Goal: Task Accomplishment & Management: Manage account settings

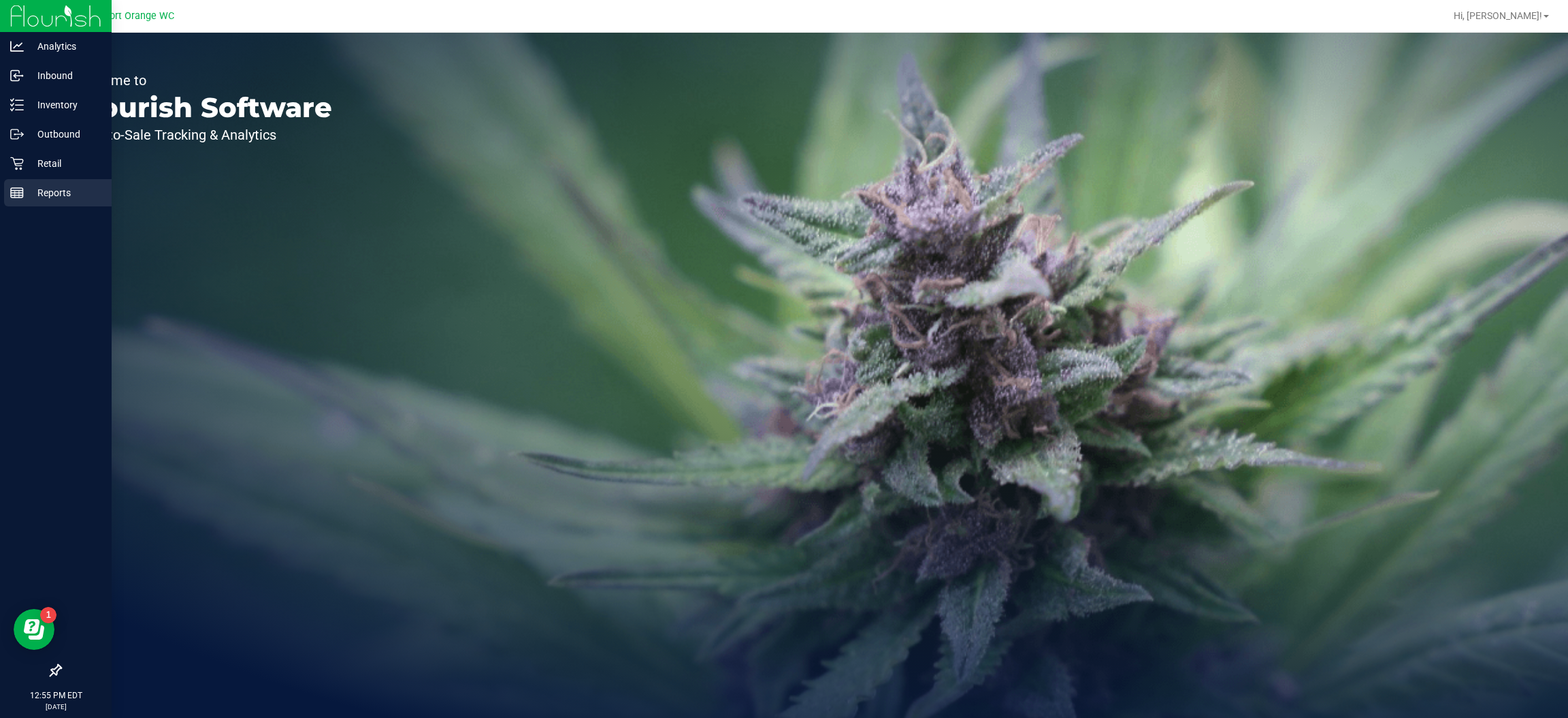
click at [31, 180] on div "Reports" at bounding box center [57, 193] width 107 height 27
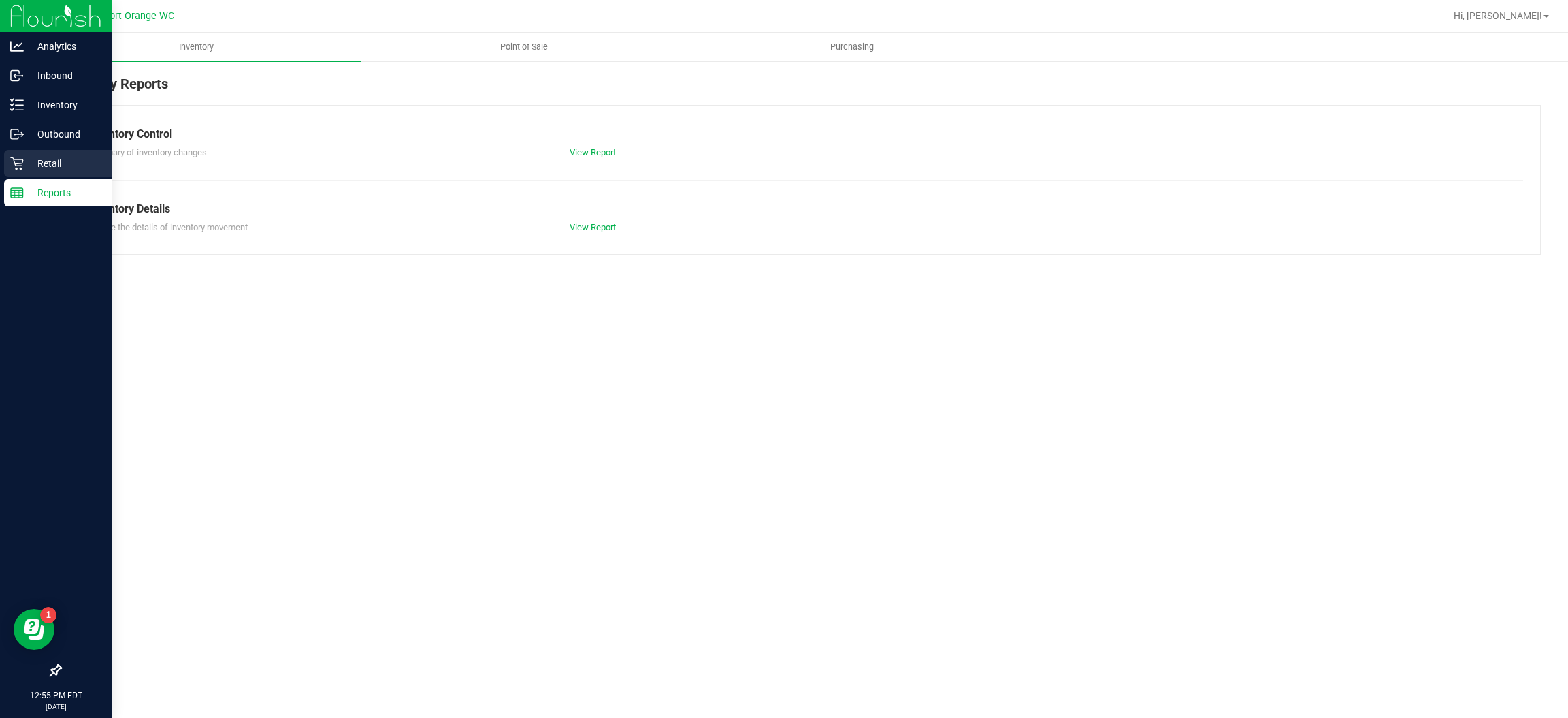
click at [39, 169] on p "Retail" at bounding box center [65, 163] width 82 height 16
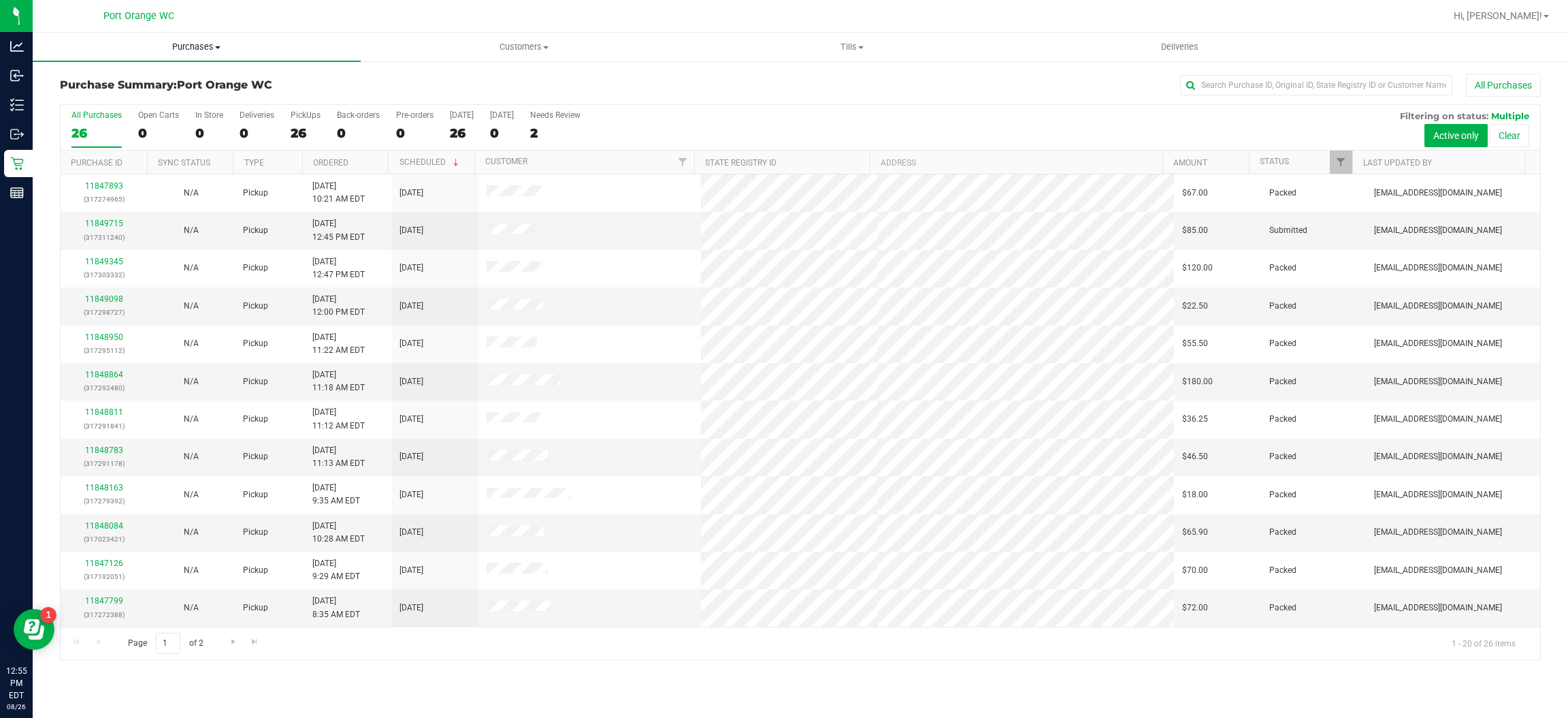
click at [187, 50] on span "Purchases" at bounding box center [197, 46] width 328 height 12
click at [146, 102] on li "Fulfillment" at bounding box center [197, 98] width 328 height 16
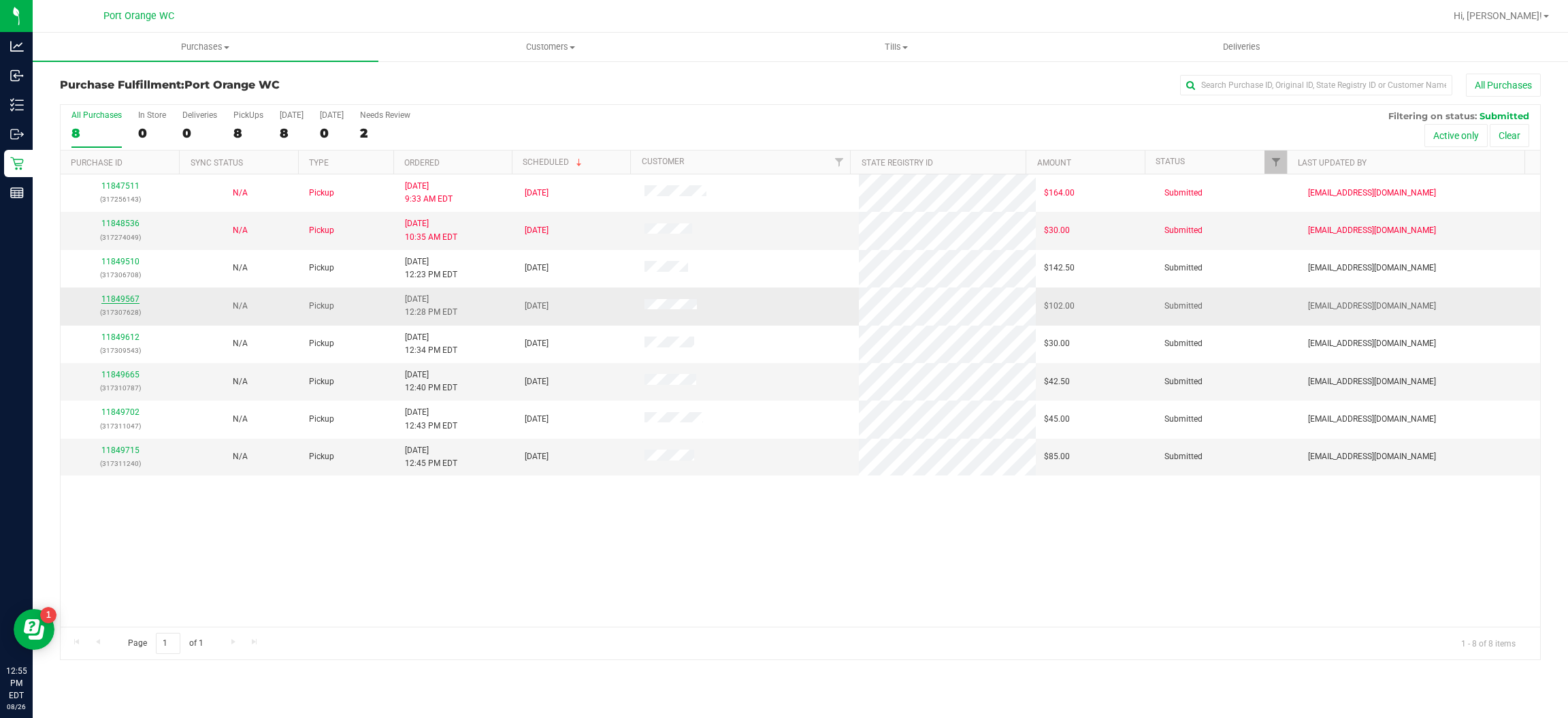
click at [130, 294] on link "11849567" at bounding box center [120, 299] width 38 height 9
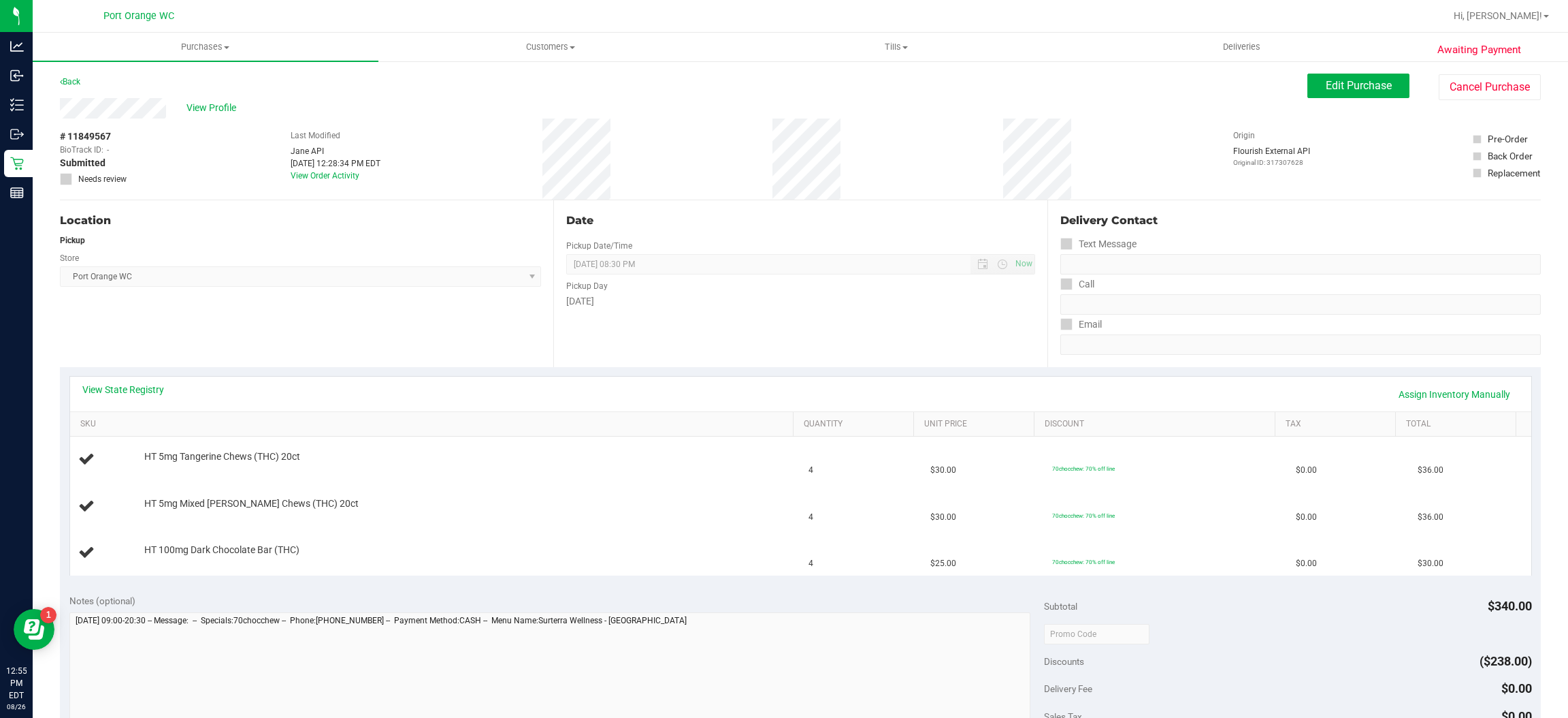
click at [119, 380] on div "View State Registry Assign Inventory Manually" at bounding box center [800, 394] width 1461 height 35
click at [125, 384] on link "View State Registry" at bounding box center [123, 389] width 82 height 14
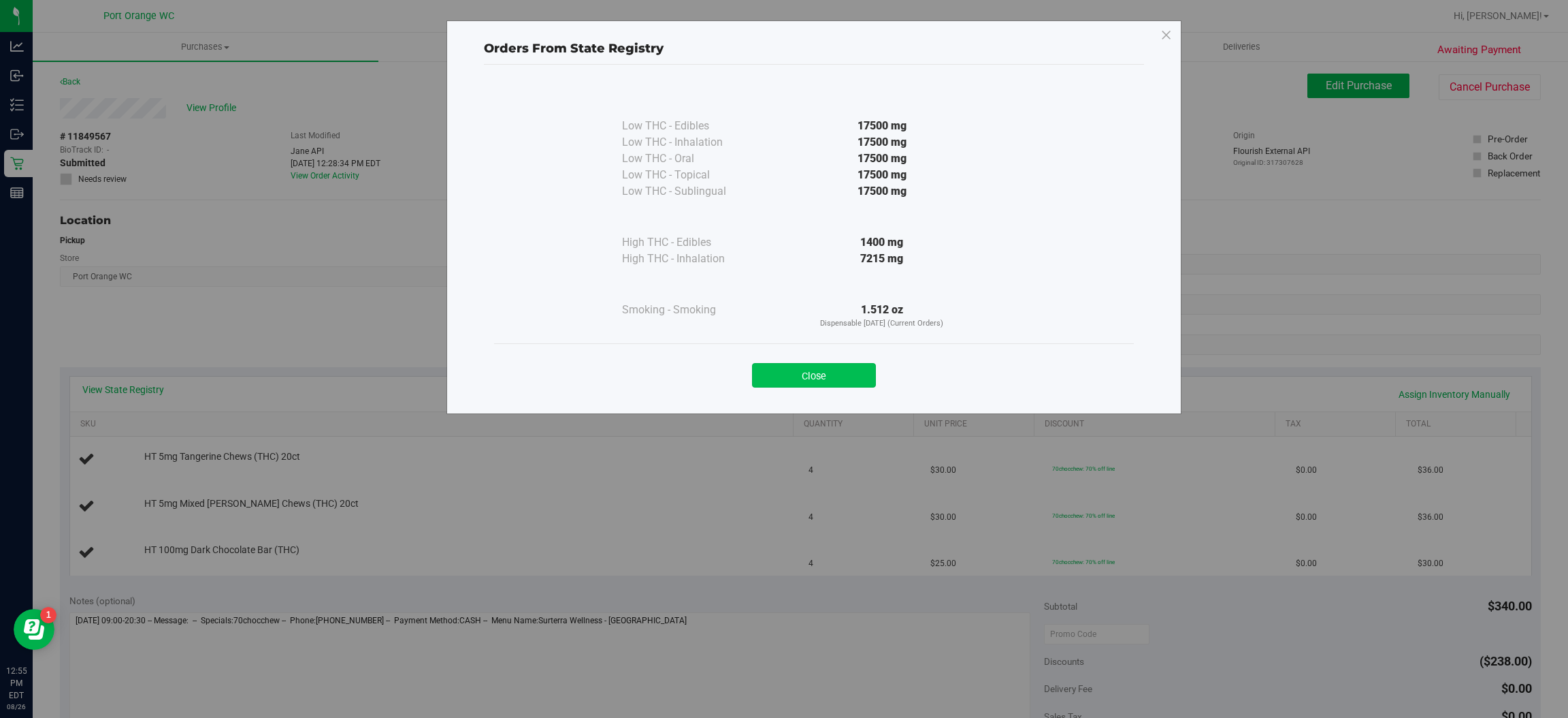
click at [806, 364] on button "Close" at bounding box center [814, 374] width 124 height 25
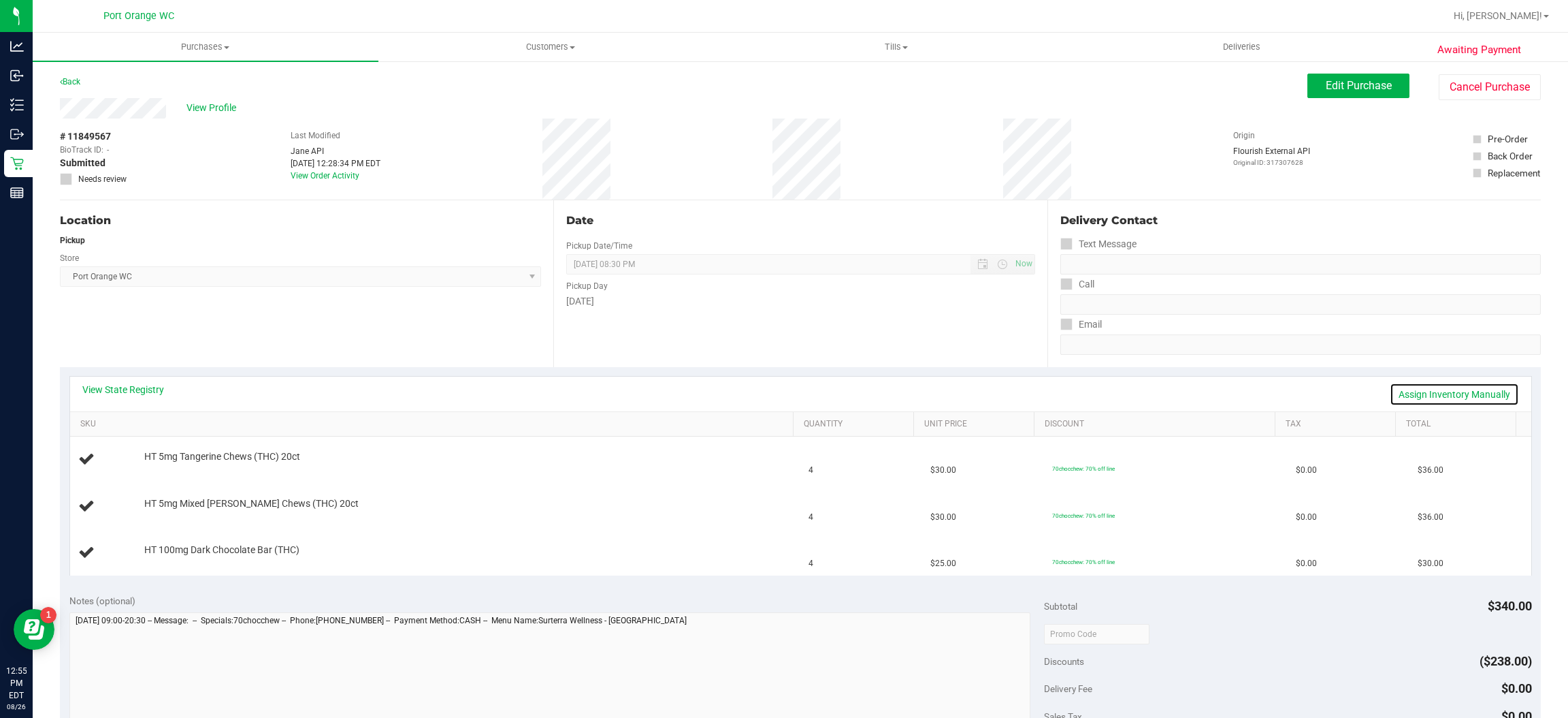
click at [1431, 394] on link "Assign Inventory Manually" at bounding box center [1454, 394] width 129 height 23
click at [1455, 396] on link "Save & Exit" at bounding box center [1487, 394] width 64 height 23
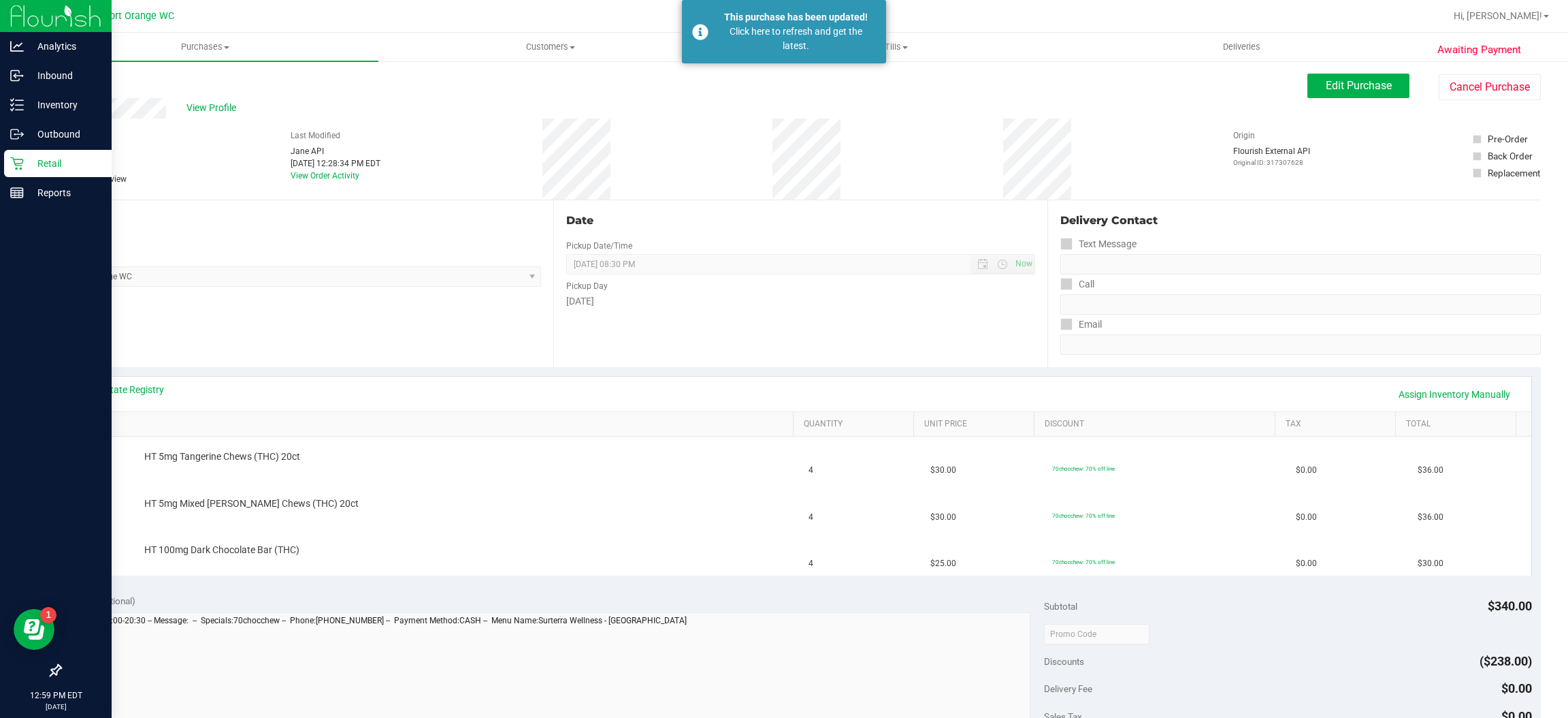
click at [18, 165] on icon at bounding box center [16, 163] width 14 height 14
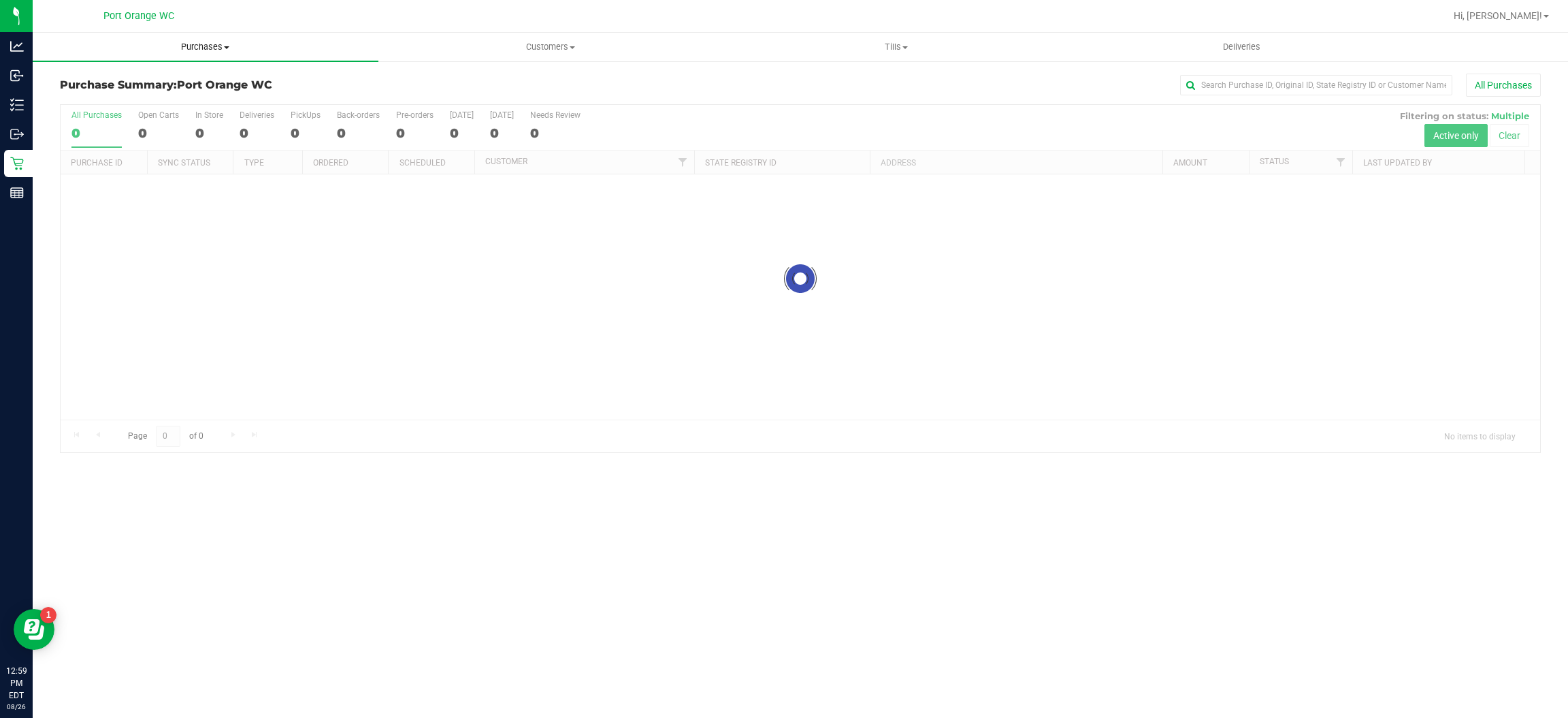
click at [203, 45] on span "Purchases" at bounding box center [206, 46] width 346 height 12
click at [105, 93] on span "Fulfillment" at bounding box center [75, 98] width 85 height 12
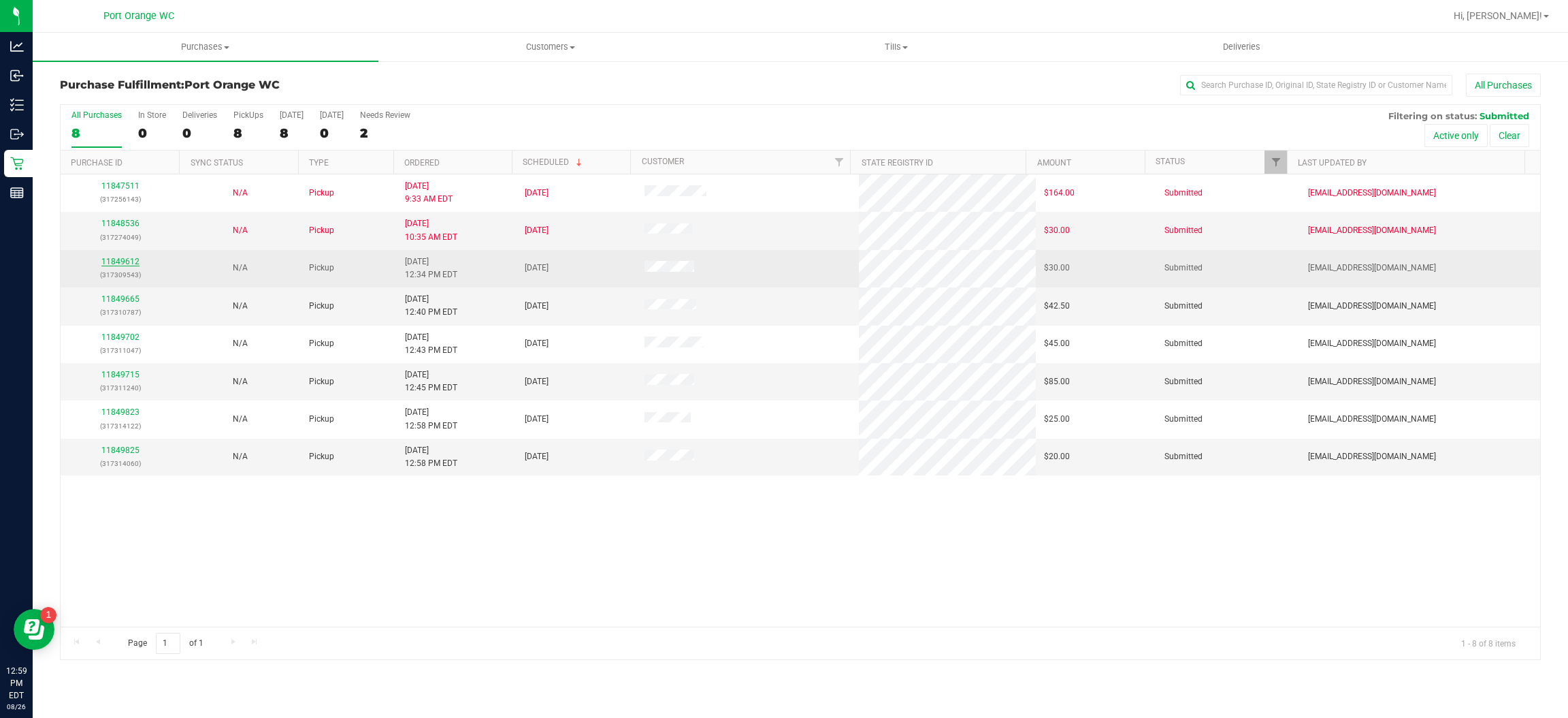
click at [117, 262] on link "11849612" at bounding box center [120, 262] width 38 height 9
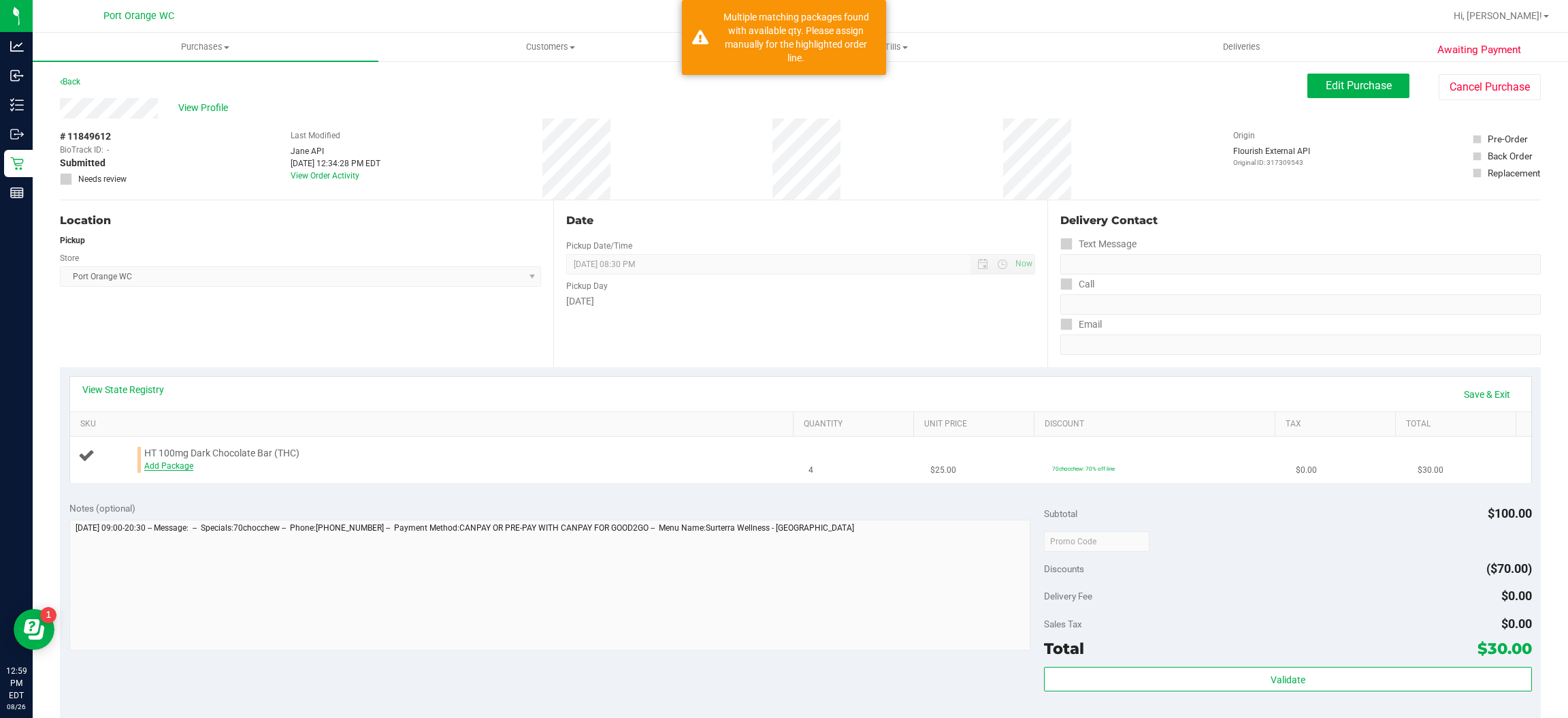
click at [170, 467] on link "Add Package" at bounding box center [168, 466] width 49 height 9
click at [239, 468] on span "Select Package" at bounding box center [313, 468] width 338 height 19
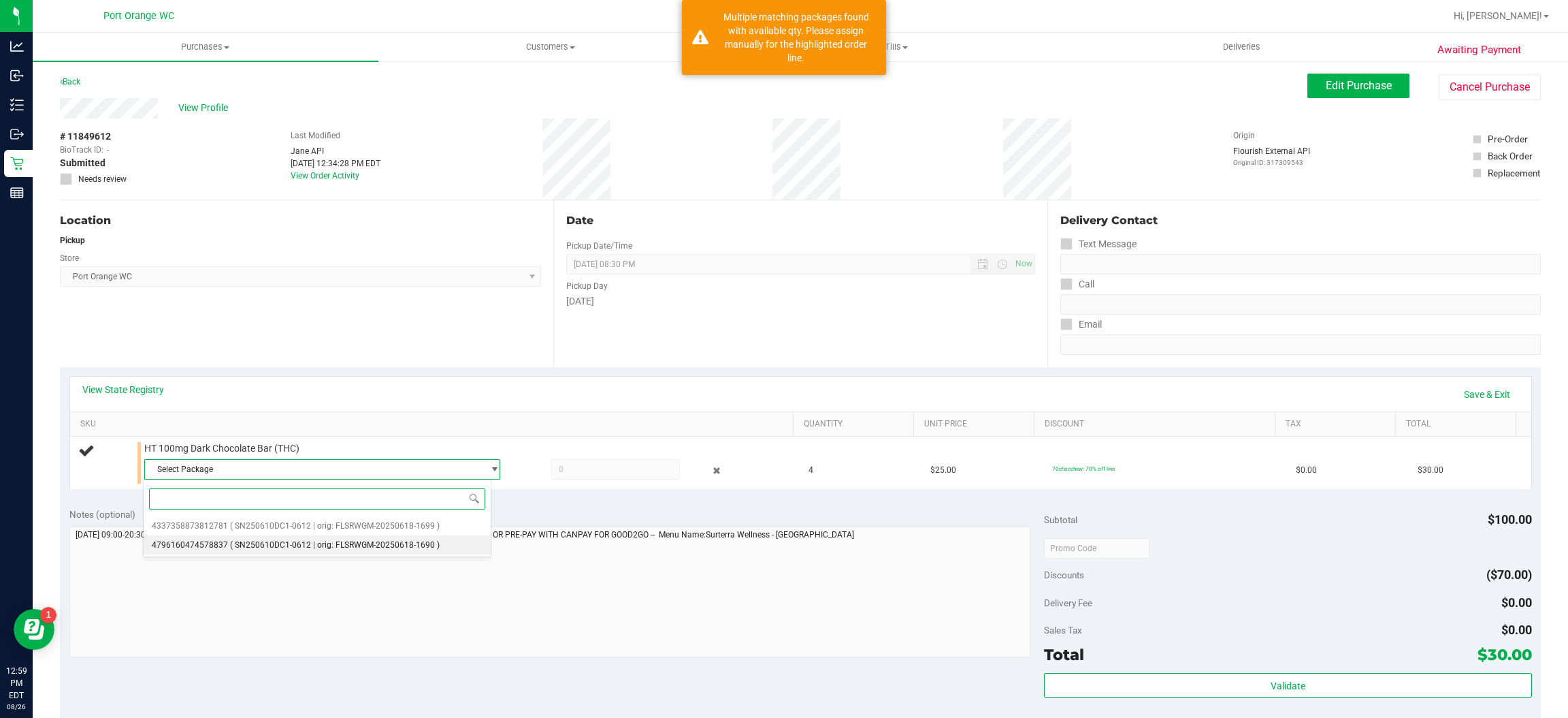
click at [185, 546] on span "4796160474578837" at bounding box center [190, 545] width 76 height 9
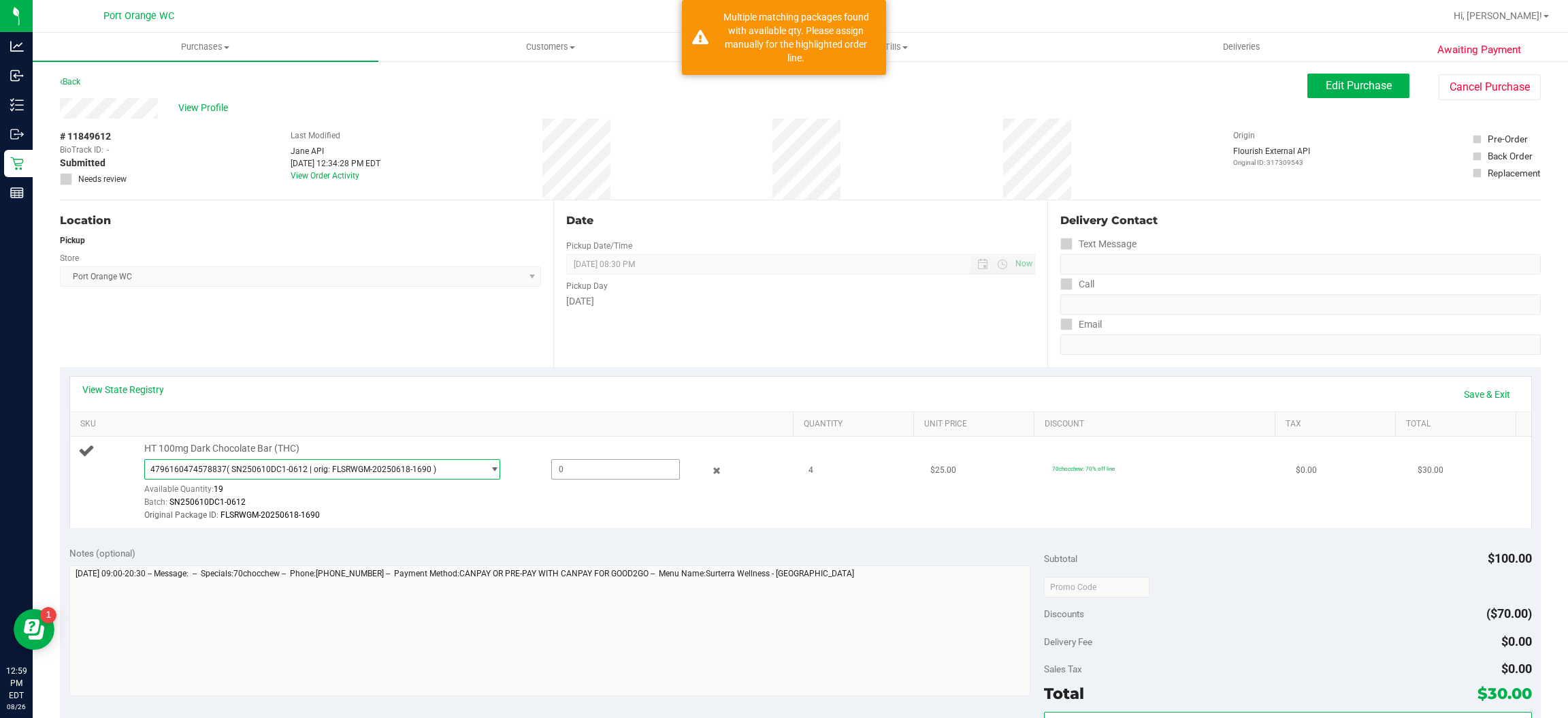
click at [589, 479] on span at bounding box center [615, 469] width 128 height 20
click at [585, 469] on input "text" at bounding box center [616, 468] width 127 height 19
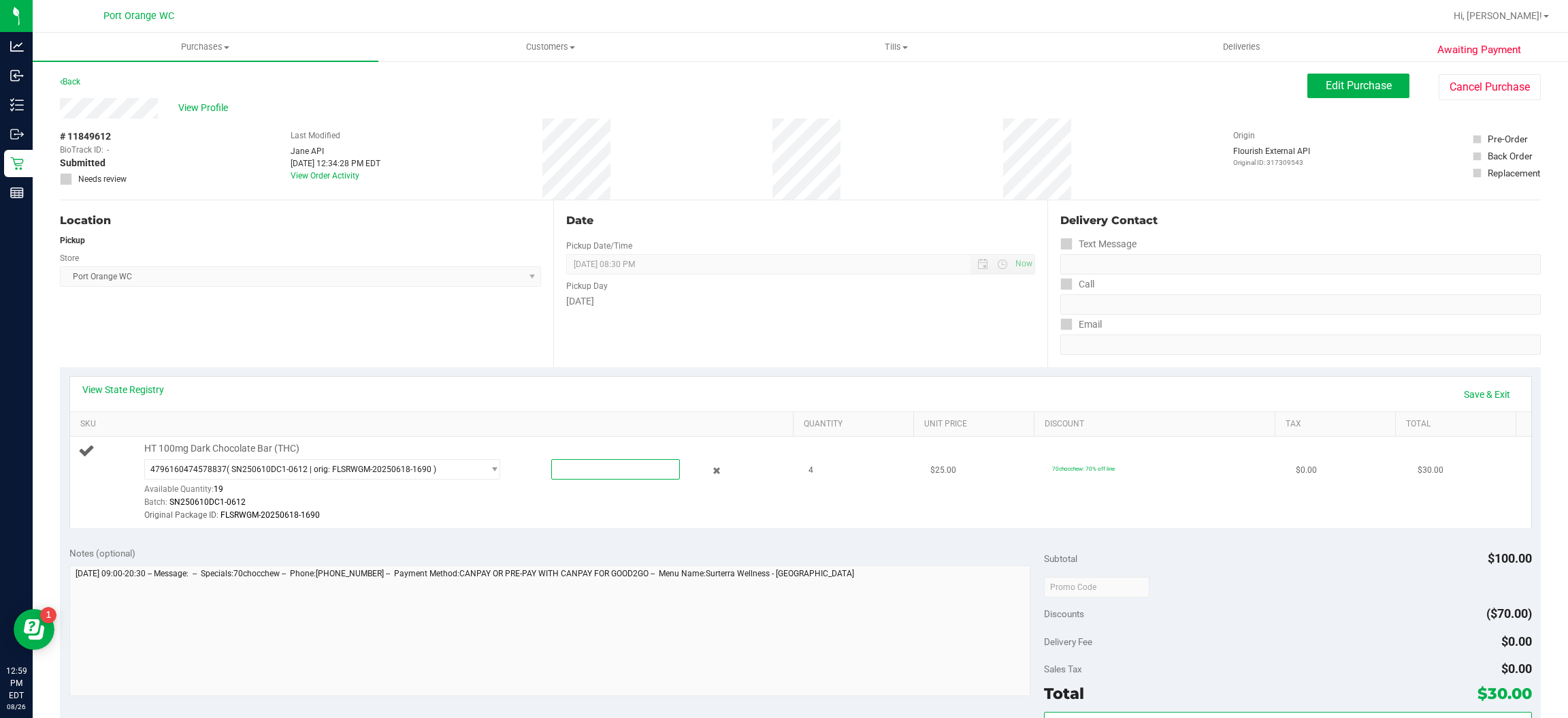
type input "4"
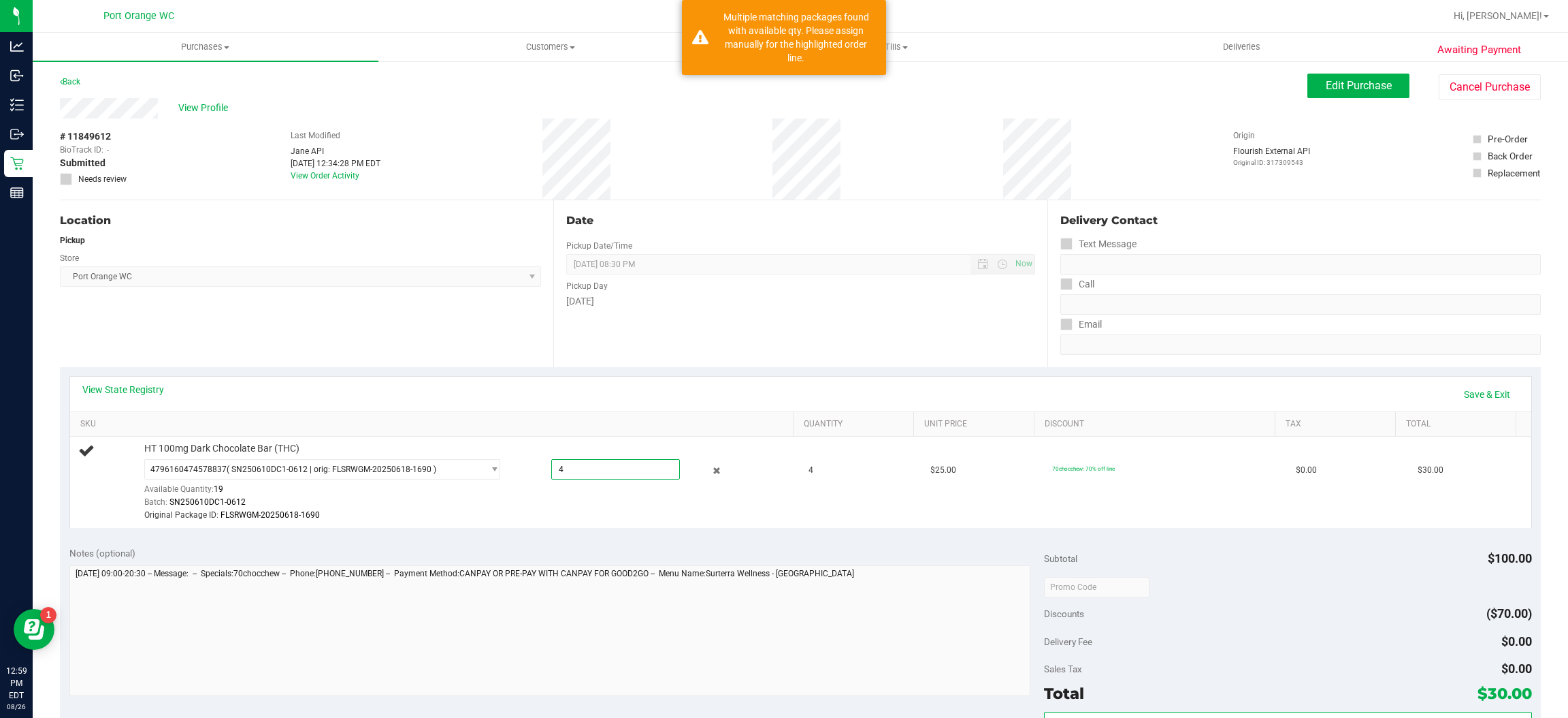
click at [349, 378] on div "View State Registry Save & Exit" at bounding box center [800, 394] width 1461 height 35
type input "4.0000"
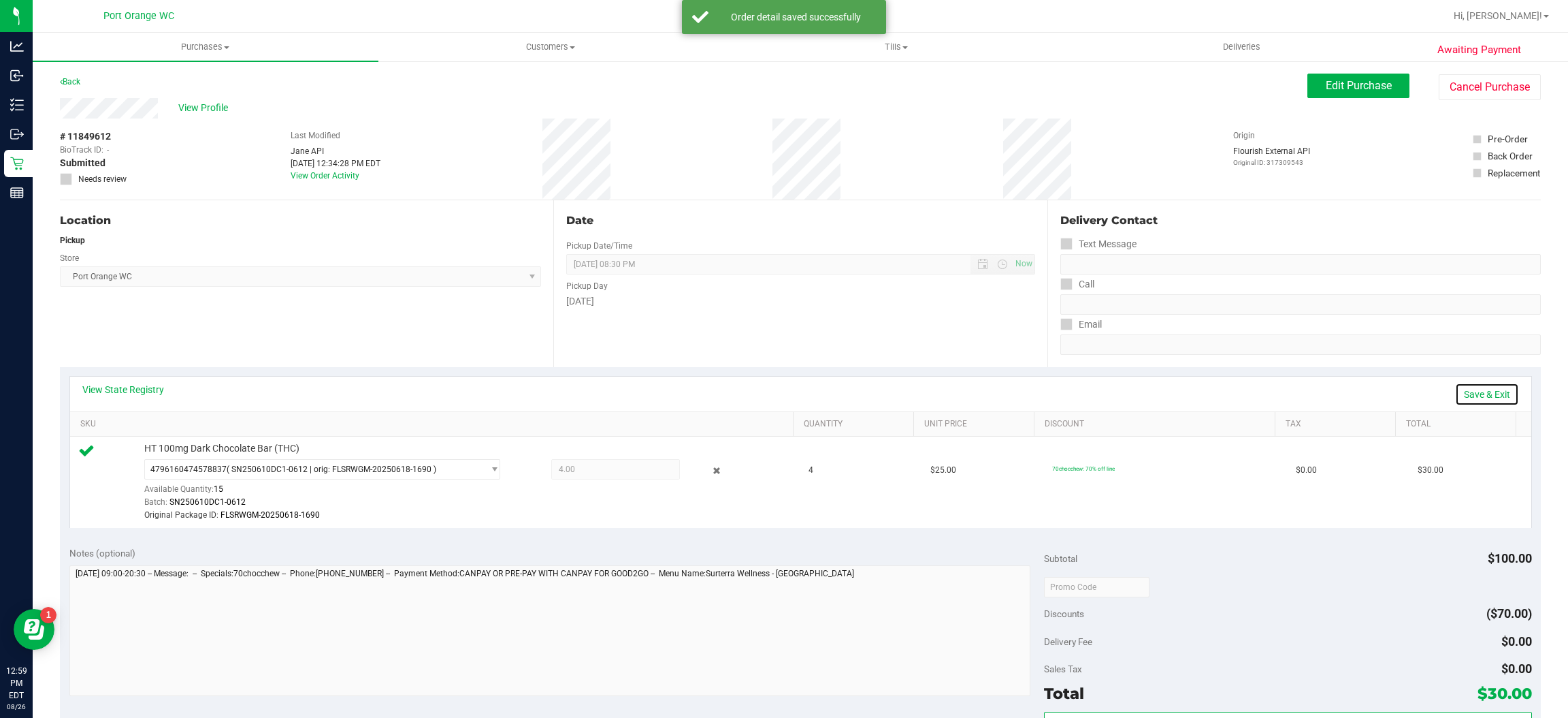
click at [1455, 389] on link "Save & Exit" at bounding box center [1487, 394] width 64 height 23
click at [1419, 394] on link "Assign Inventory Manually" at bounding box center [1454, 394] width 129 height 23
click at [1469, 394] on link "Save & Exit" at bounding box center [1487, 394] width 64 height 23
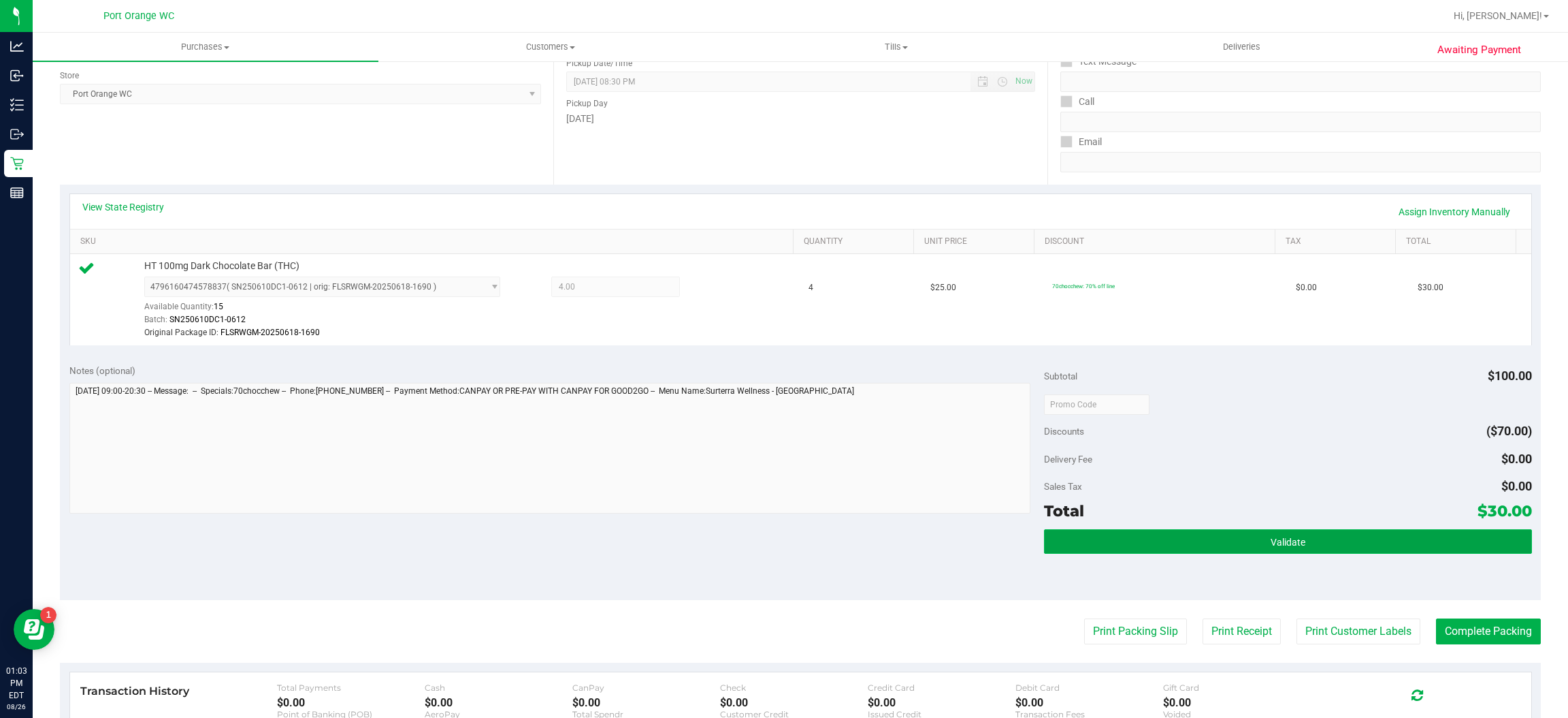
click at [1353, 532] on button "Validate" at bounding box center [1287, 541] width 487 height 25
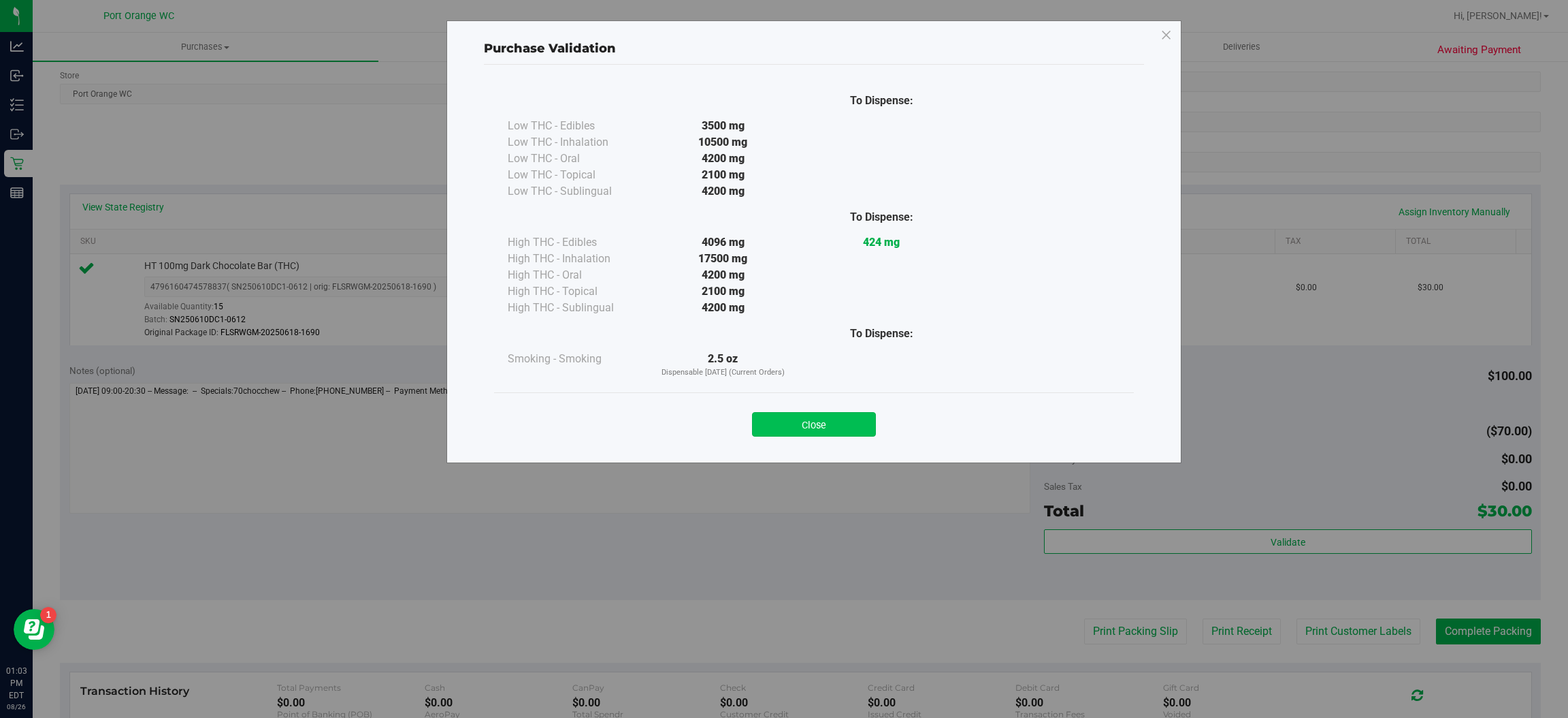
click at [832, 419] on button "Close" at bounding box center [814, 424] width 124 height 25
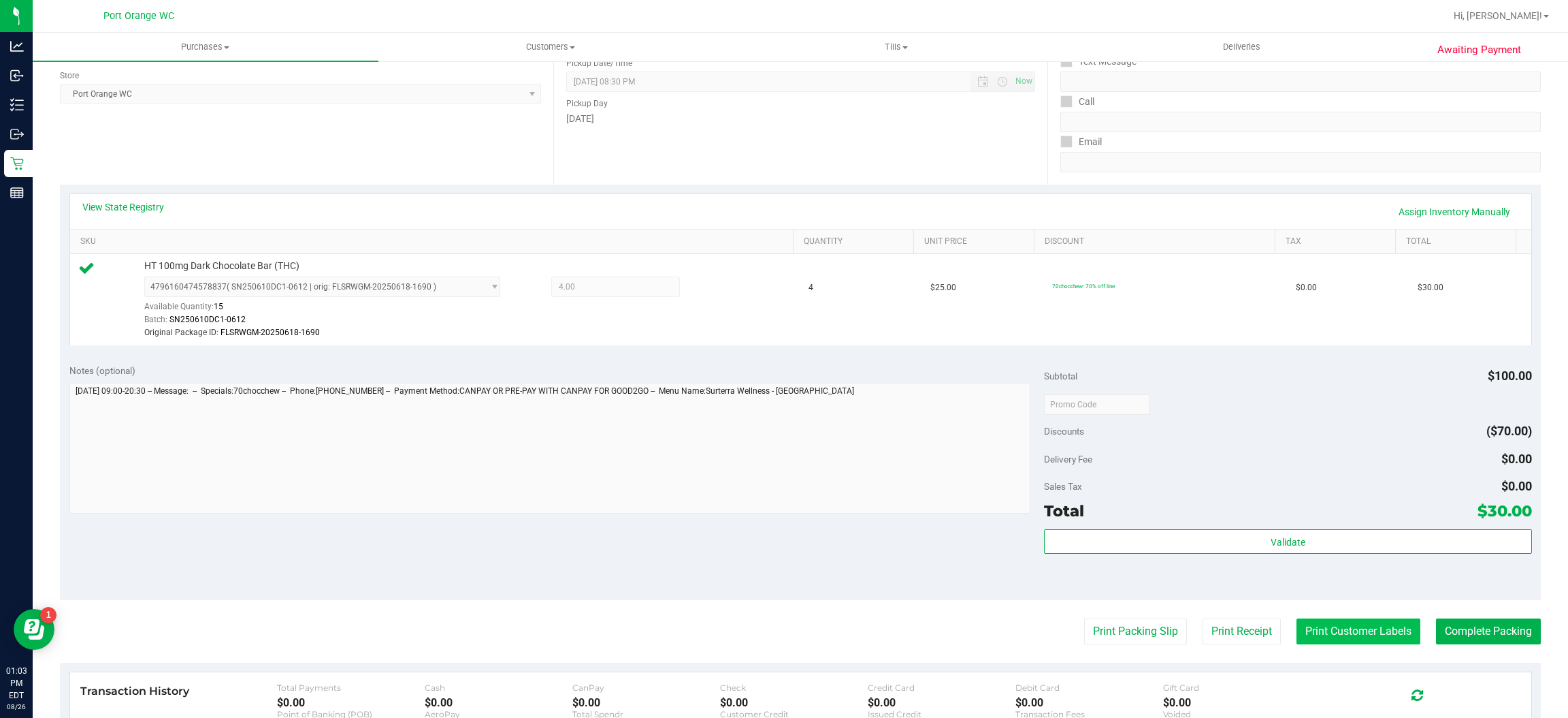
click at [1317, 631] on button "Print Customer Labels" at bounding box center [1359, 631] width 124 height 26
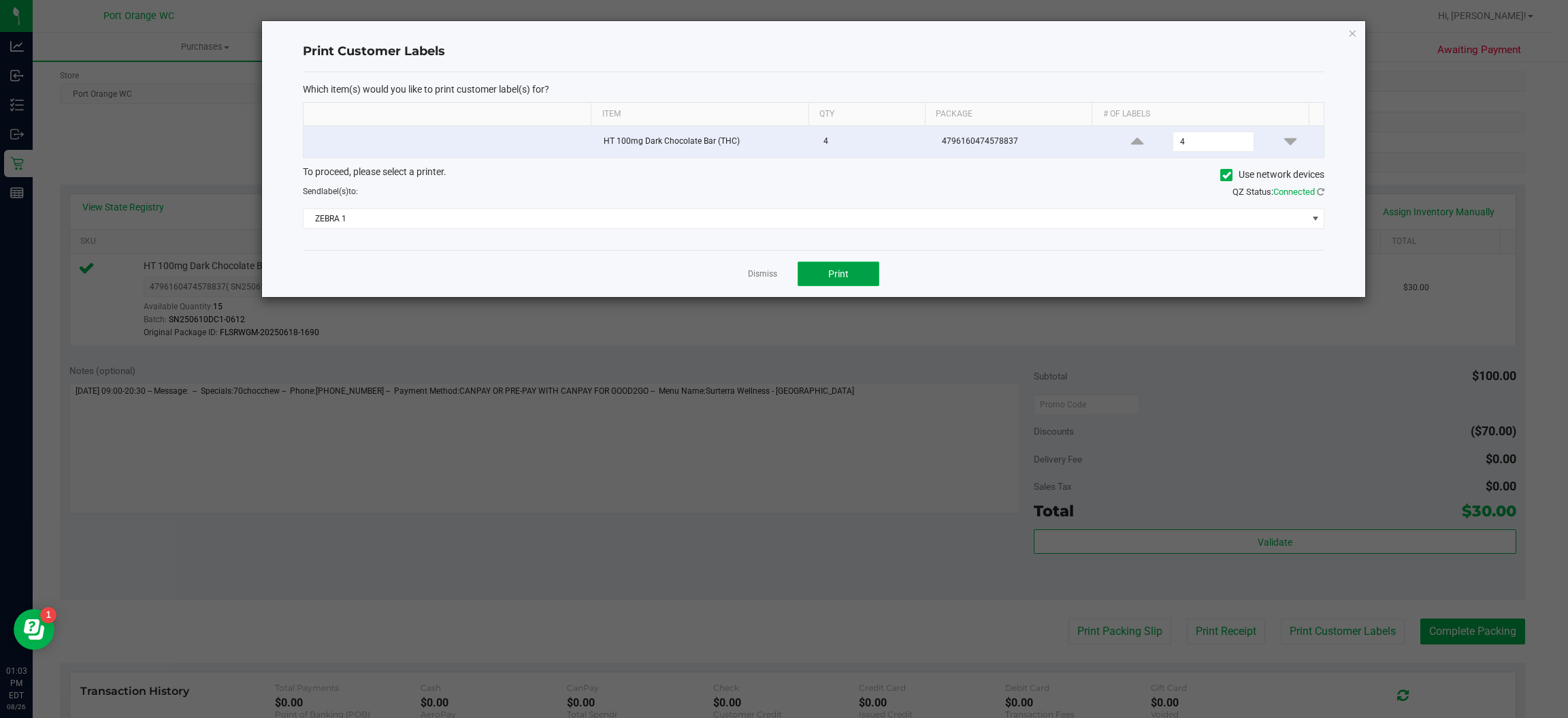
click at [849, 282] on button "Print" at bounding box center [839, 273] width 82 height 25
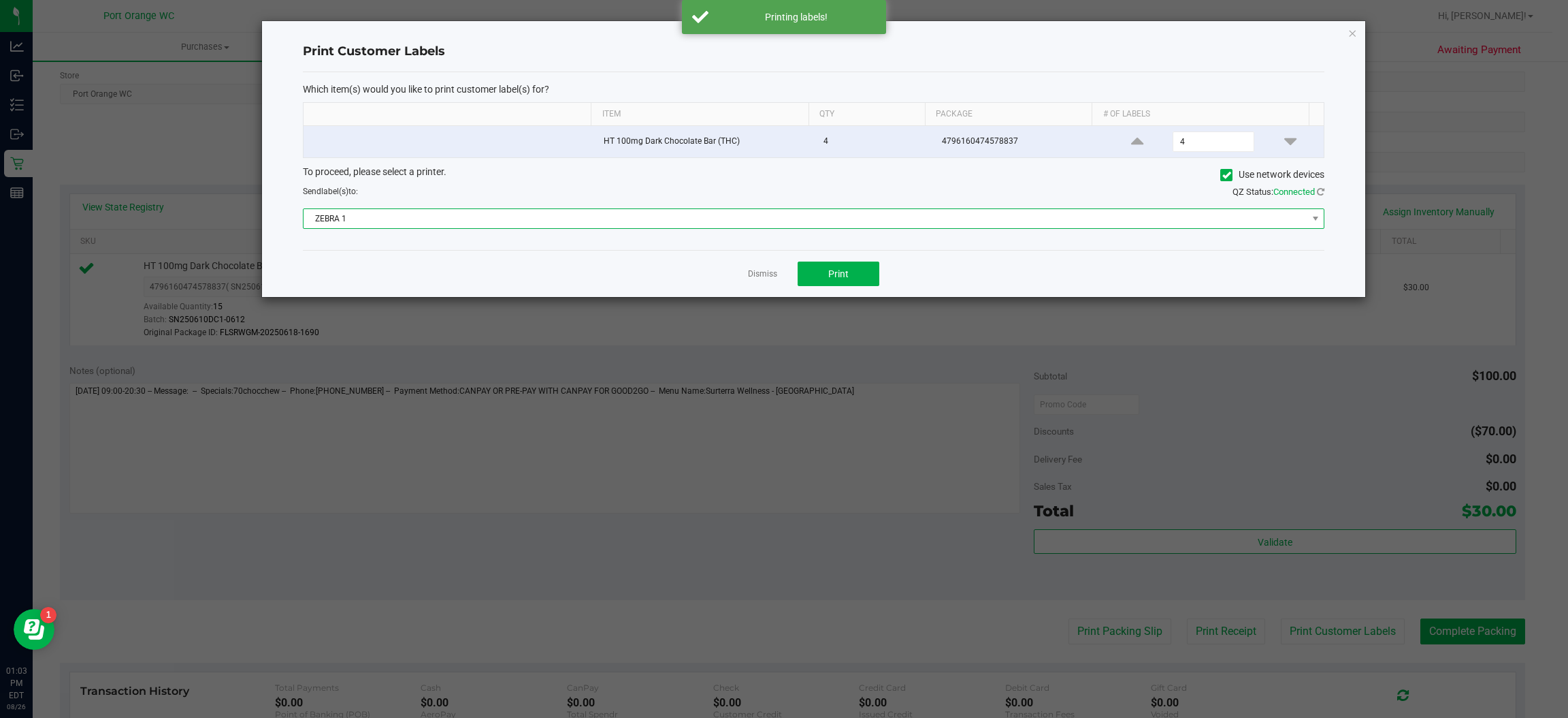
click at [793, 222] on span "ZEBRA 1" at bounding box center [804, 218] width 1003 height 19
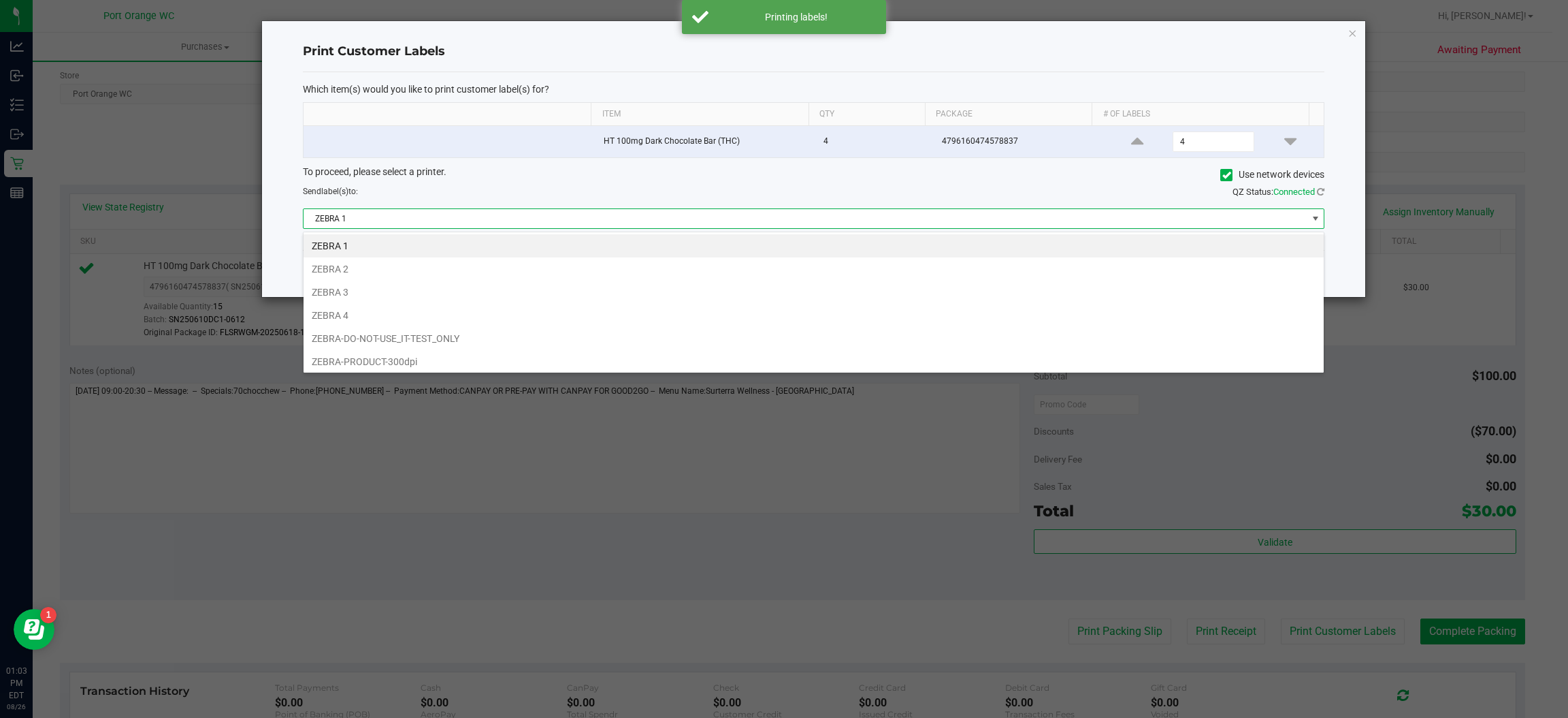
scroll to position [21, 1022]
click at [375, 292] on li "ZEBRA 3" at bounding box center [813, 292] width 1020 height 23
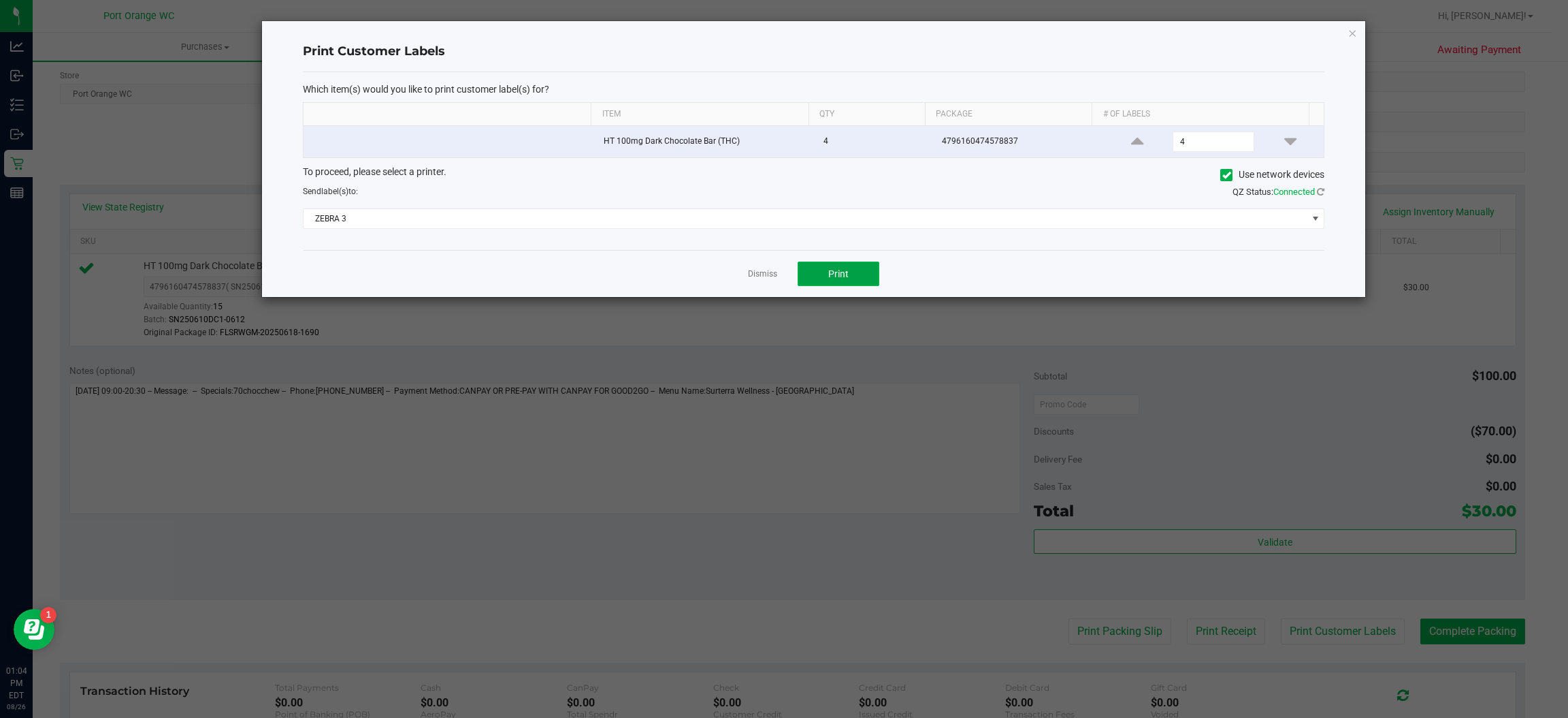
click at [874, 279] on button "Print" at bounding box center [839, 273] width 82 height 25
click at [756, 278] on link "Dismiss" at bounding box center [762, 273] width 29 height 12
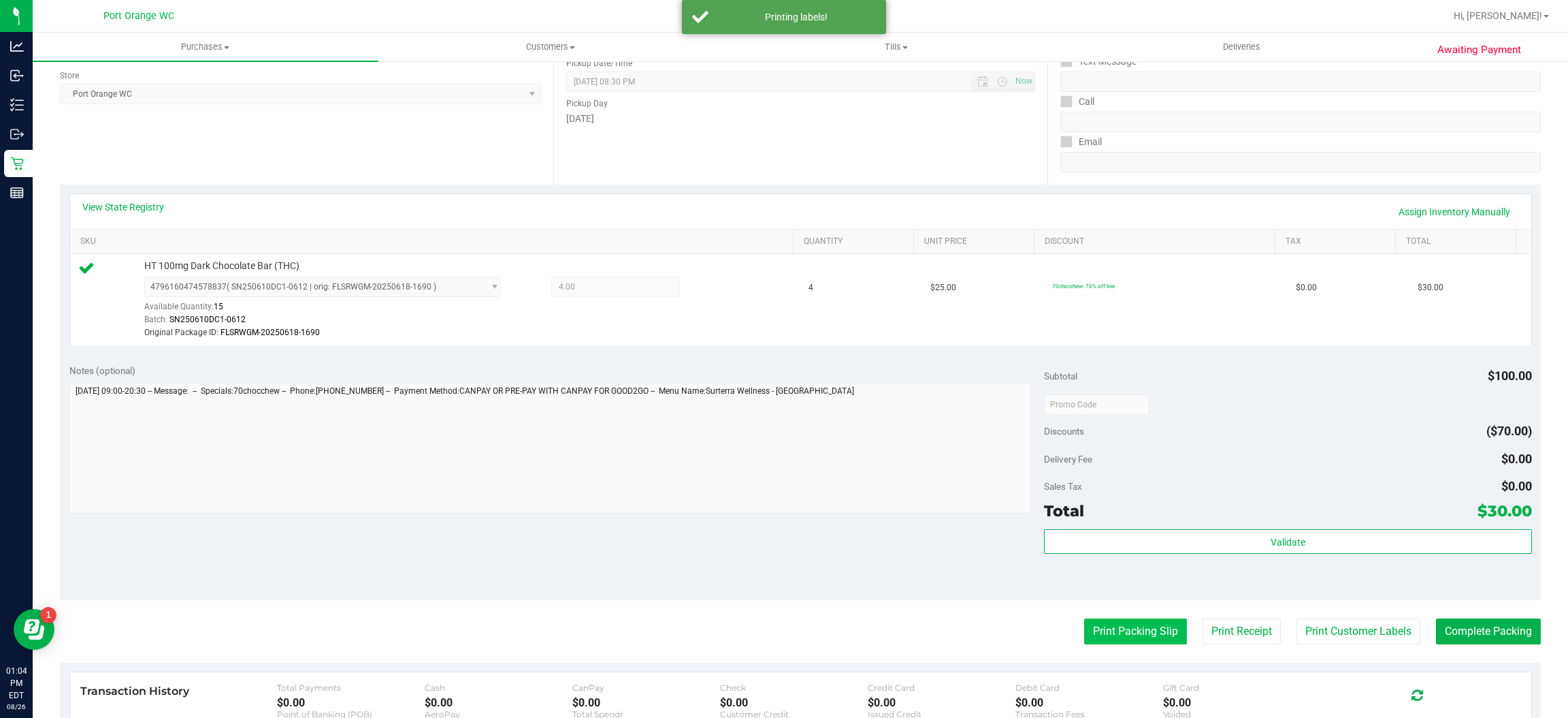
click at [1103, 627] on button "Print Packing Slip" at bounding box center [1135, 631] width 103 height 26
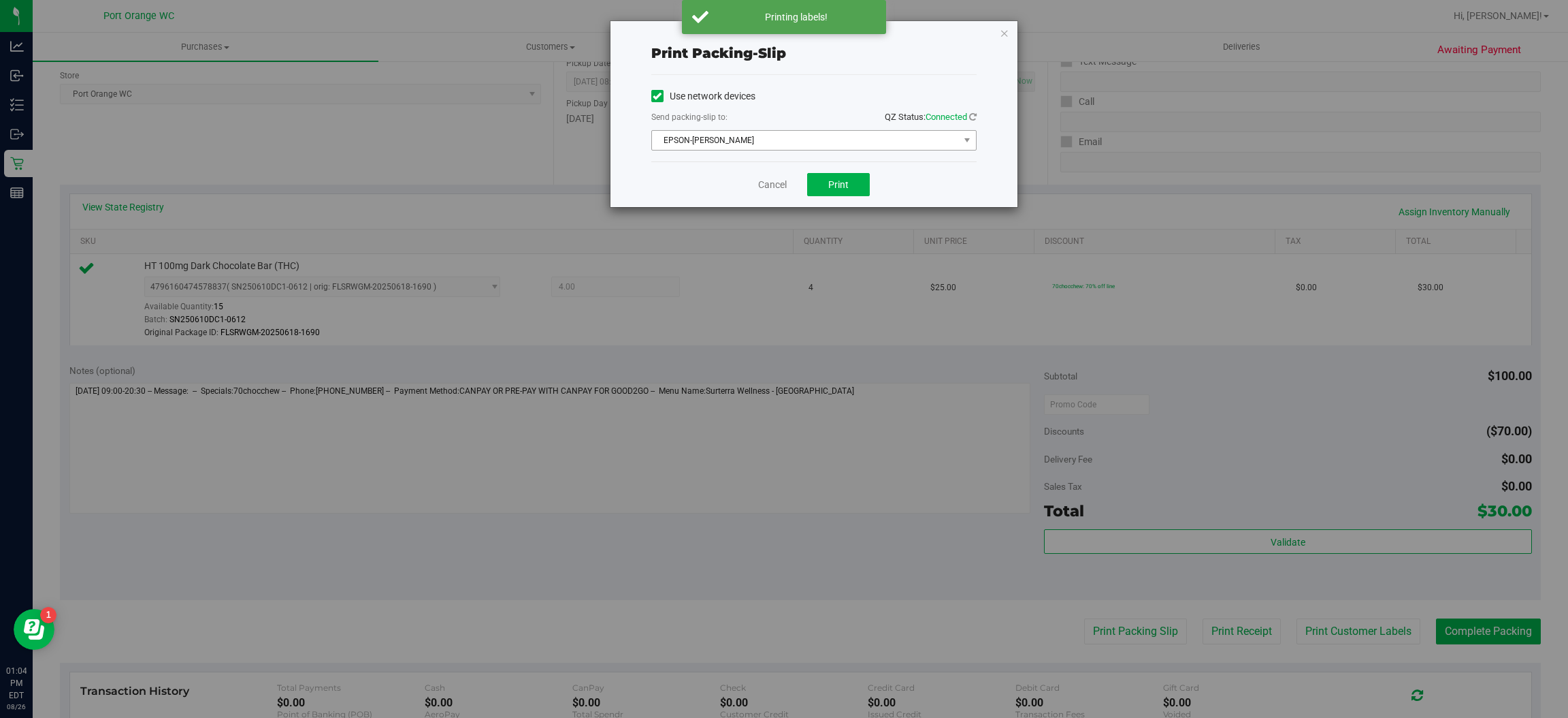
click at [725, 130] on span "EPSON-BOBBIE-GENTRY" at bounding box center [805, 139] width 307 height 19
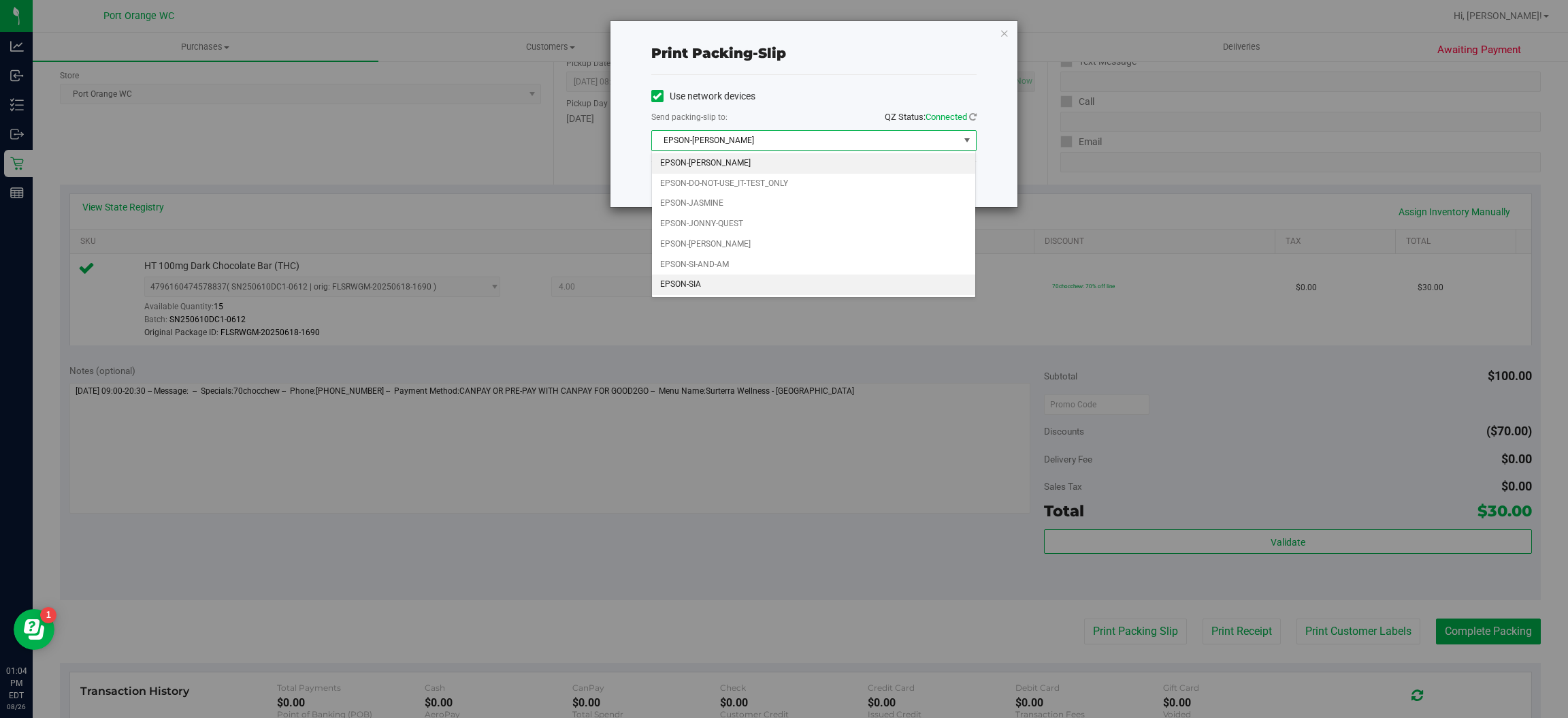
click at [689, 287] on li "EPSON-SIA" at bounding box center [814, 284] width 324 height 20
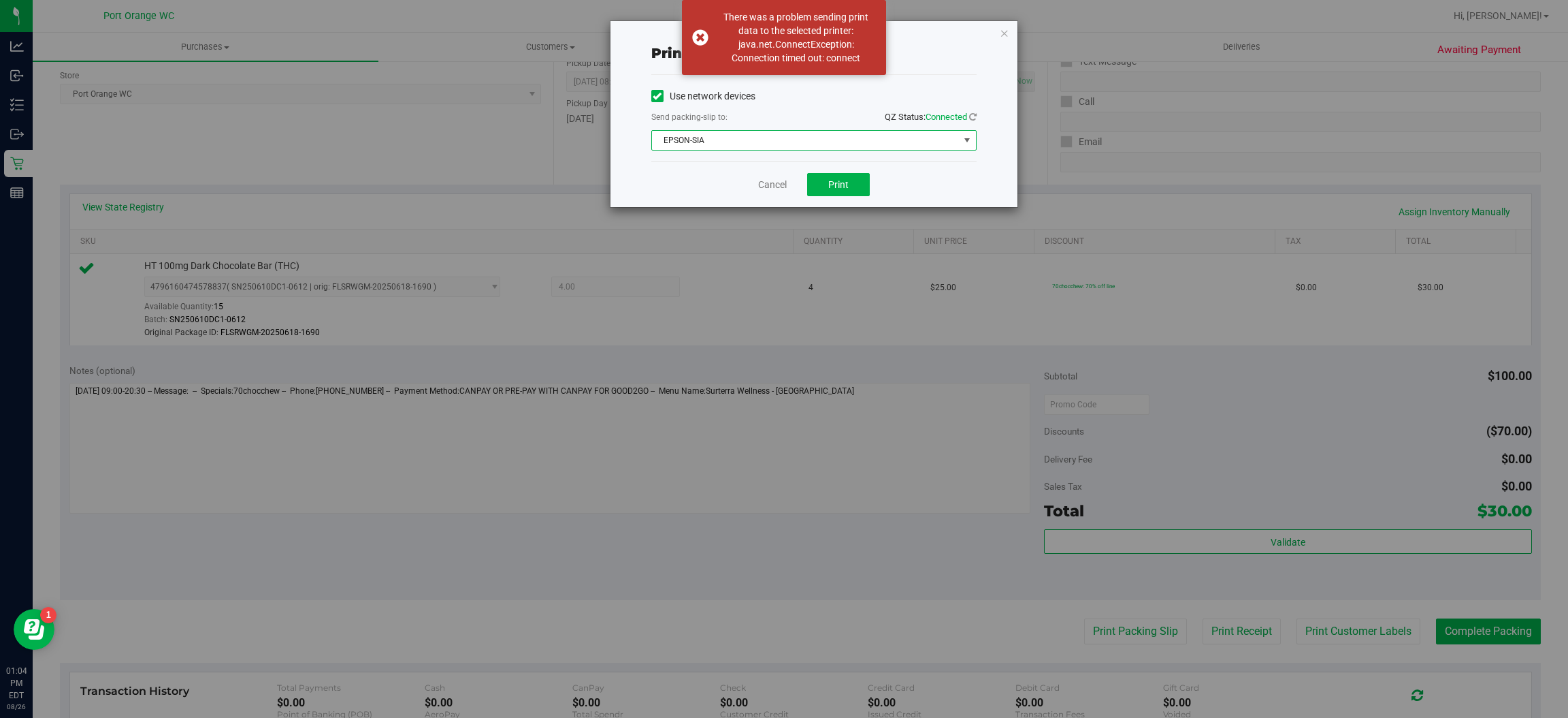
click at [760, 138] on span "EPSON-SIA" at bounding box center [805, 139] width 307 height 19
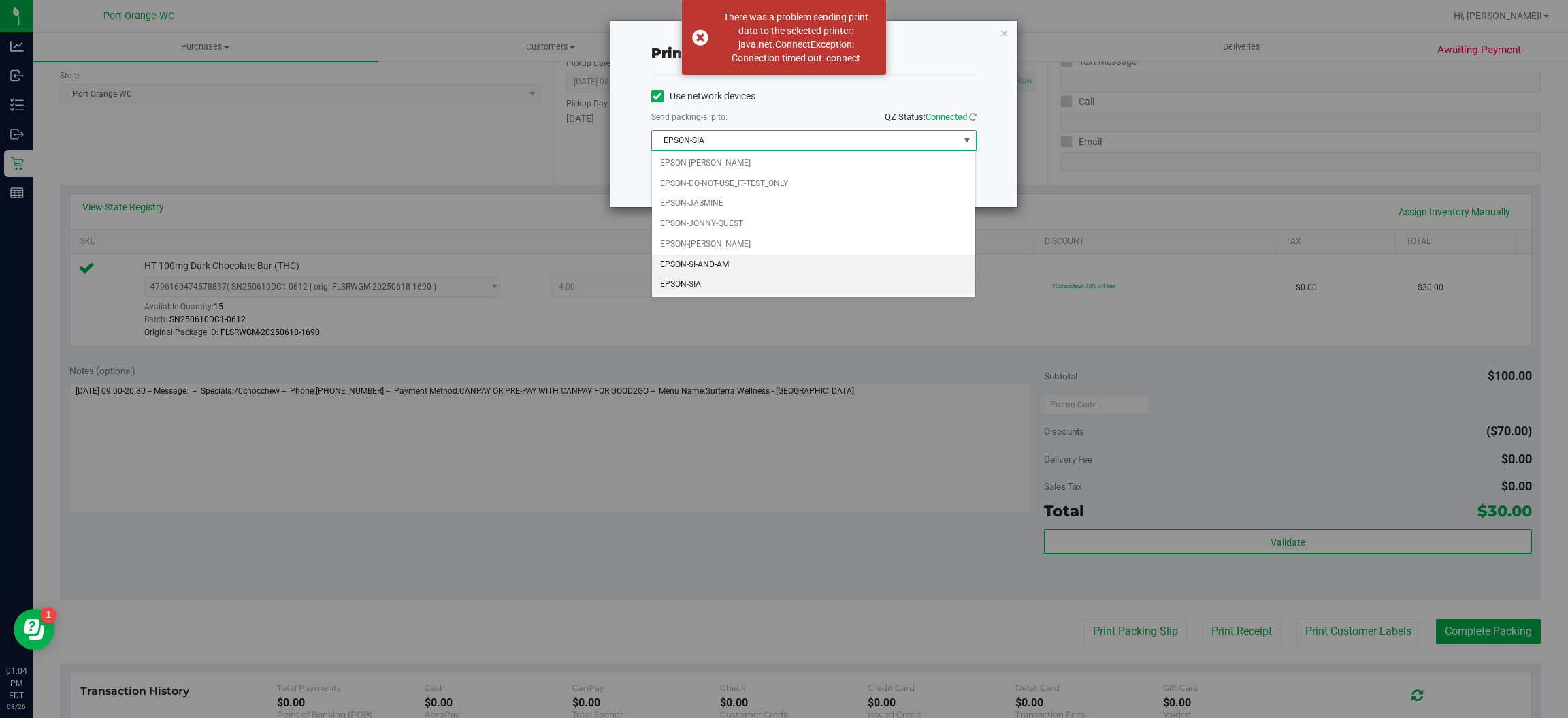
click at [706, 263] on li "EPSON-SI-AND-AM" at bounding box center [814, 264] width 324 height 20
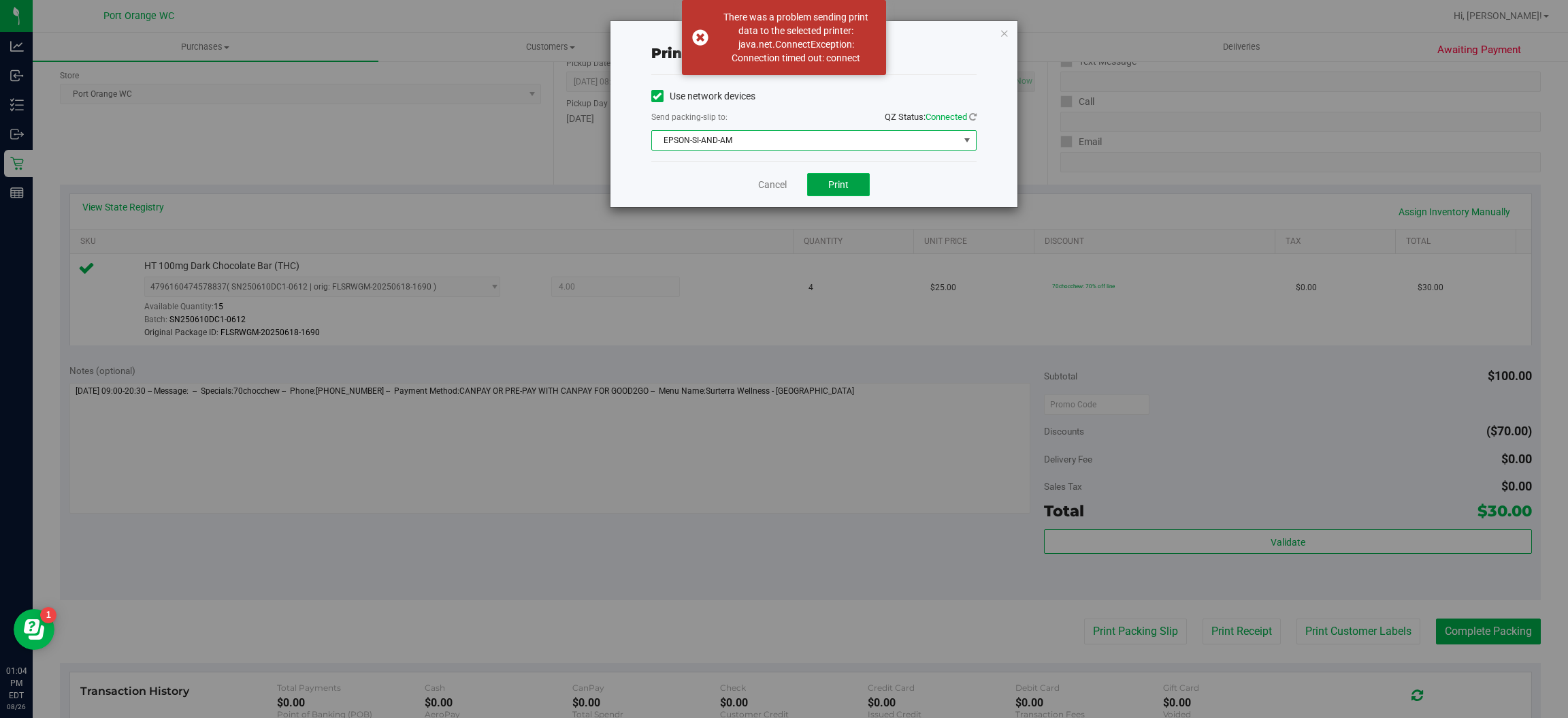
click at [831, 175] on button "Print" at bounding box center [838, 184] width 63 height 23
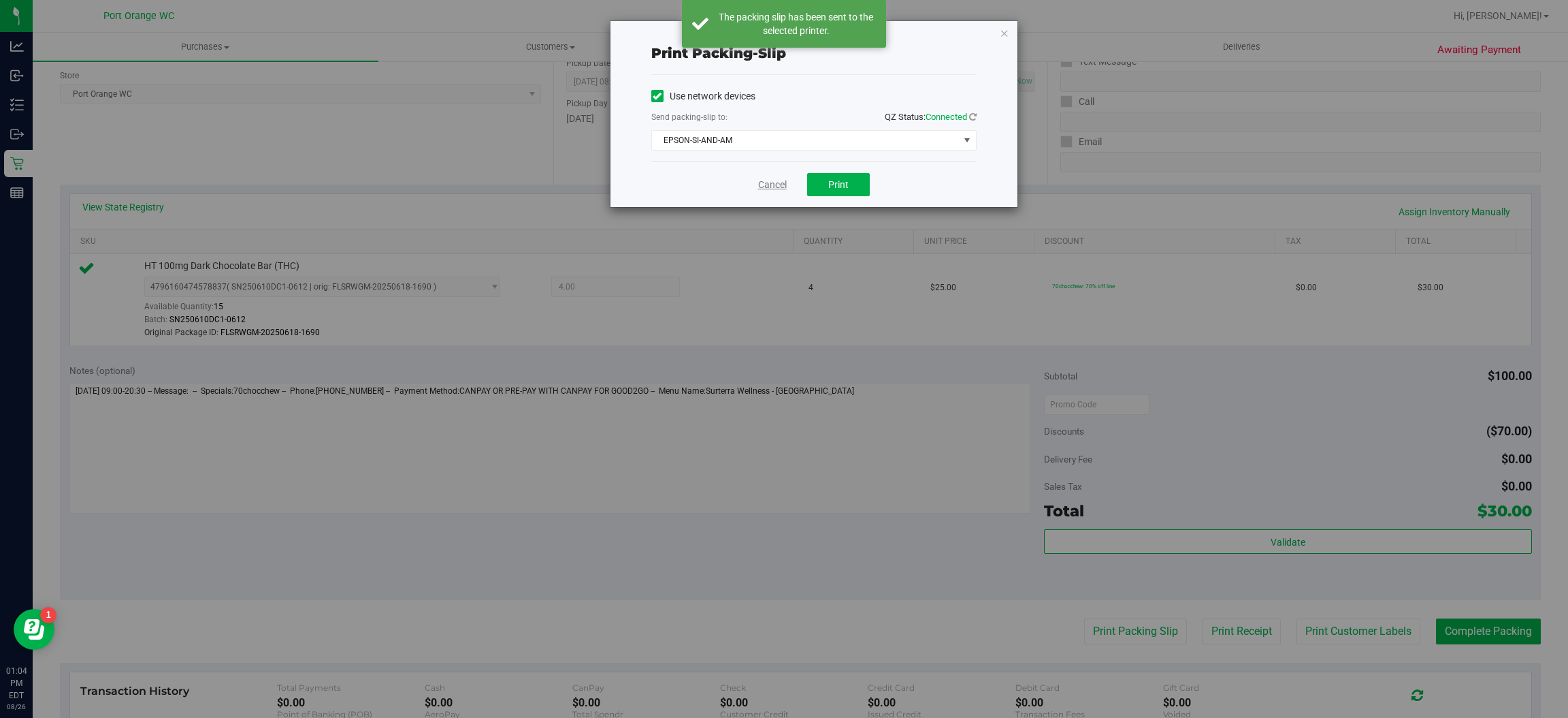
click at [758, 190] on link "Cancel" at bounding box center [771, 185] width 28 height 15
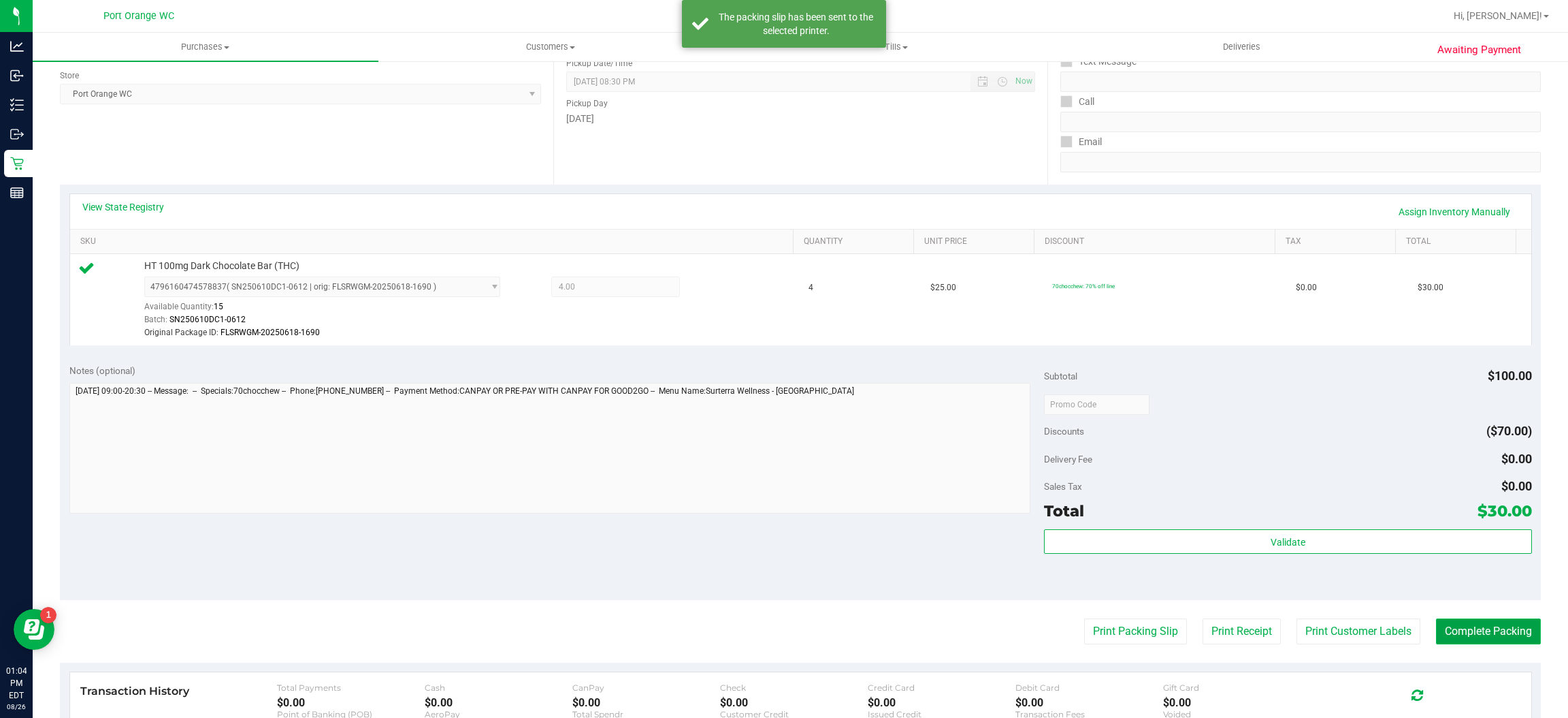
click at [1484, 637] on button "Complete Packing" at bounding box center [1488, 631] width 105 height 26
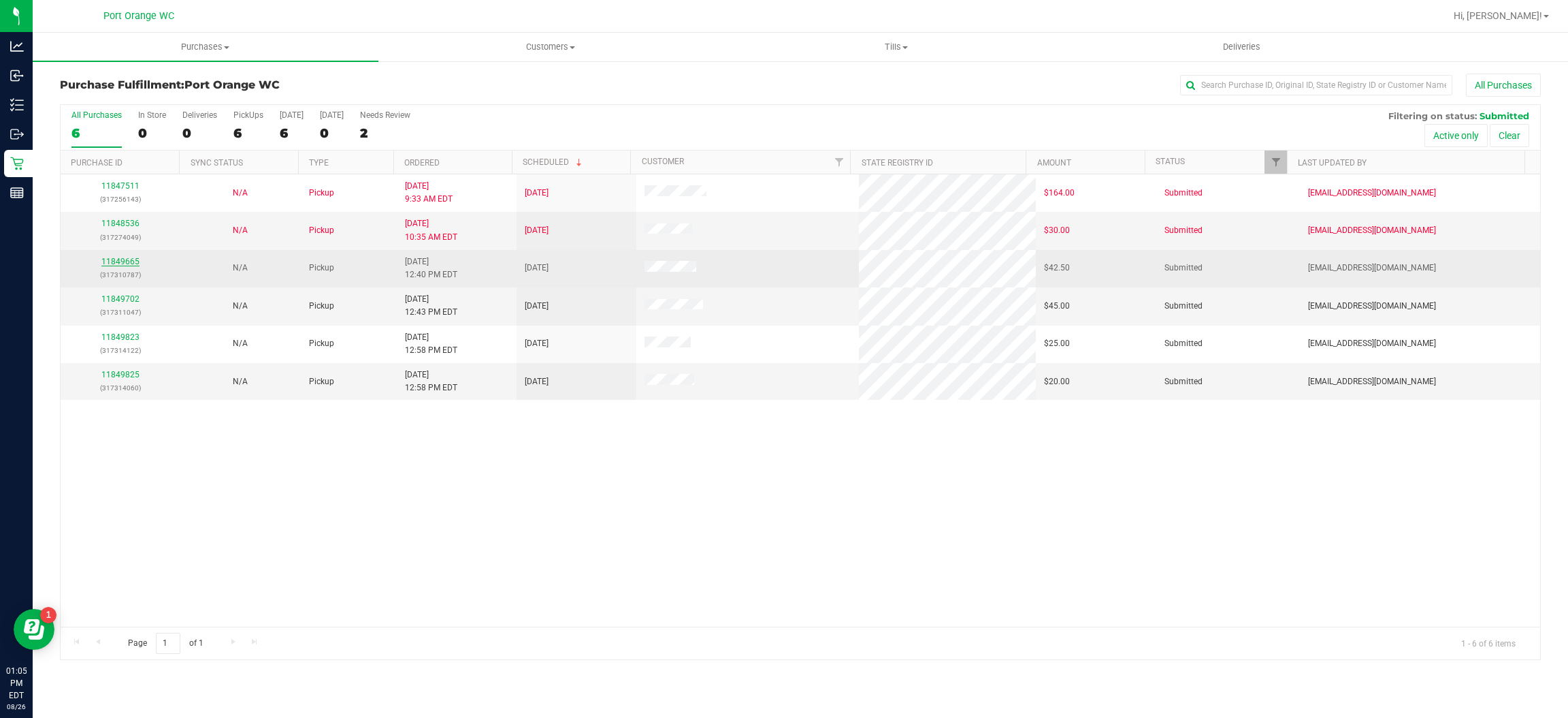
click at [120, 260] on link "11849665" at bounding box center [120, 262] width 38 height 9
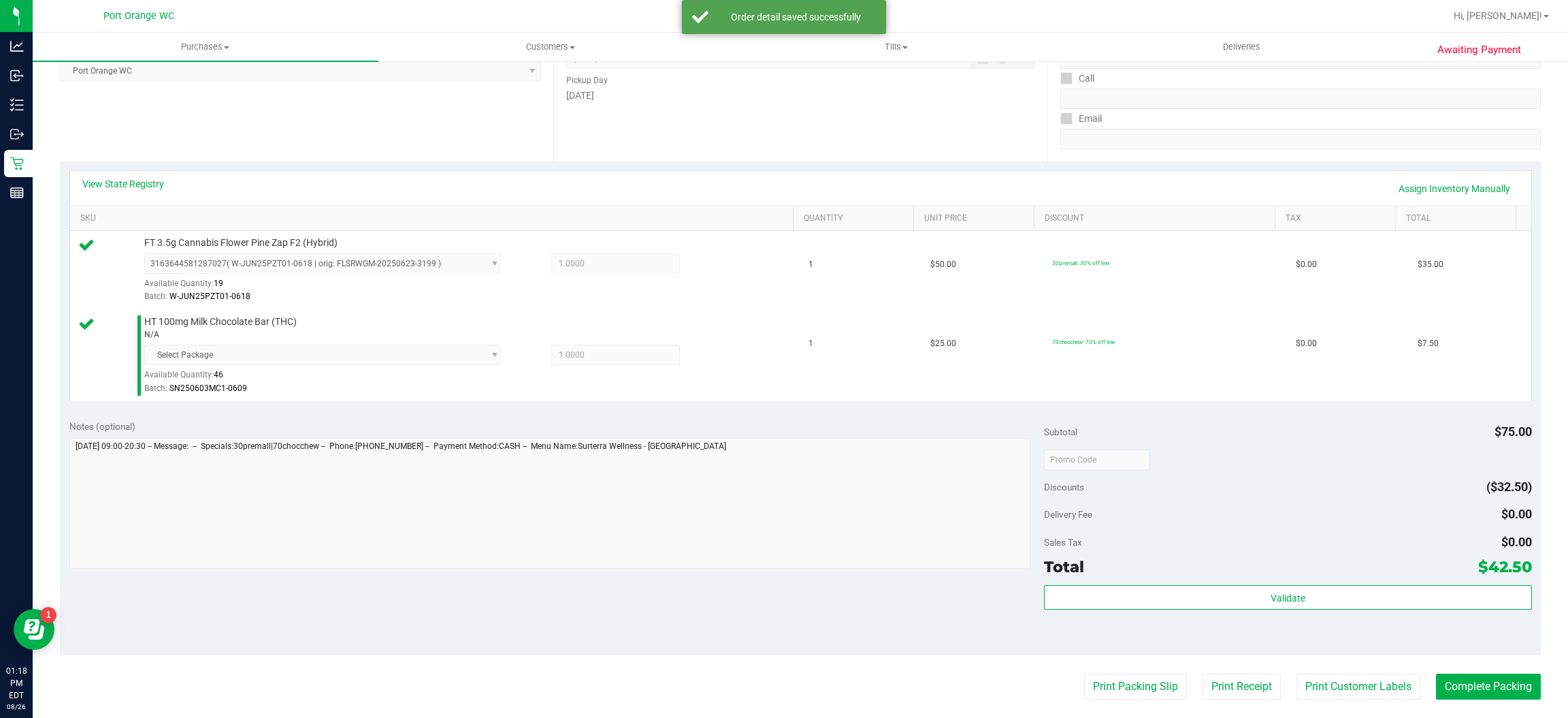
scroll to position [212, 0]
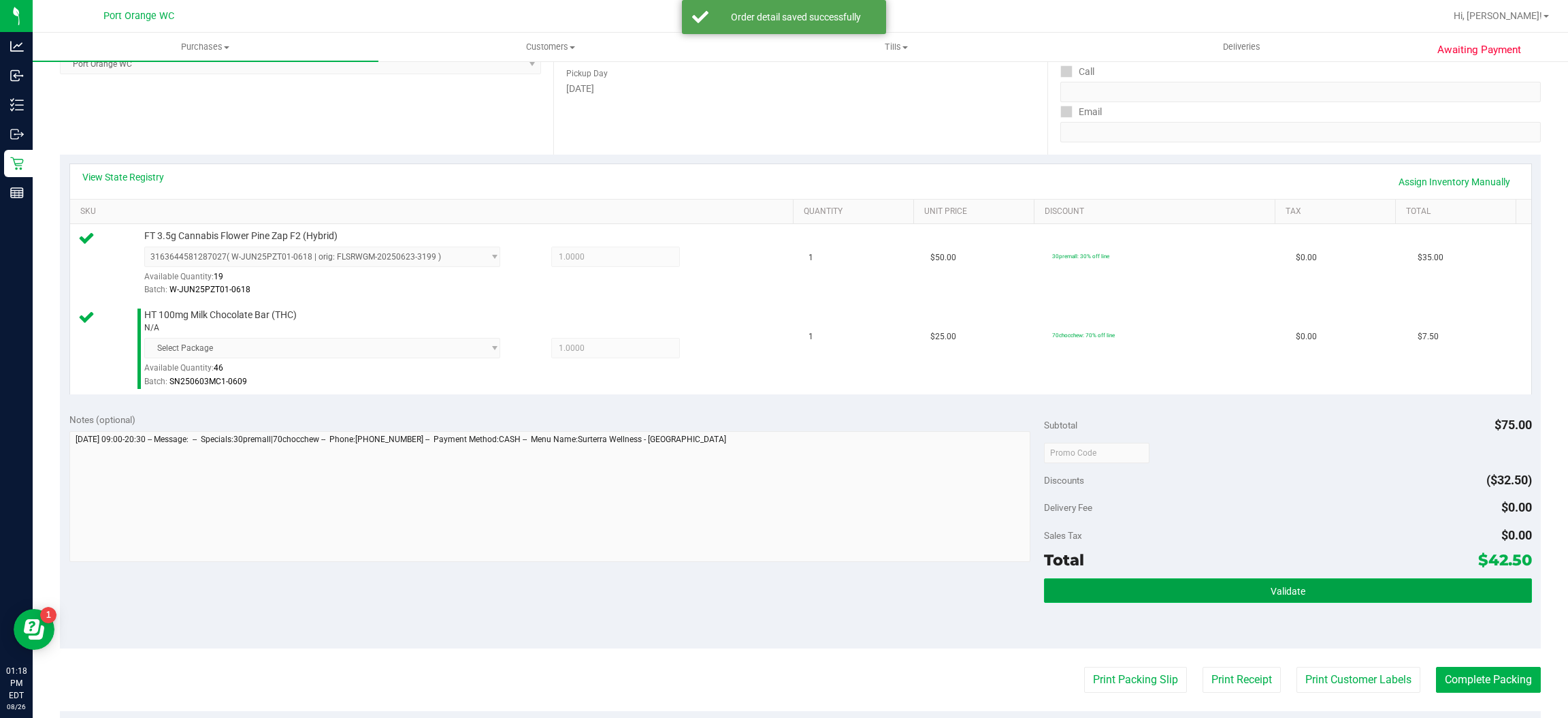
click at [1322, 598] on button "Validate" at bounding box center [1287, 590] width 487 height 25
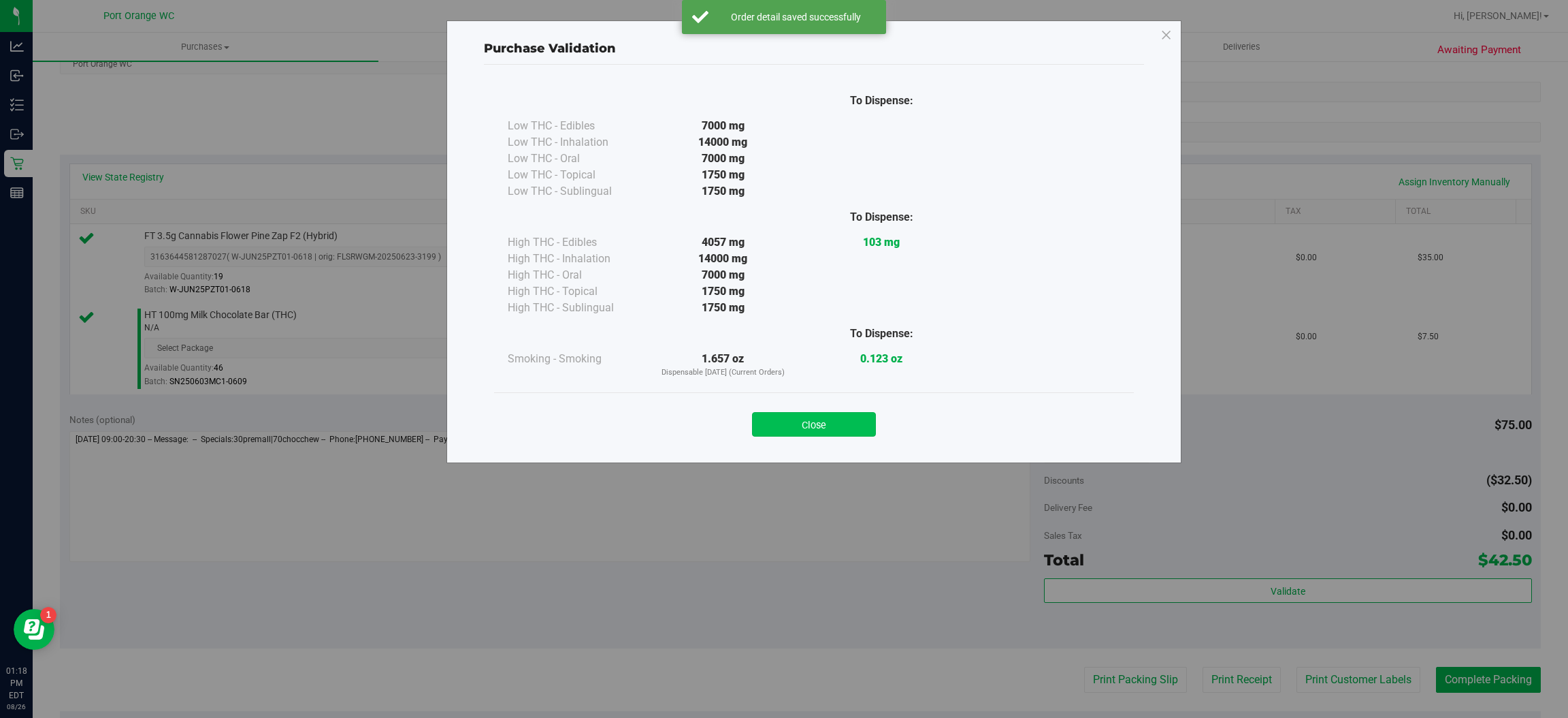
click at [840, 428] on button "Close" at bounding box center [814, 424] width 124 height 25
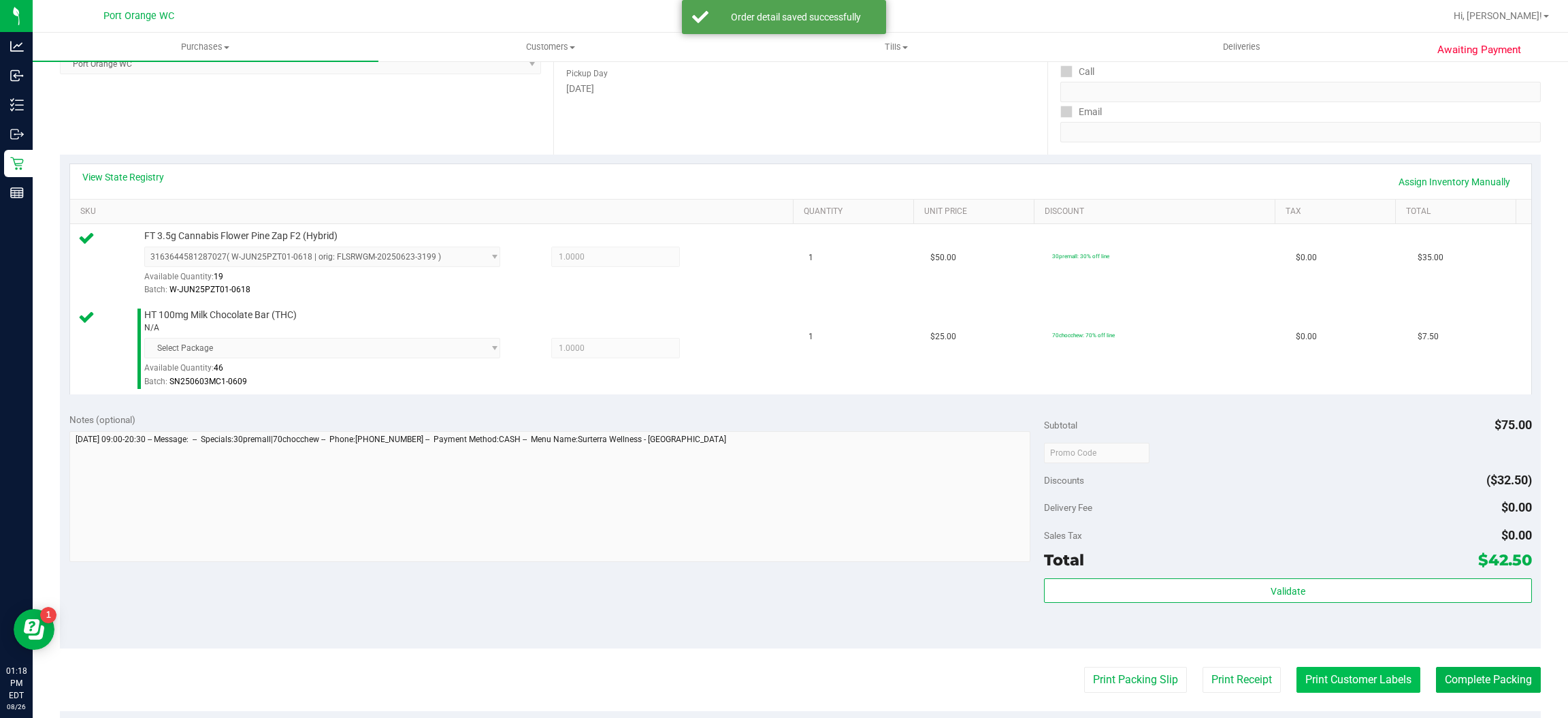
click at [1312, 679] on button "Print Customer Labels" at bounding box center [1359, 680] width 124 height 26
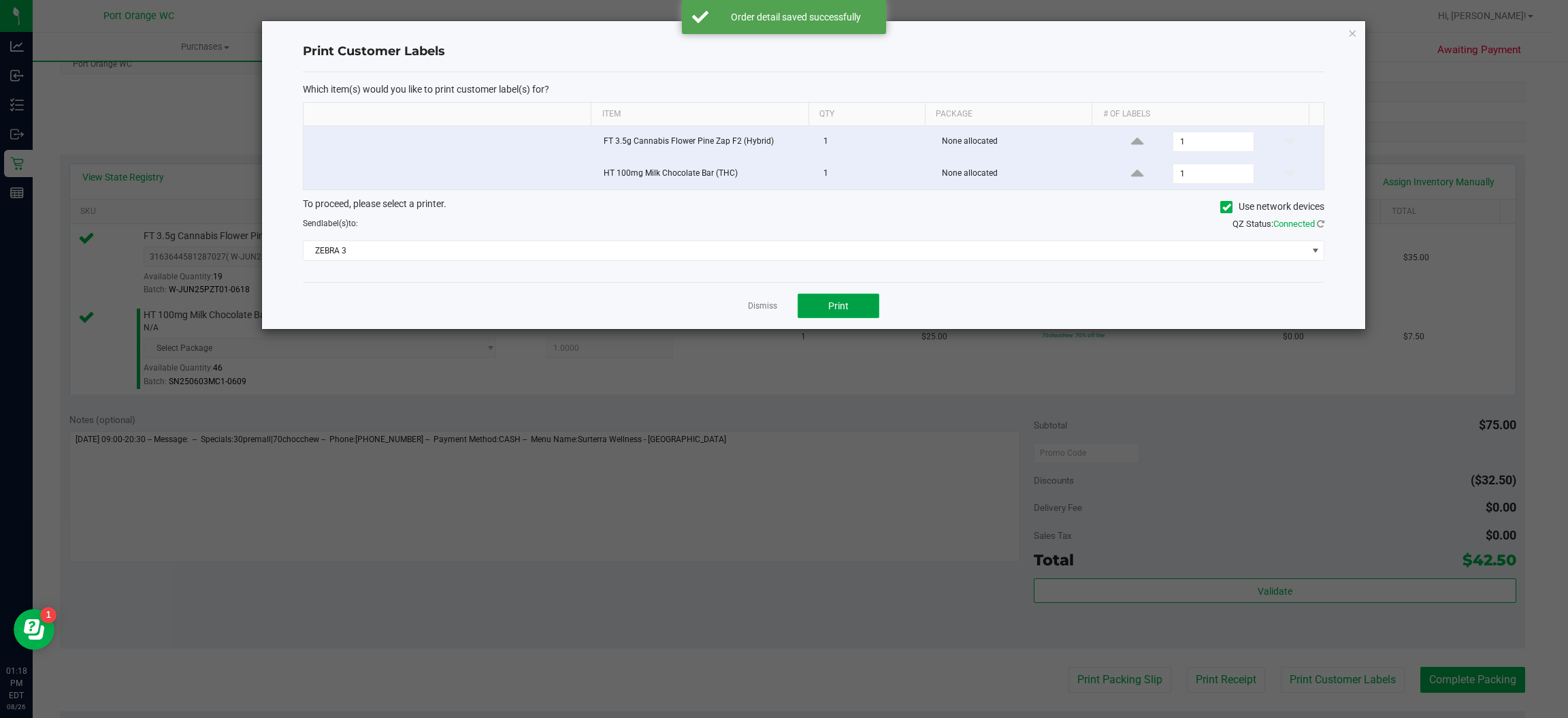
click at [844, 309] on span "Print" at bounding box center [838, 306] width 20 height 11
click at [748, 306] on link "Dismiss" at bounding box center [762, 306] width 29 height 12
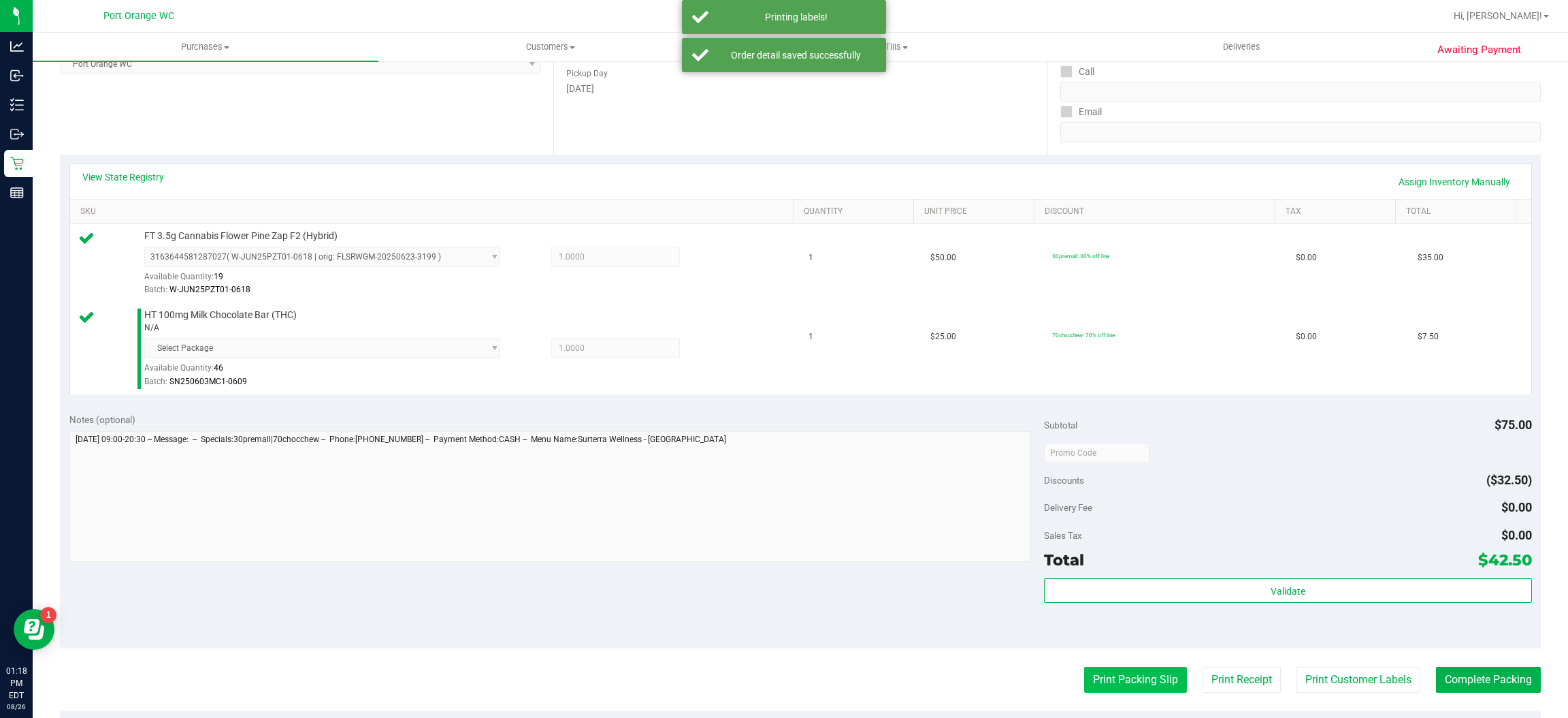
click at [1100, 681] on button "Print Packing Slip" at bounding box center [1135, 680] width 103 height 26
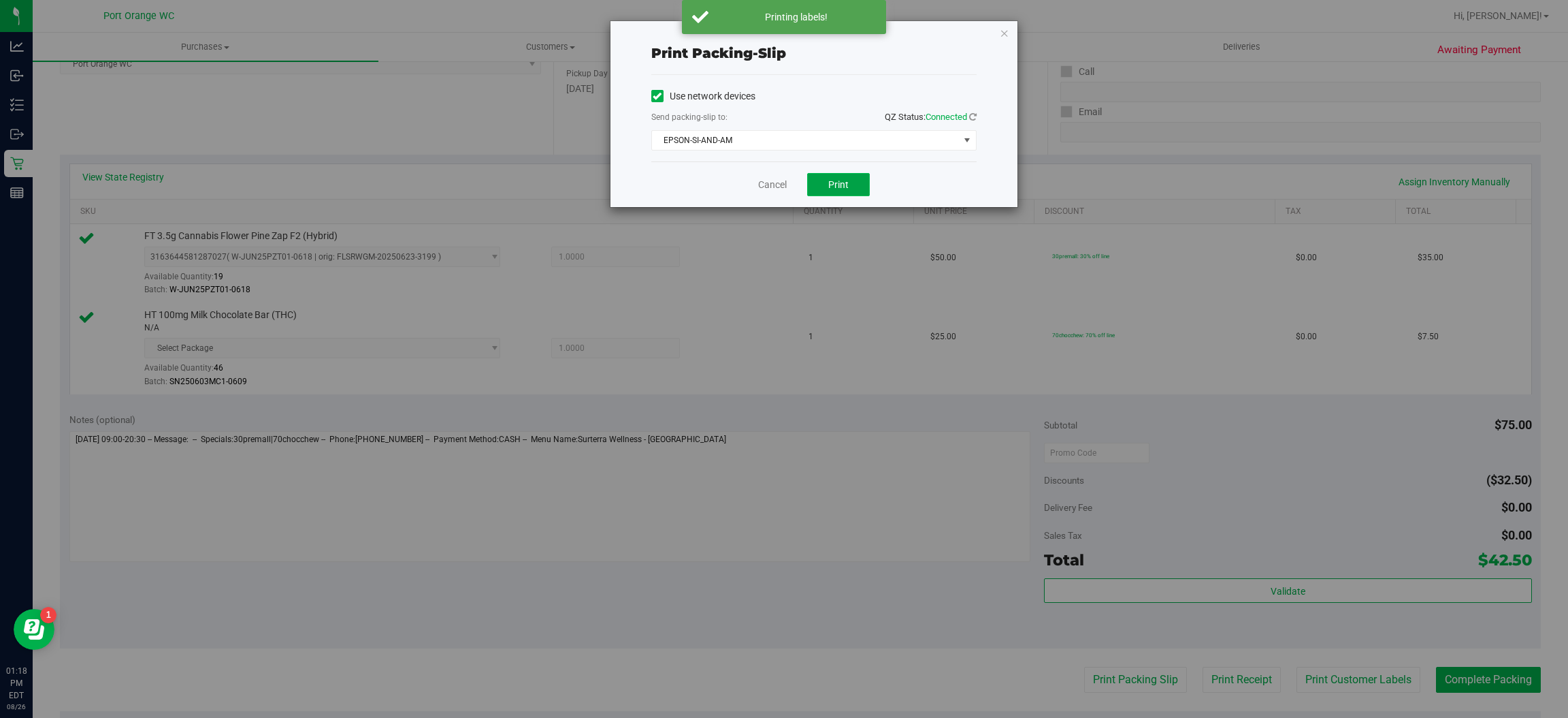
click at [849, 194] on button "Print" at bounding box center [838, 184] width 63 height 23
click at [767, 185] on link "Cancel" at bounding box center [771, 185] width 28 height 15
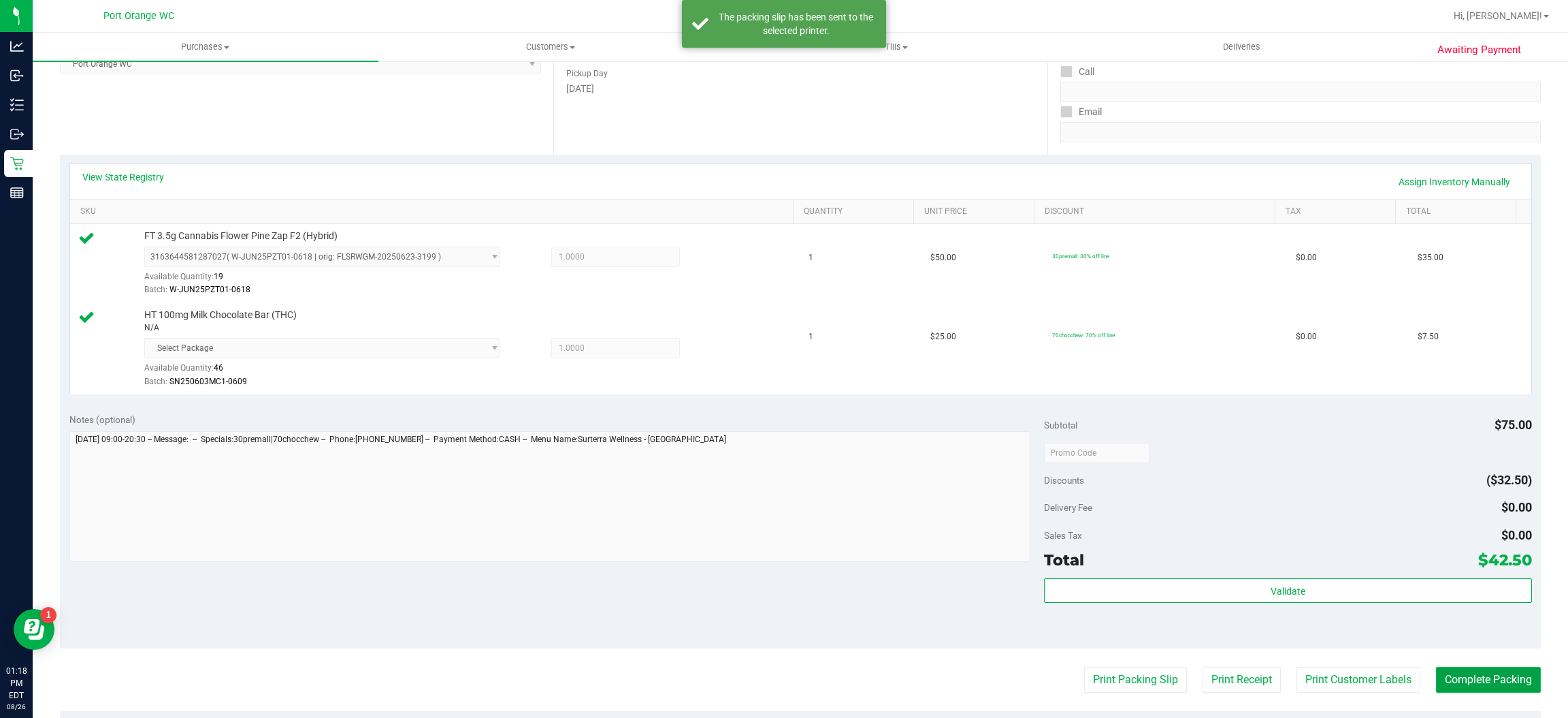
click at [1489, 681] on button "Complete Packing" at bounding box center [1488, 680] width 105 height 26
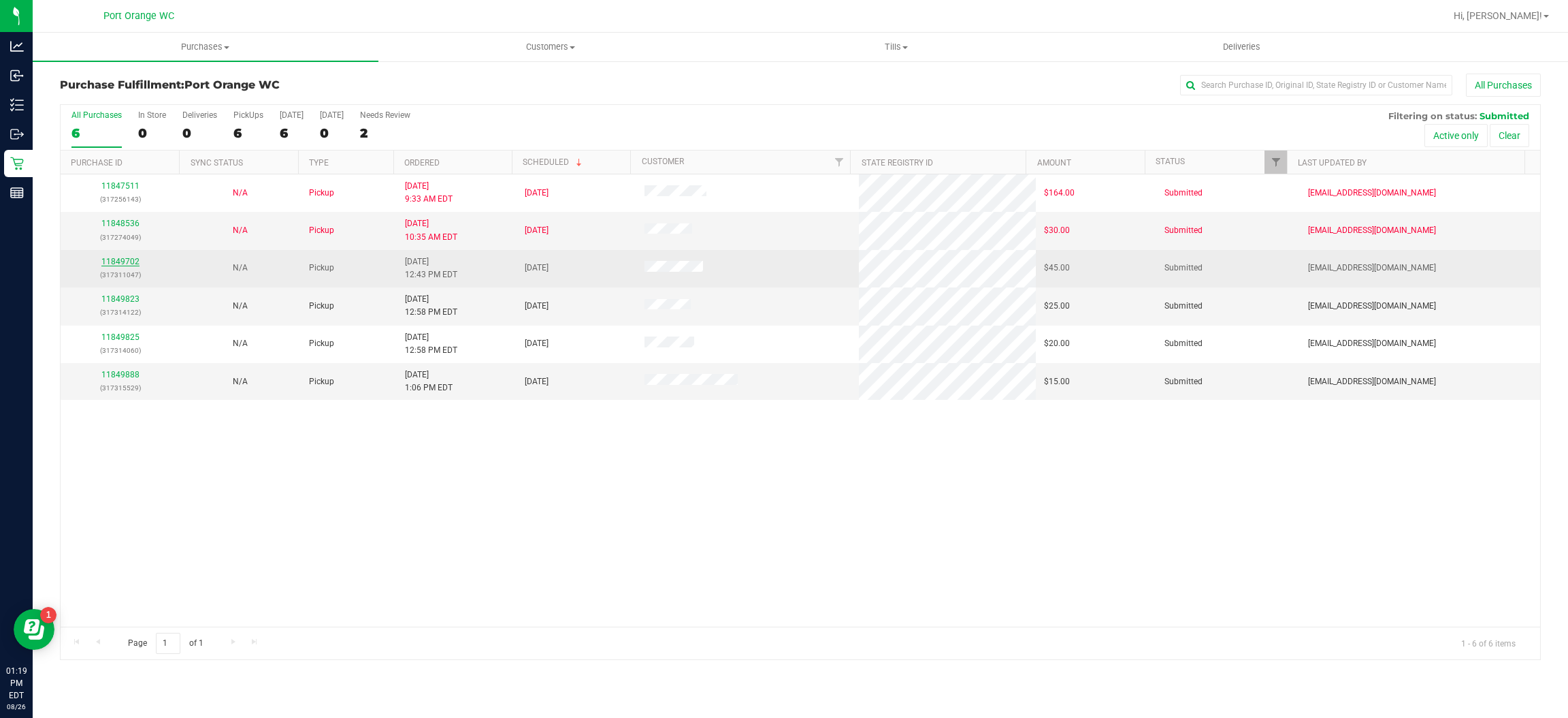
click at [120, 266] on link "11849702" at bounding box center [120, 262] width 38 height 9
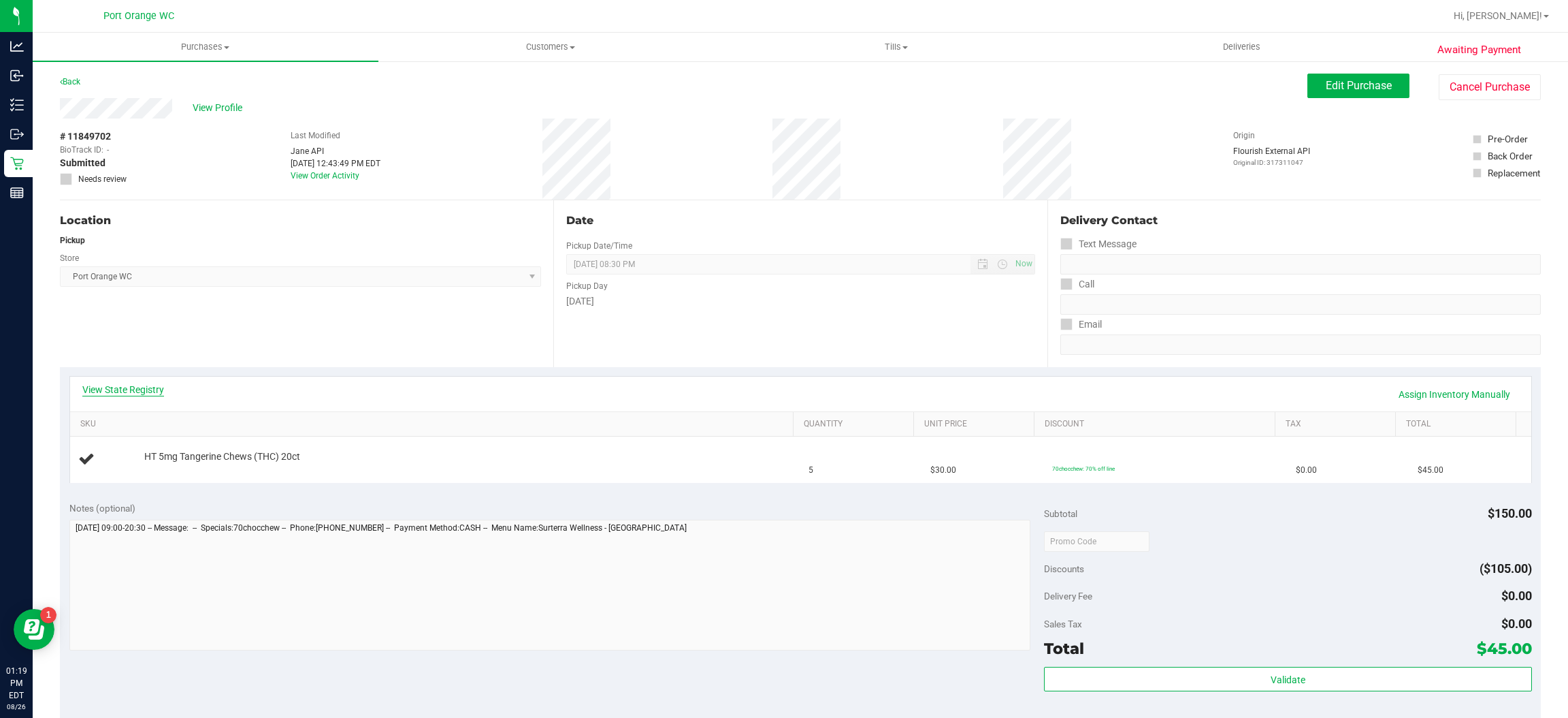
click at [127, 389] on link "View State Registry" at bounding box center [123, 389] width 82 height 14
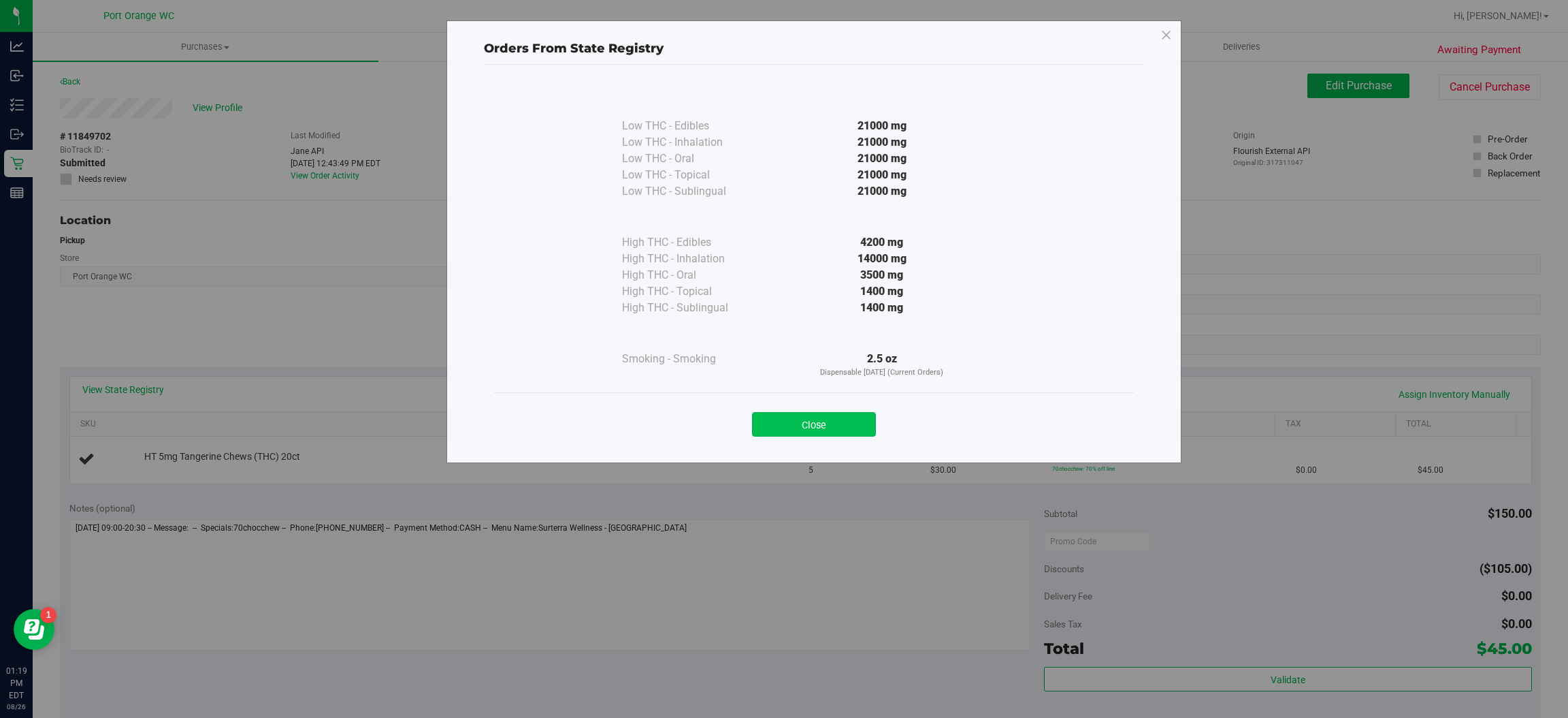
click at [803, 434] on button "Close" at bounding box center [814, 424] width 124 height 25
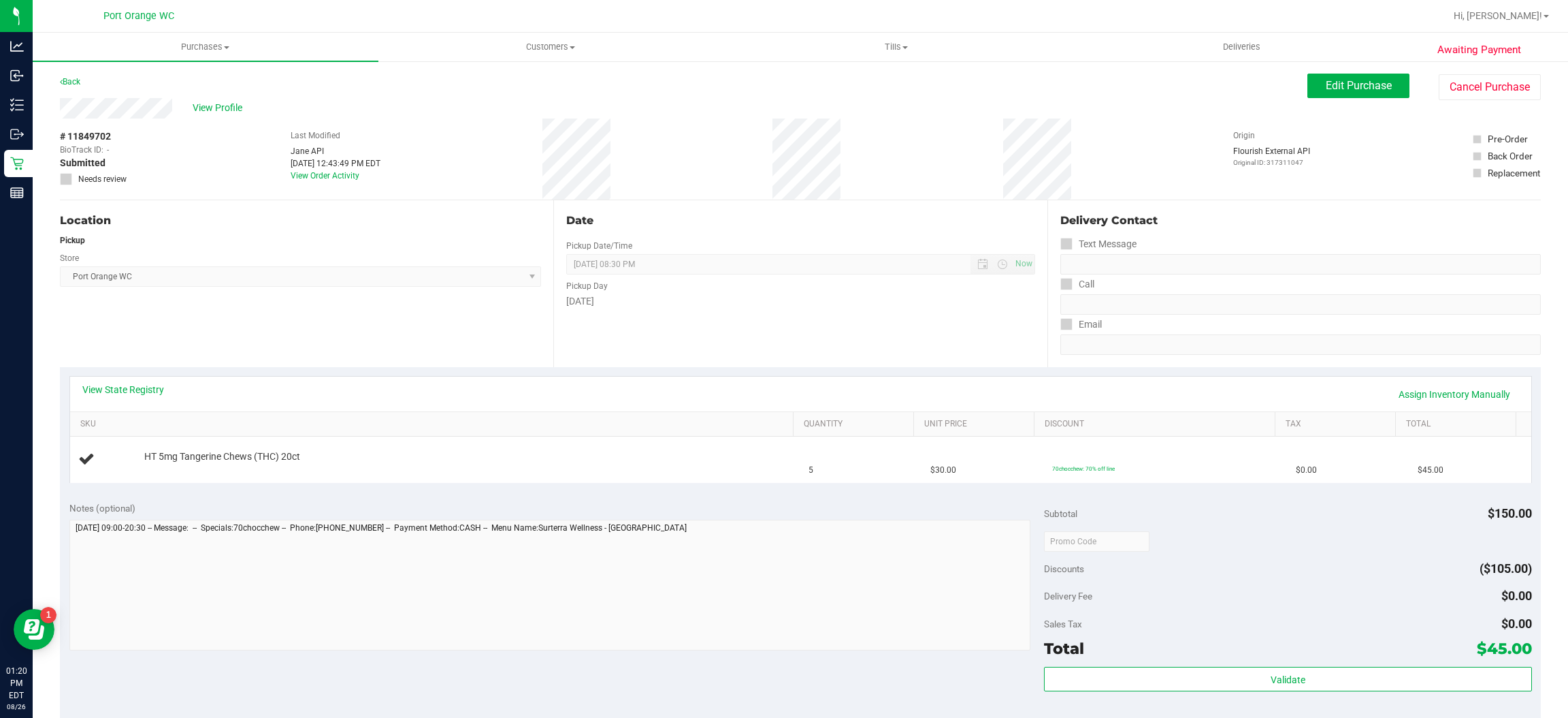
click at [459, 263] on div "Store" at bounding box center [300, 257] width 481 height 20
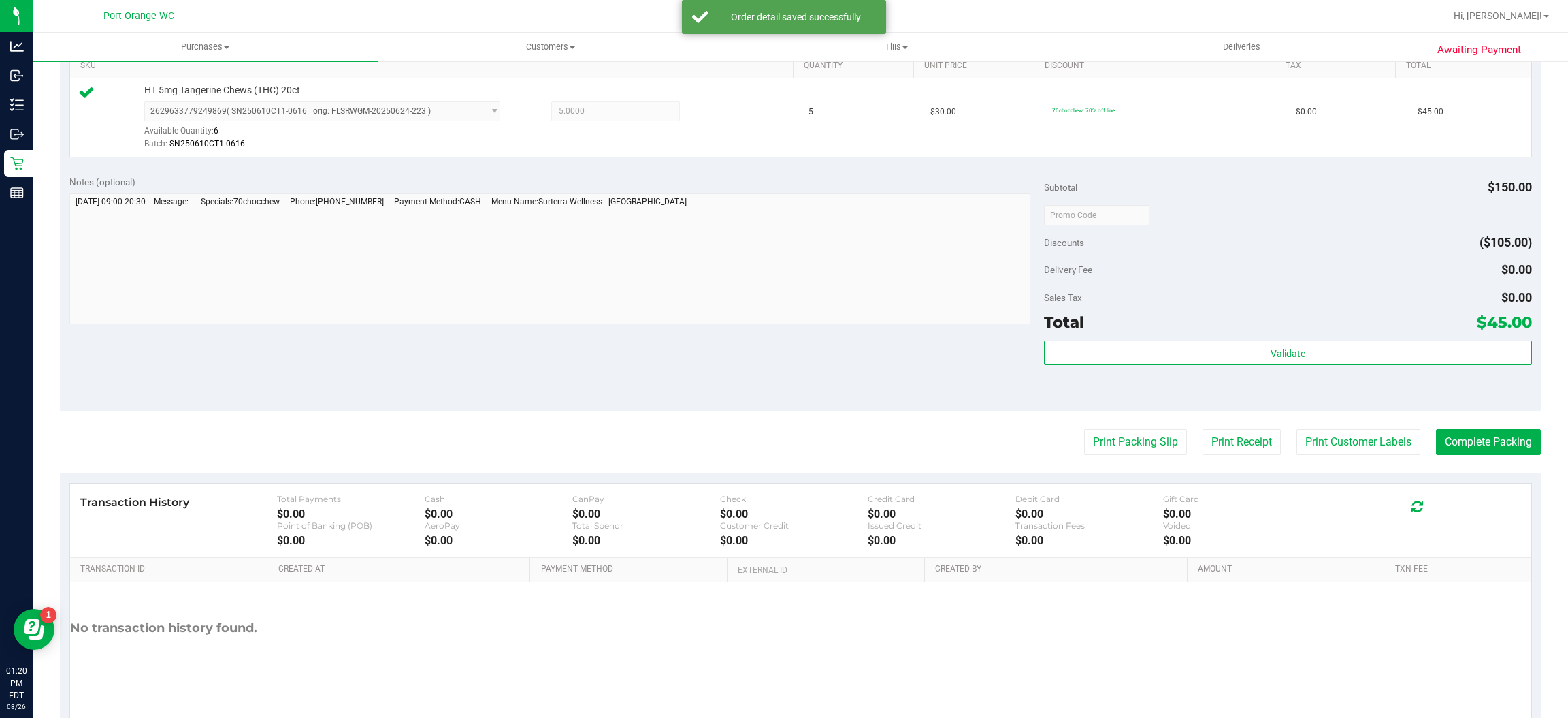
scroll to position [397, 0]
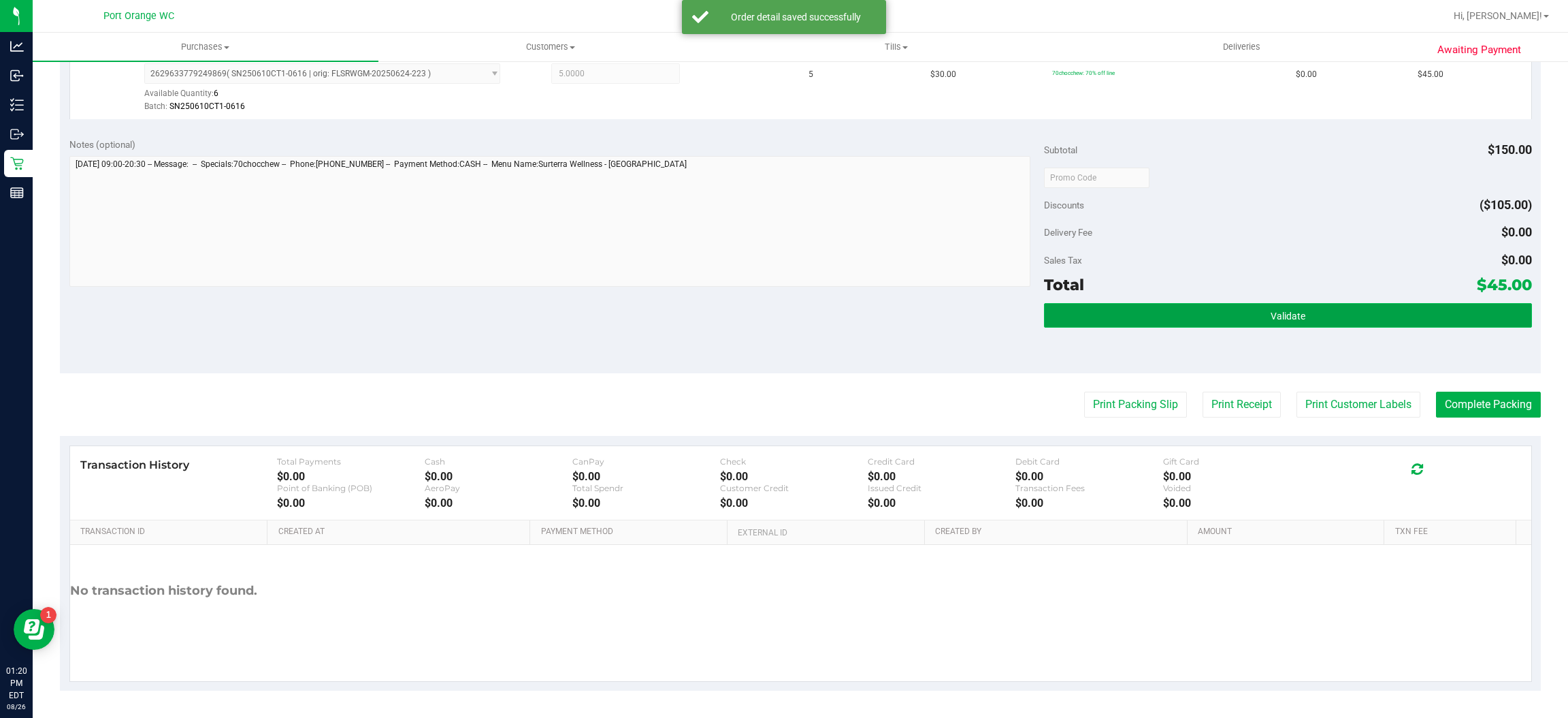
click at [1329, 303] on button "Validate" at bounding box center [1287, 315] width 487 height 25
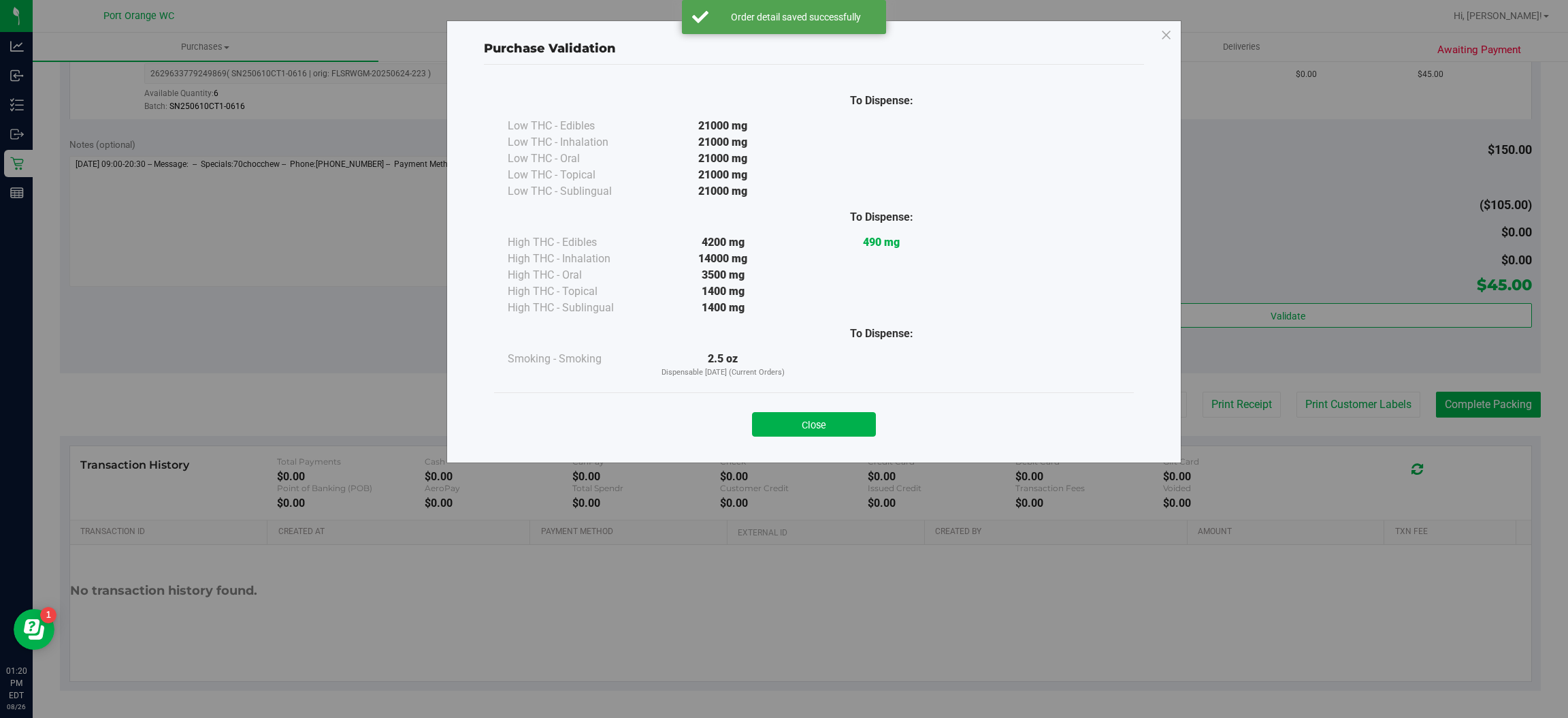
click at [1349, 401] on div "Purchase Validation To Dispense: Low THC - Edibles 21000 mg" at bounding box center [789, 359] width 1578 height 718
click at [843, 416] on button "Close" at bounding box center [814, 424] width 124 height 25
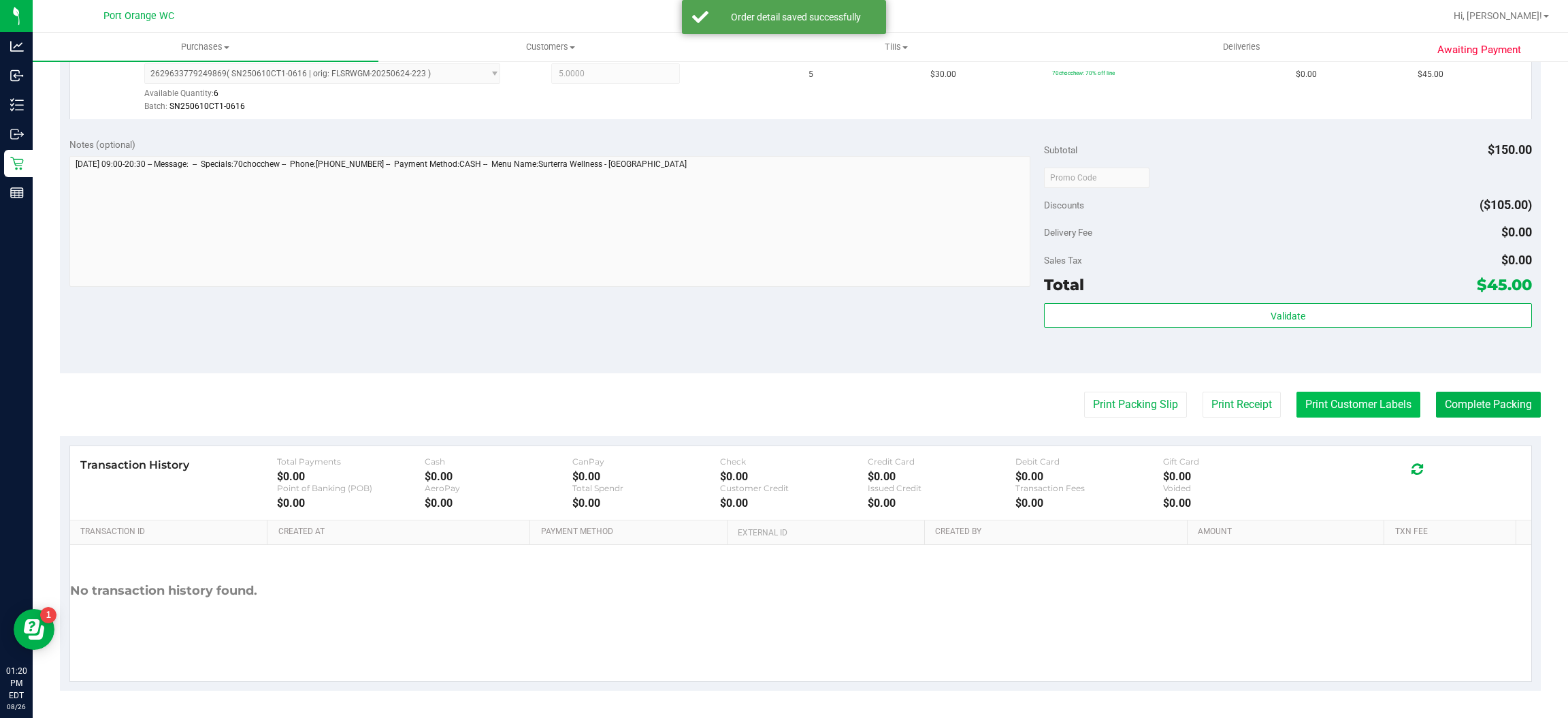
click at [1334, 403] on button "Print Customer Labels" at bounding box center [1359, 405] width 124 height 26
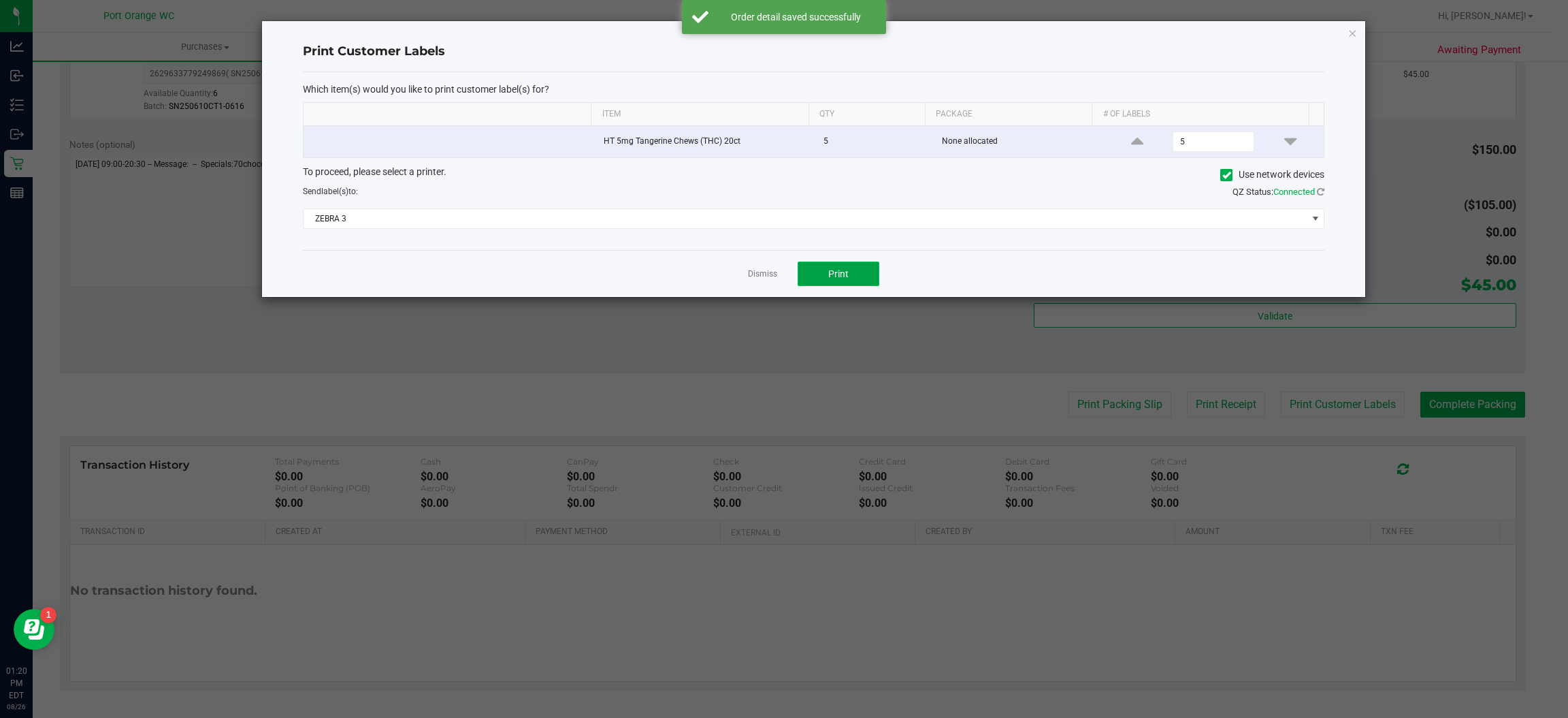
click at [863, 282] on button "Print" at bounding box center [839, 273] width 82 height 25
click at [762, 276] on link "Dismiss" at bounding box center [762, 273] width 29 height 12
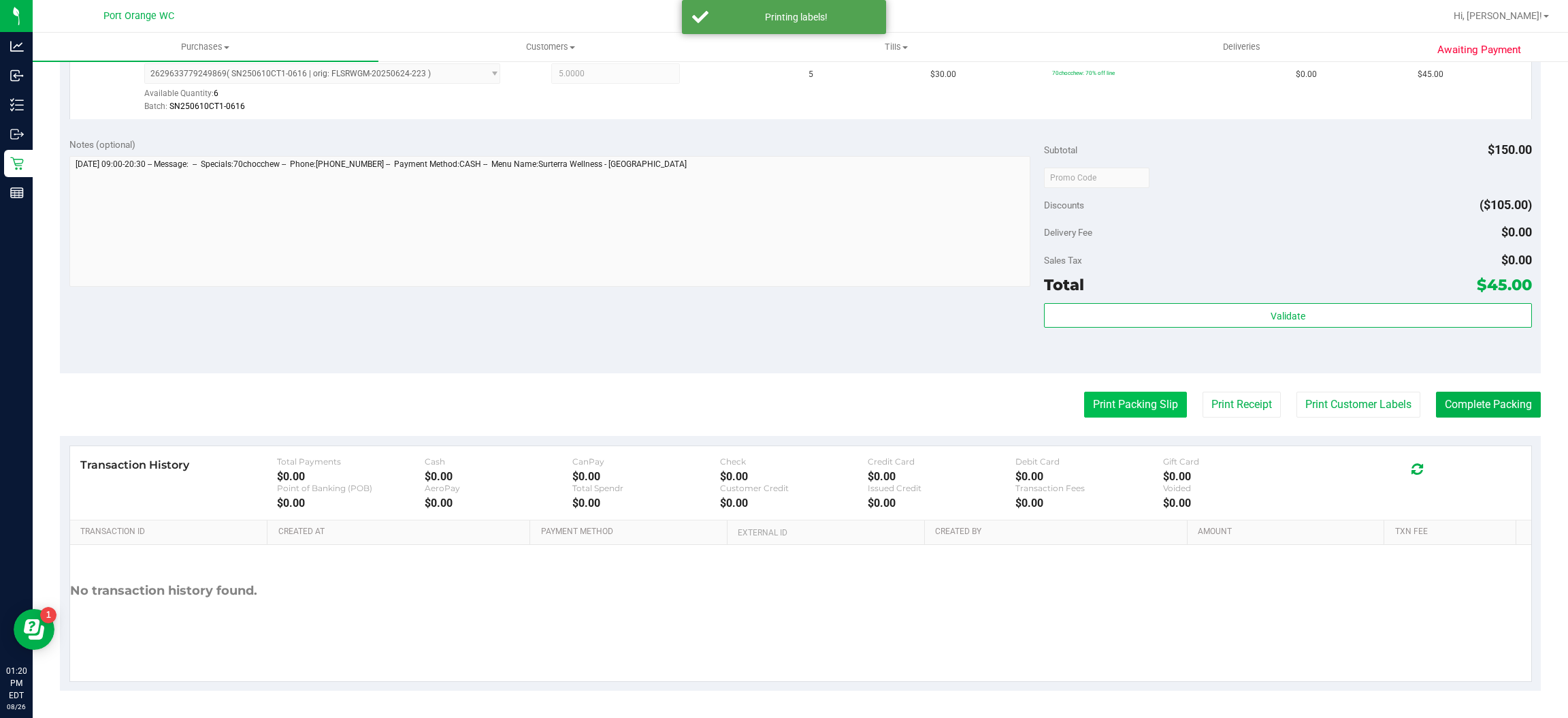
click at [1116, 405] on button "Print Packing Slip" at bounding box center [1135, 405] width 103 height 26
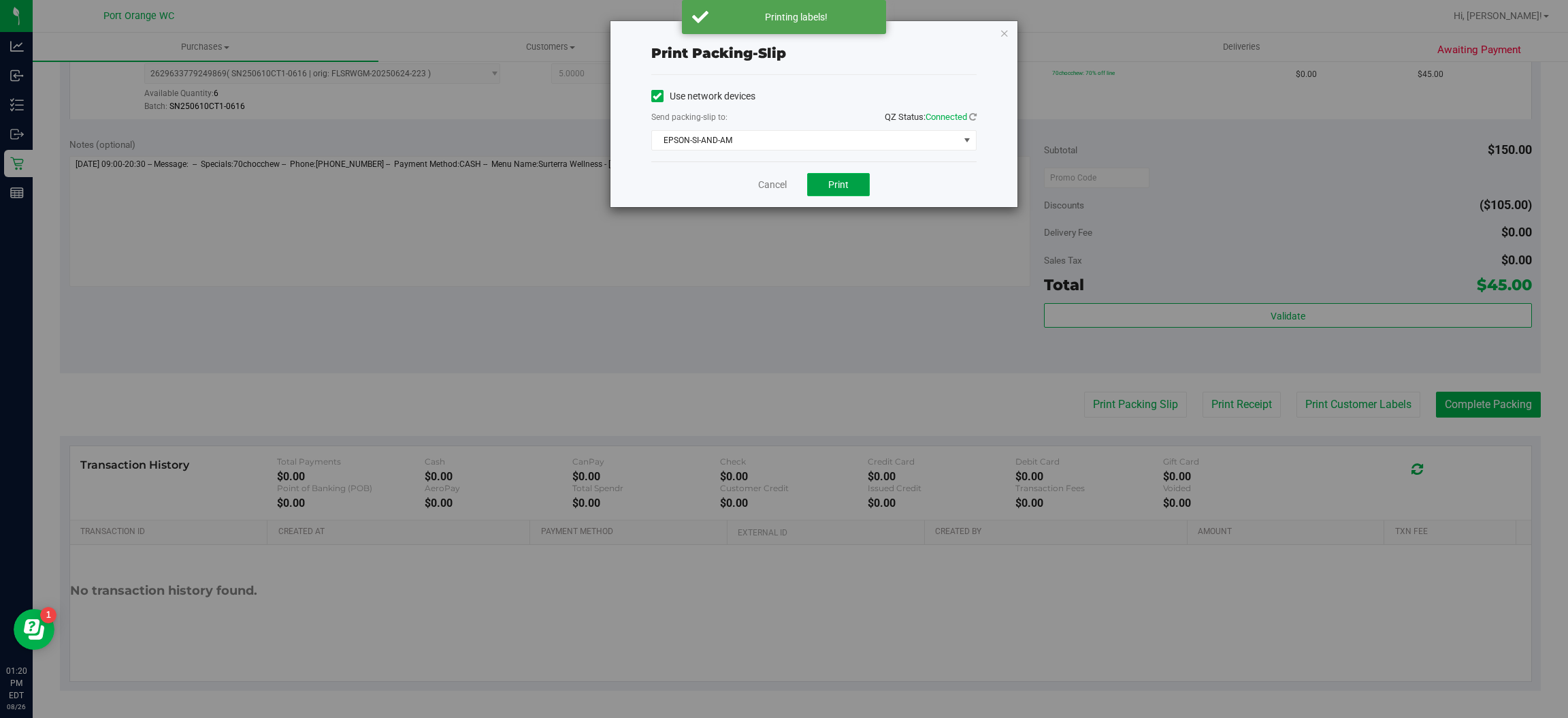
click at [866, 187] on button "Print" at bounding box center [838, 184] width 63 height 23
click at [765, 182] on link "Cancel" at bounding box center [771, 185] width 28 height 15
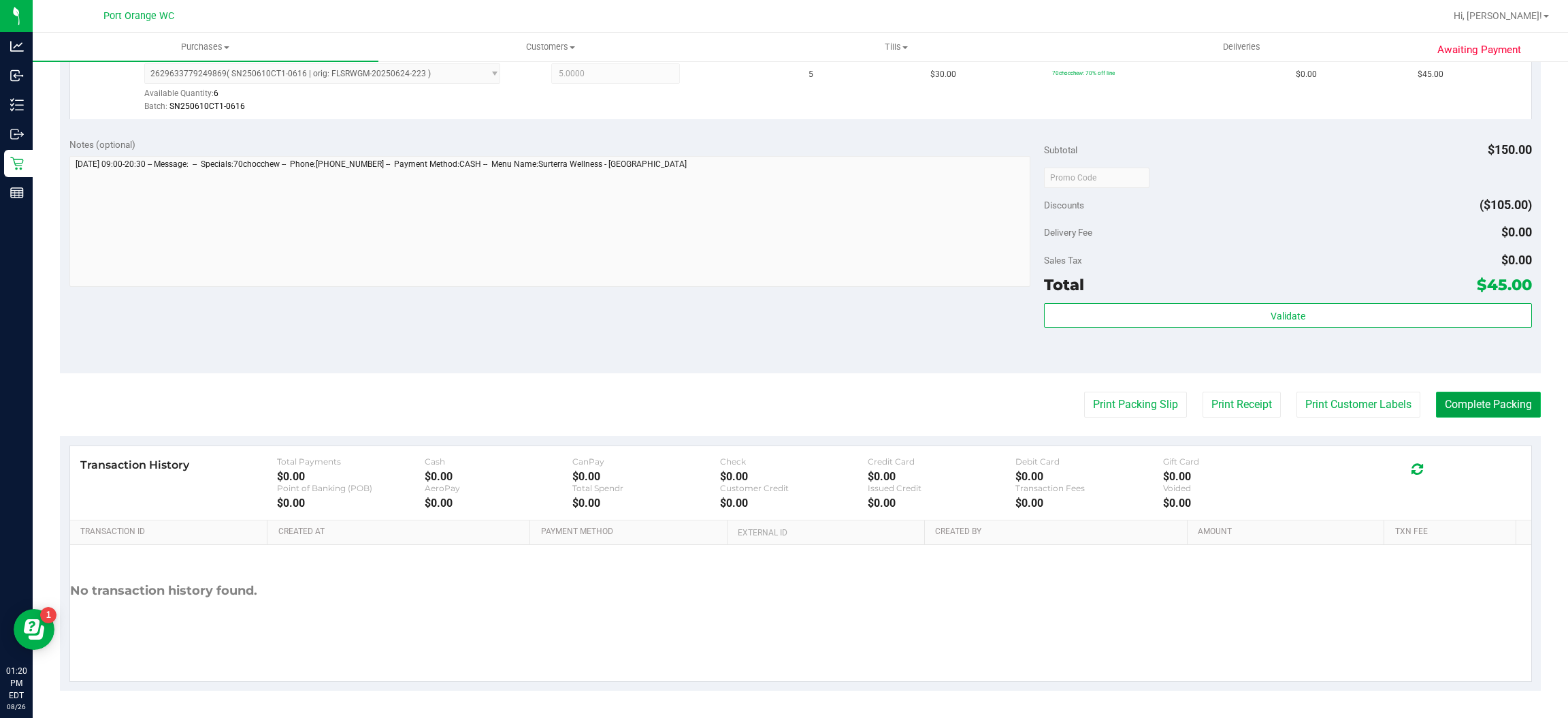
click at [1463, 403] on button "Complete Packing" at bounding box center [1488, 405] width 105 height 26
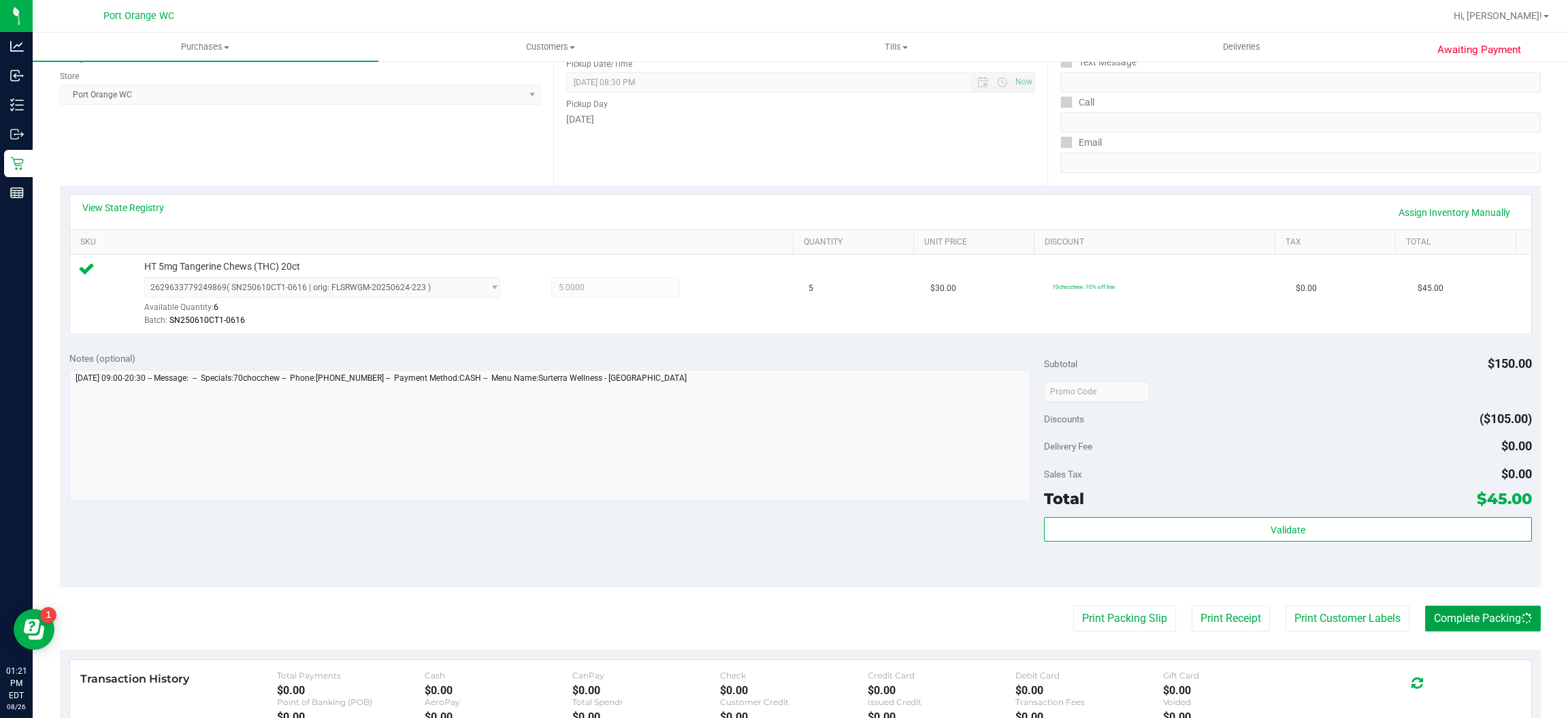
scroll to position [0, 0]
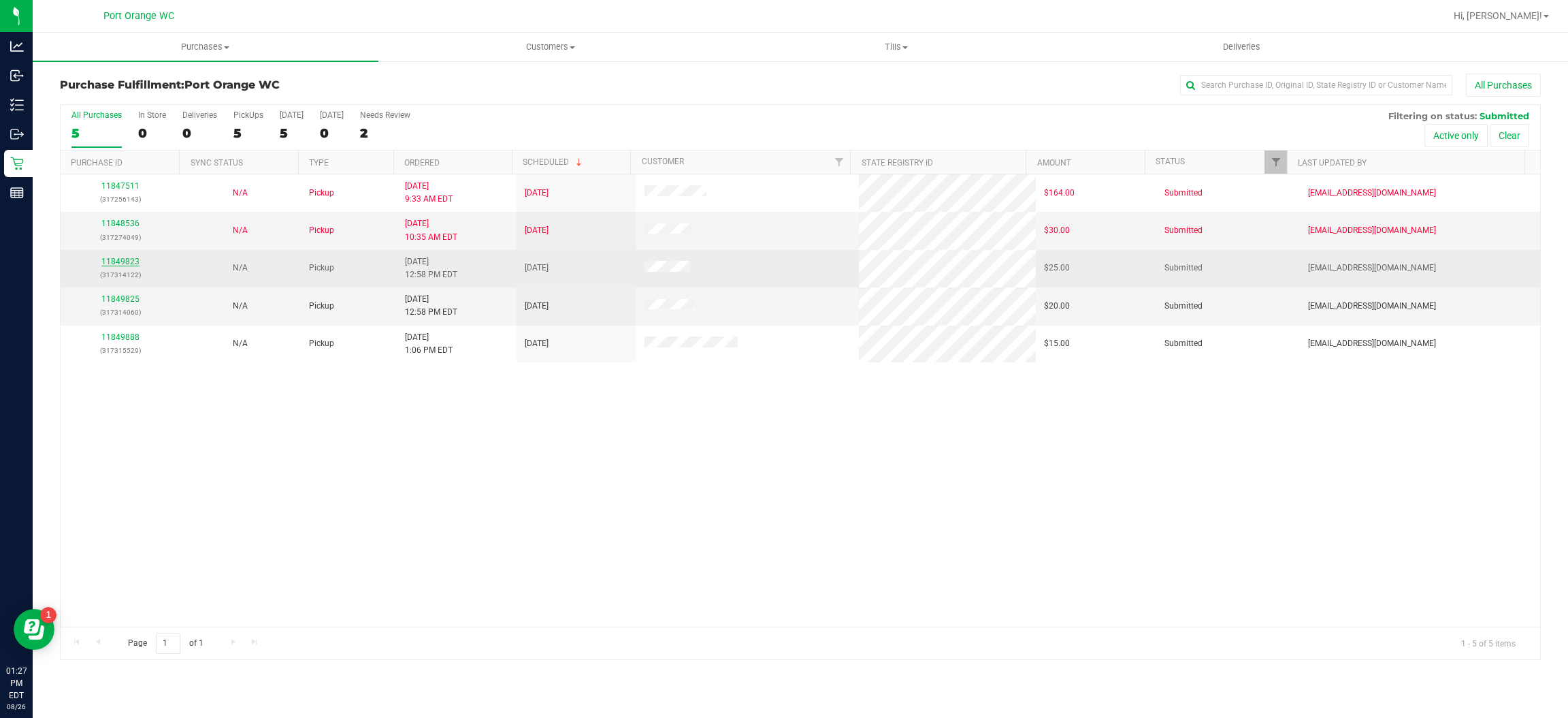
click at [120, 262] on link "11849823" at bounding box center [120, 262] width 38 height 9
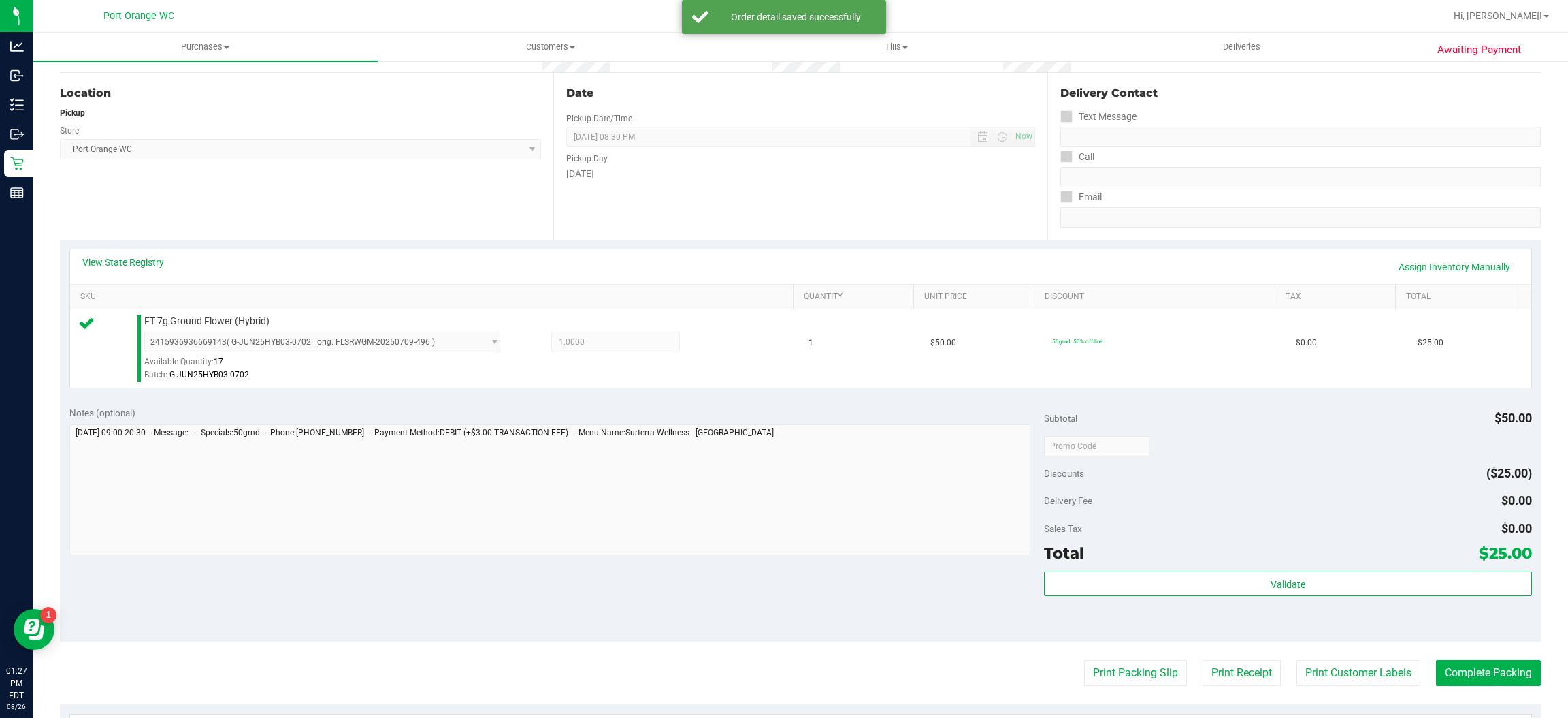
scroll to position [190, 0]
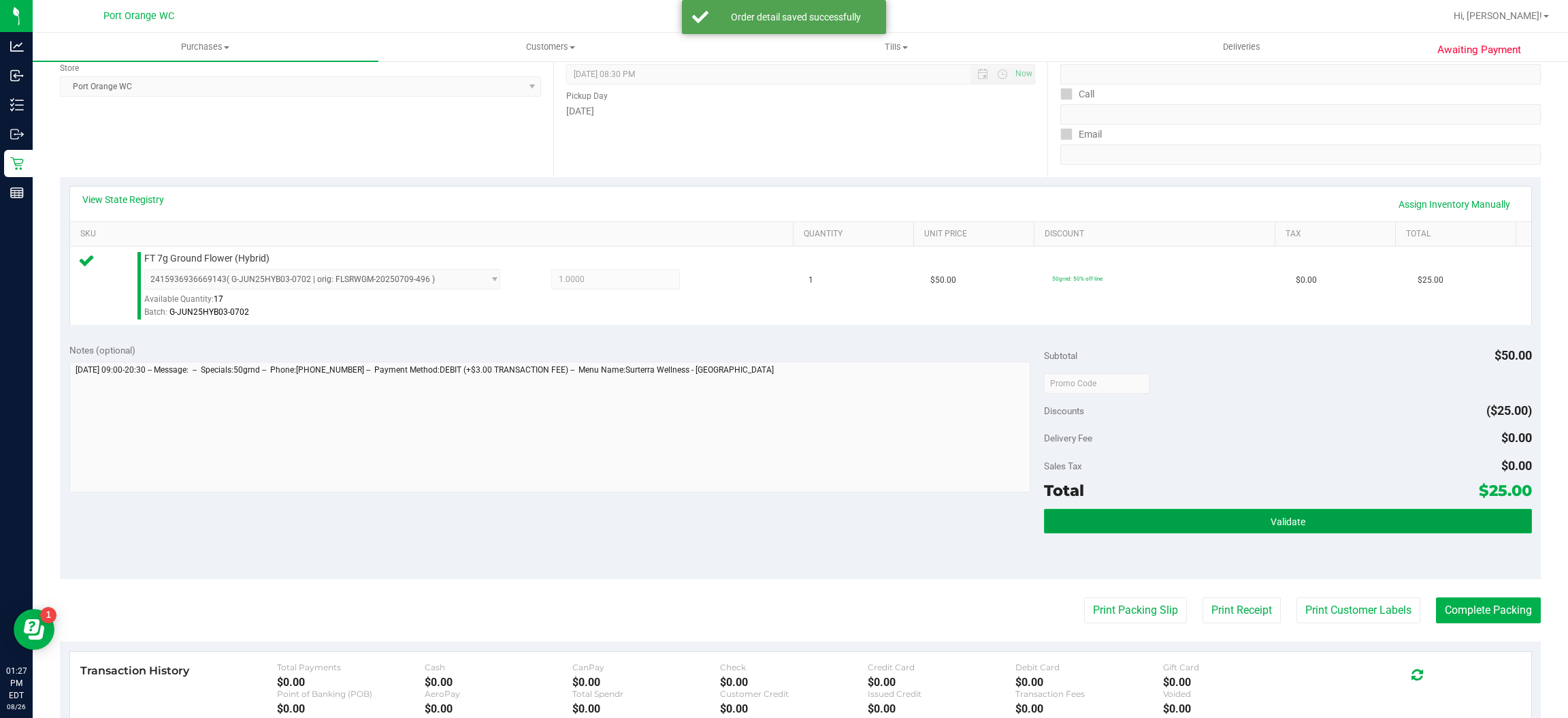
click at [1256, 520] on button "Validate" at bounding box center [1287, 520] width 487 height 25
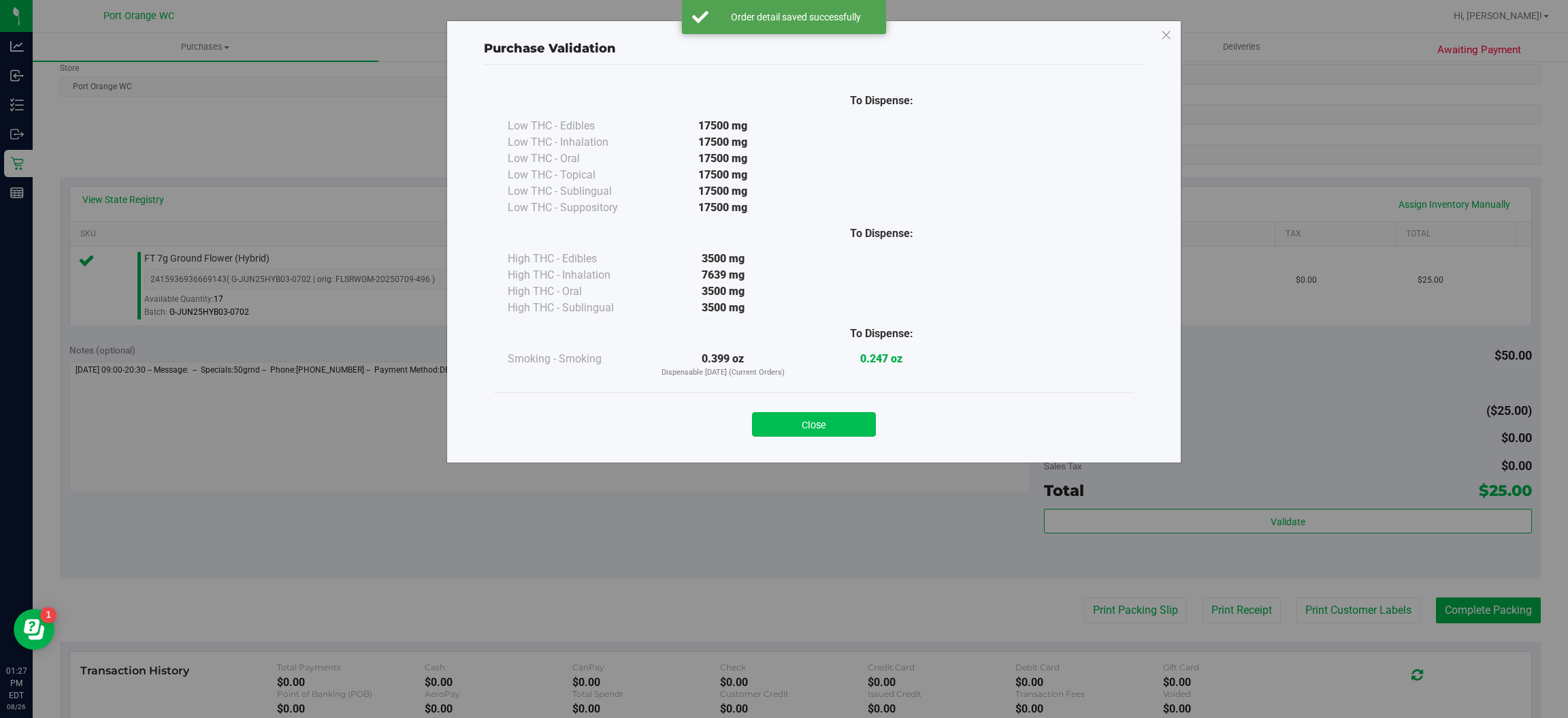
click at [868, 414] on button "Close" at bounding box center [814, 424] width 124 height 25
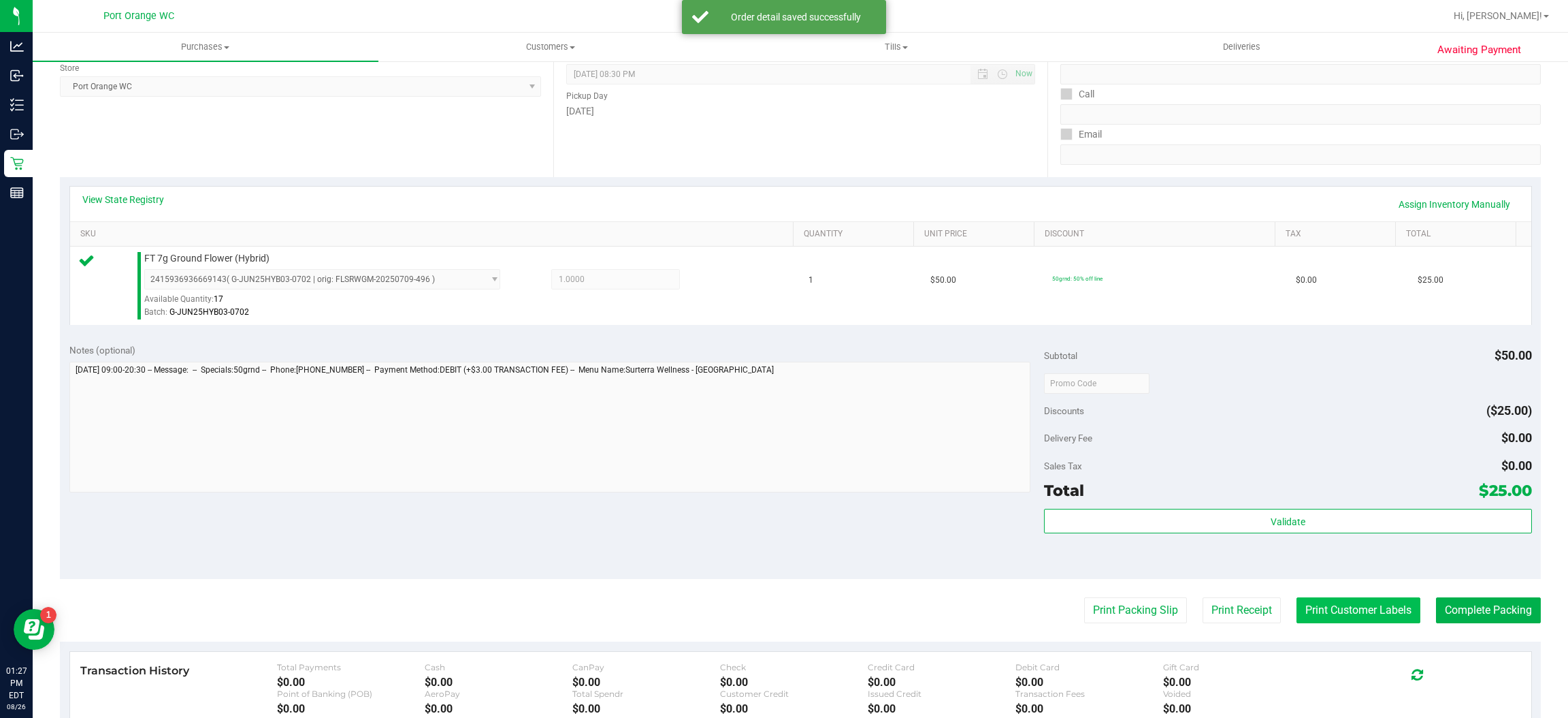
click at [1359, 611] on button "Print Customer Labels" at bounding box center [1359, 610] width 124 height 26
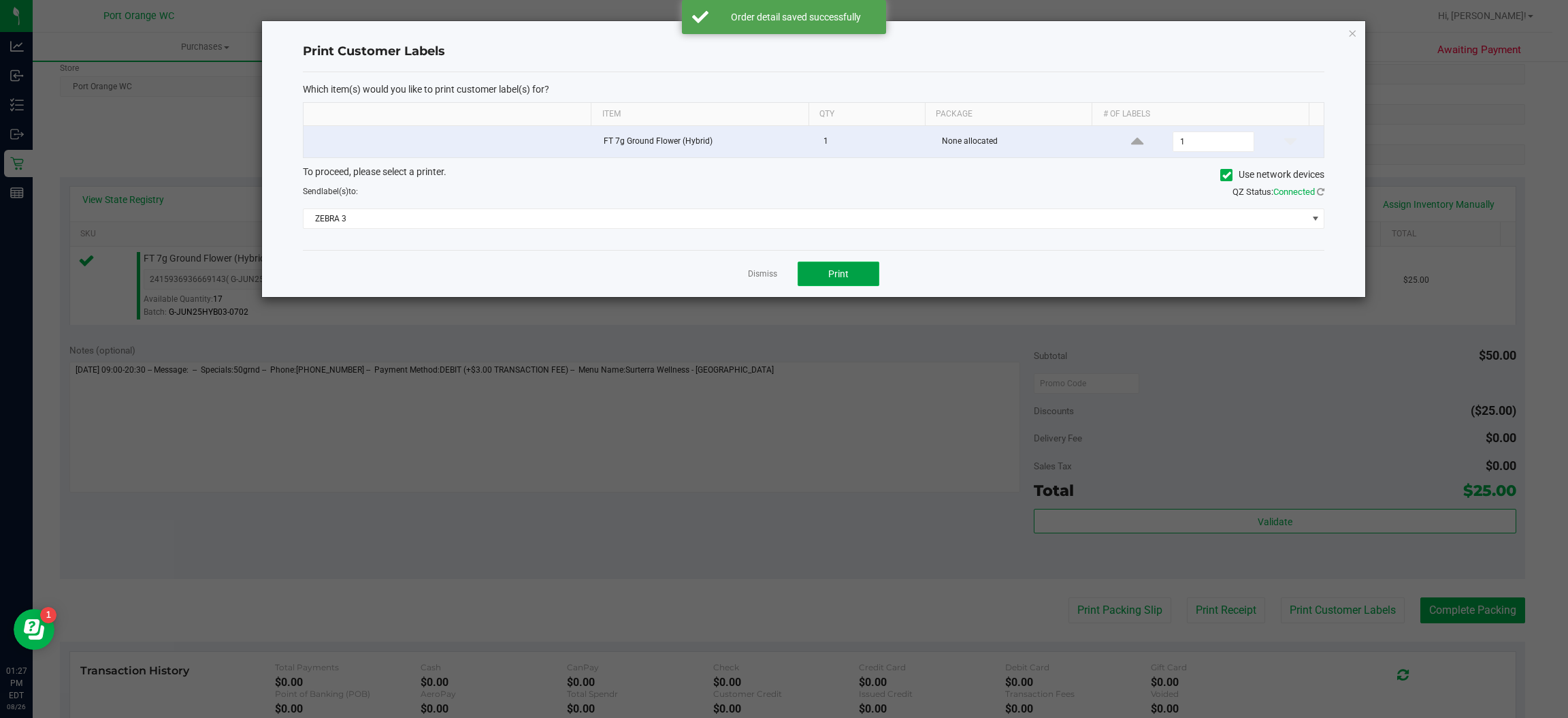
click at [851, 267] on button "Print" at bounding box center [839, 273] width 82 height 25
click at [749, 276] on div at bounding box center [813, 159] width 1103 height 276
click at [757, 276] on link "Dismiss" at bounding box center [762, 273] width 29 height 12
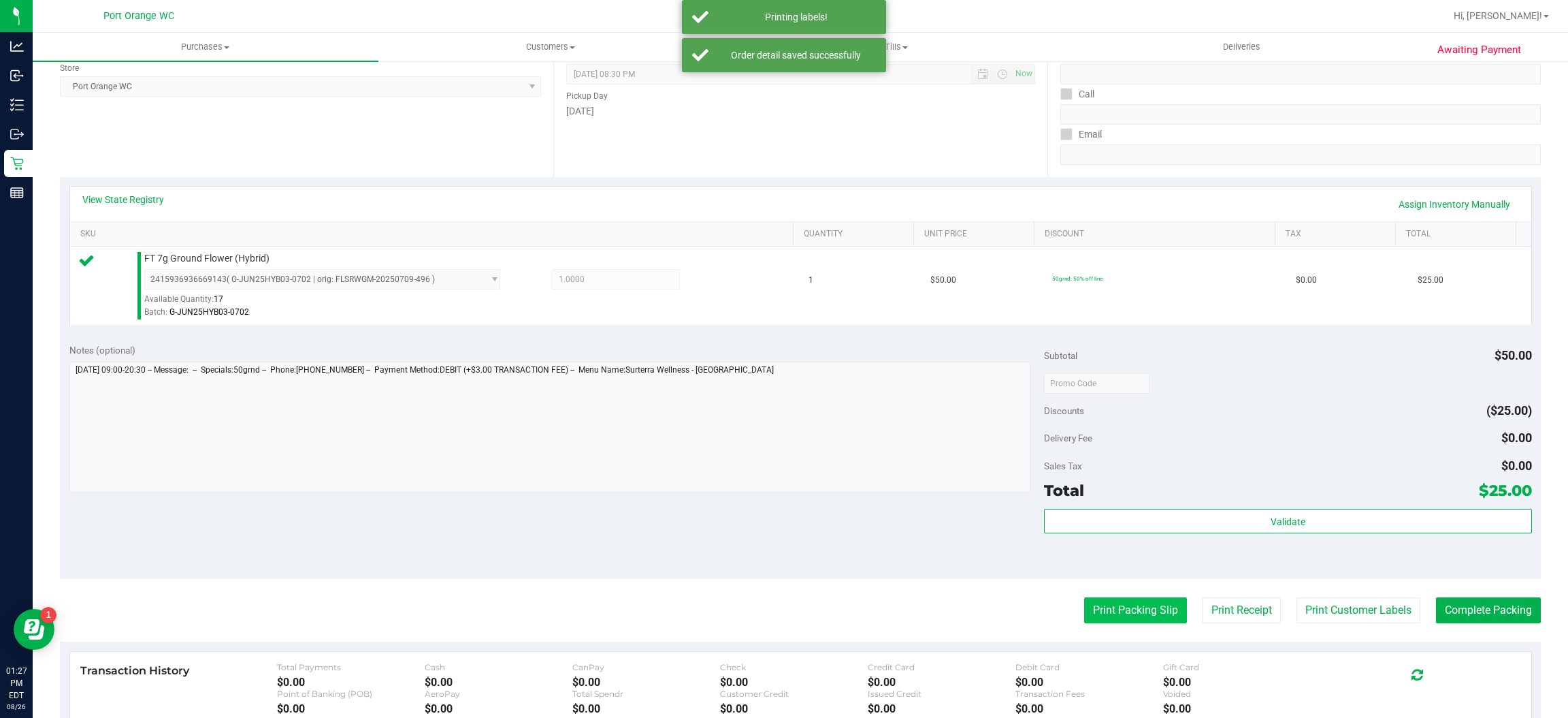
click at [1089, 608] on button "Print Packing Slip" at bounding box center [1135, 610] width 103 height 26
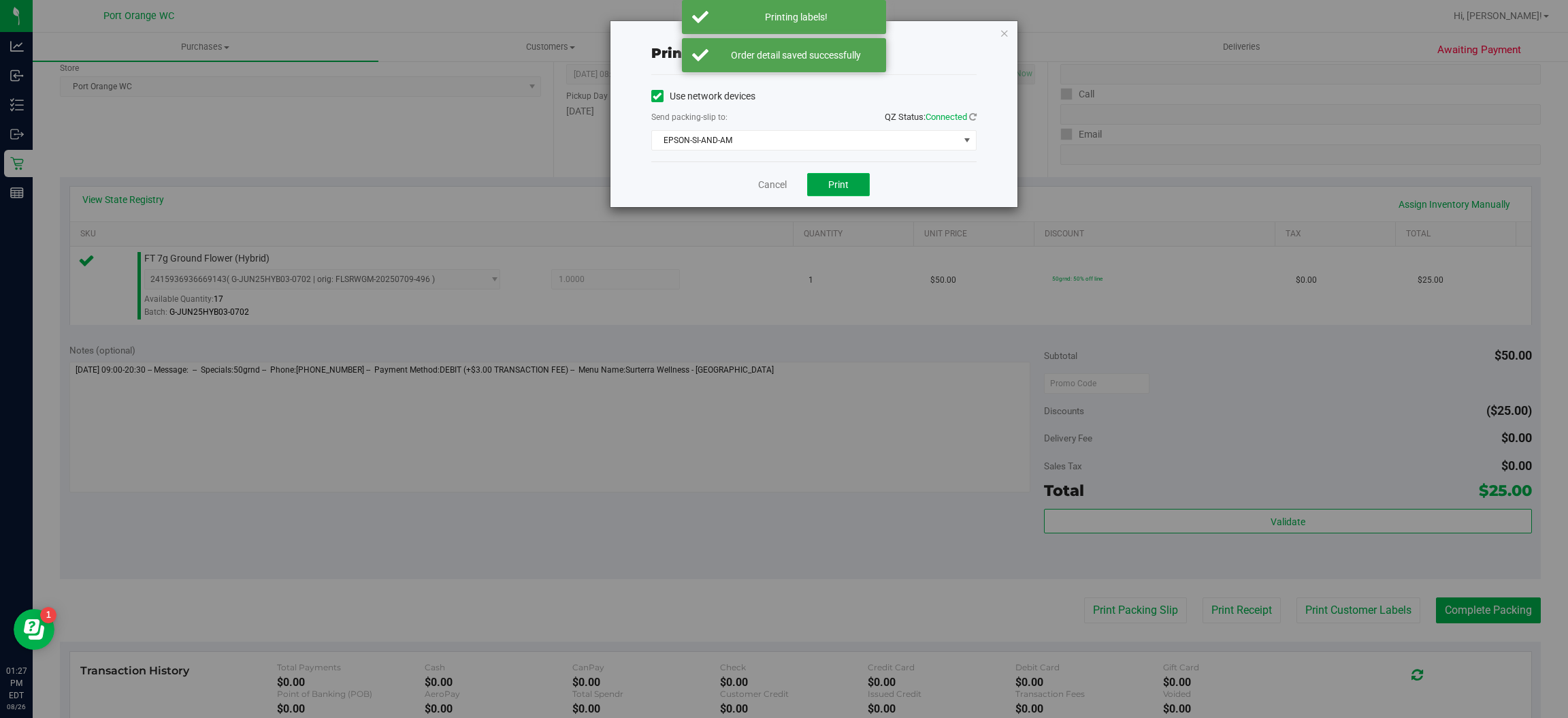
click at [850, 173] on button "Print" at bounding box center [838, 184] width 63 height 23
click at [764, 189] on link "Cancel" at bounding box center [766, 185] width 28 height 15
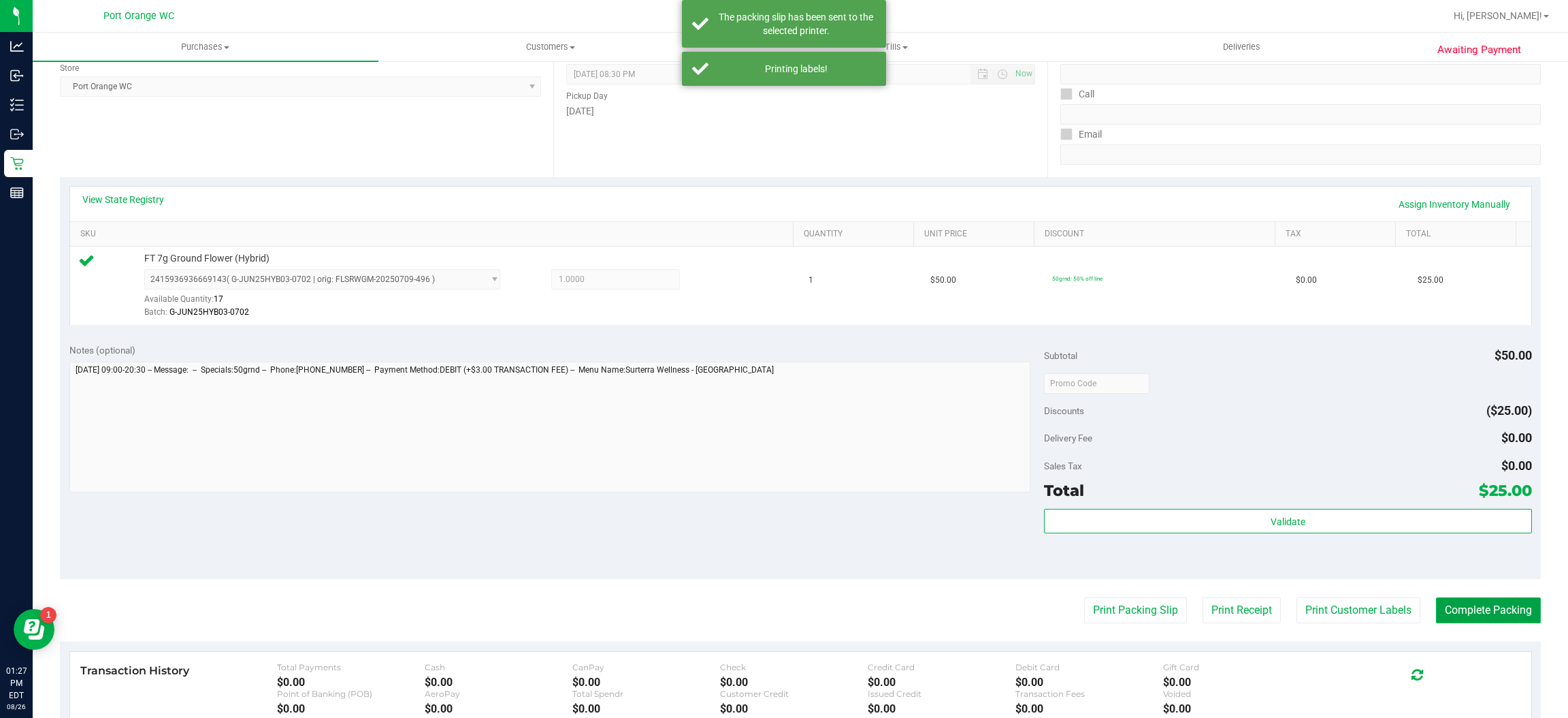
click at [1488, 603] on button "Complete Packing" at bounding box center [1488, 610] width 105 height 26
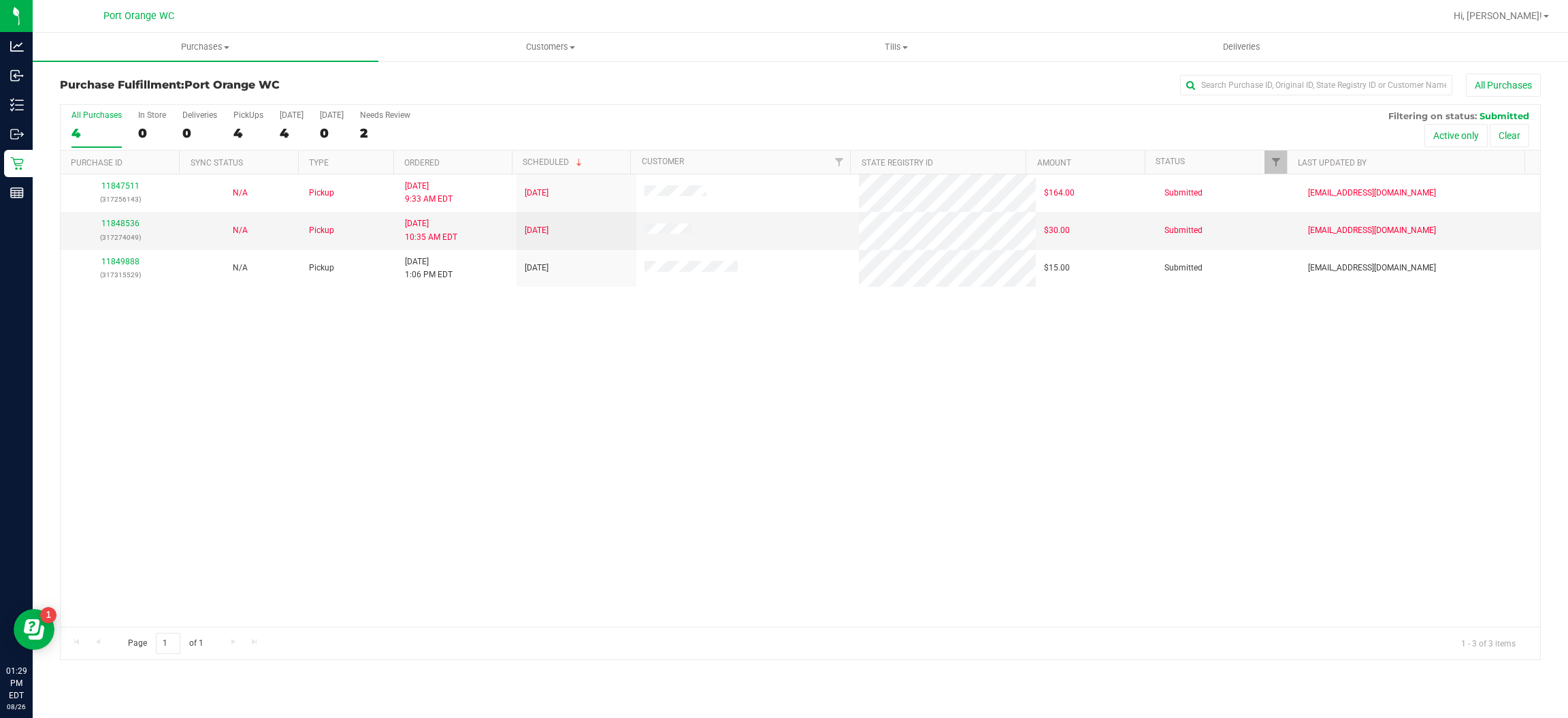
click at [104, 115] on div "All Purchases" at bounding box center [96, 115] width 50 height 9
click at [0, 0] on input "All Purchases 4" at bounding box center [0, 0] width 0 height 0
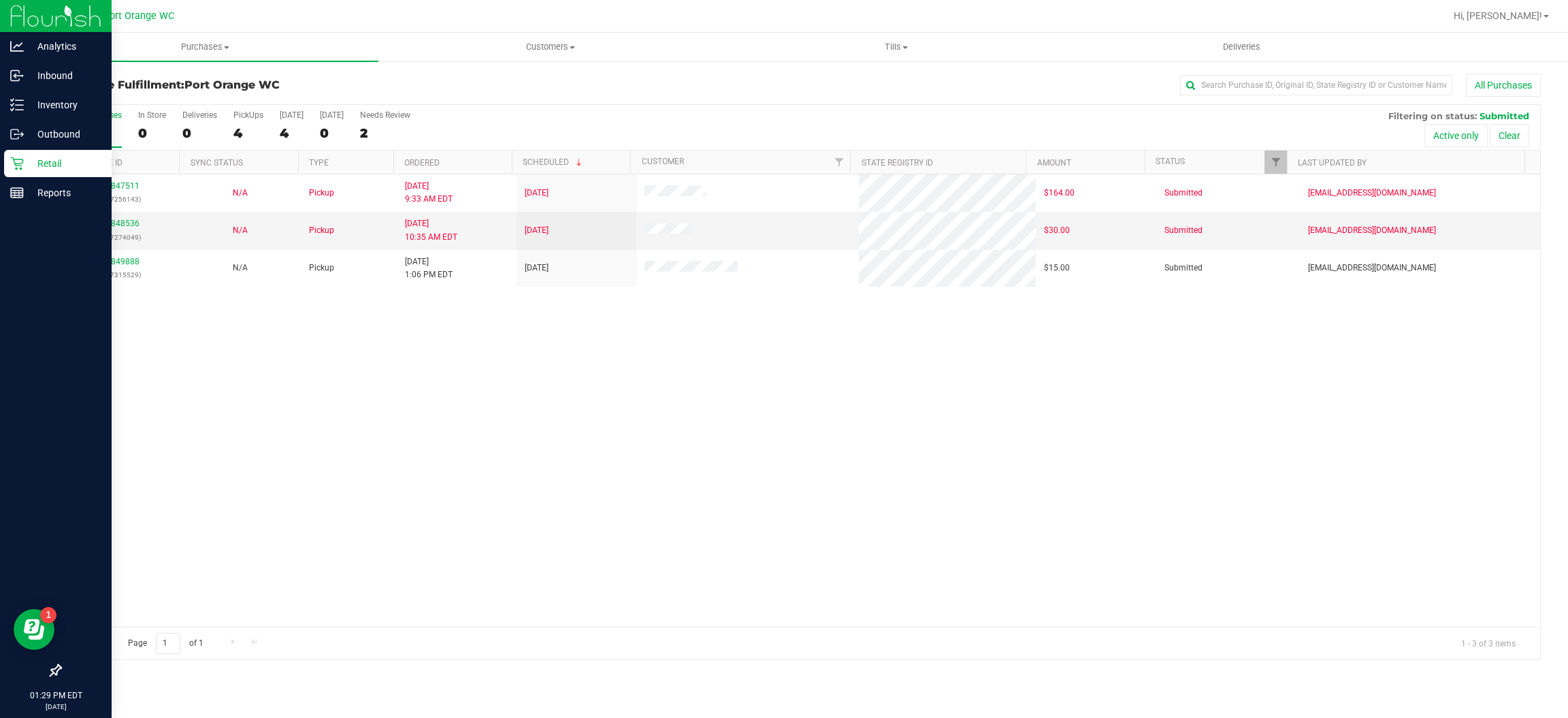
click at [26, 166] on p "Retail" at bounding box center [65, 163] width 82 height 16
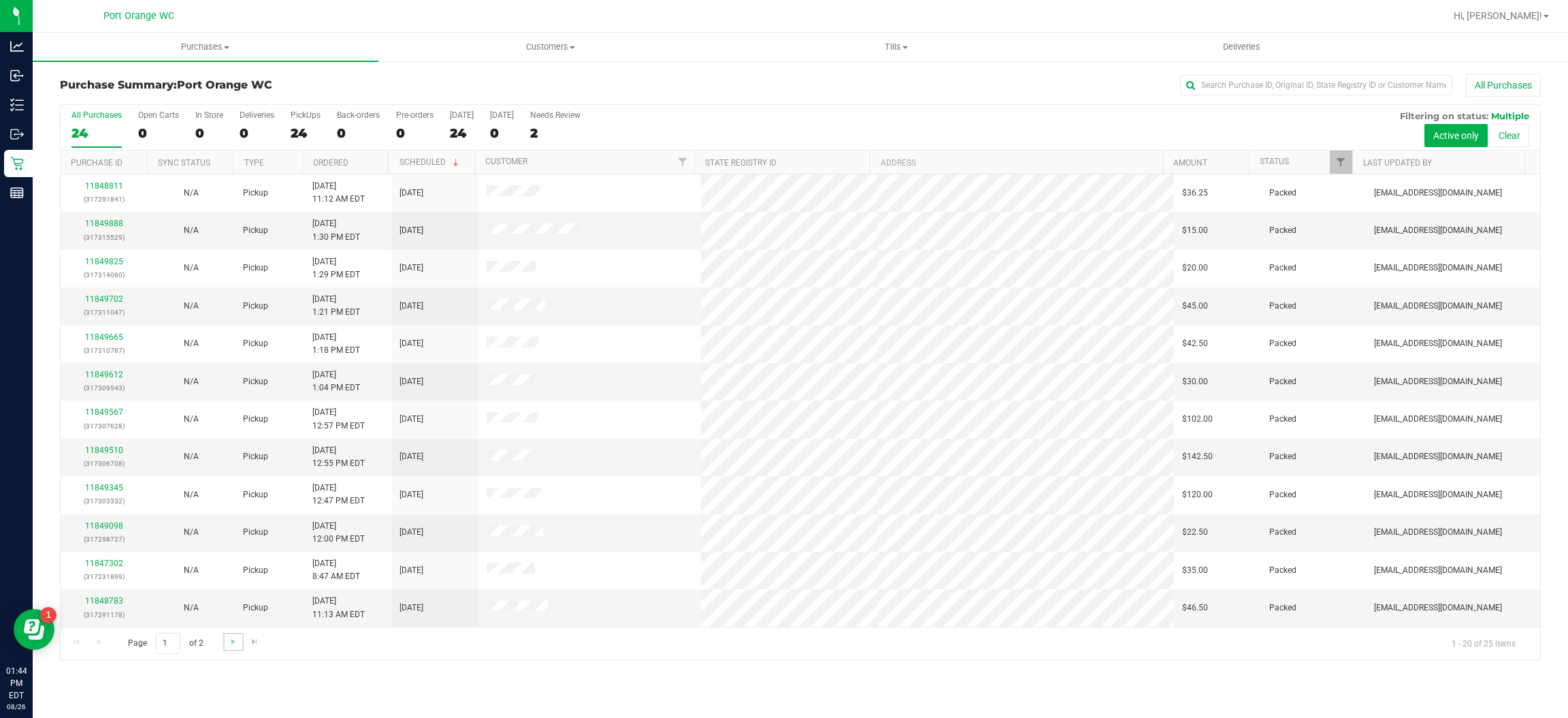
click at [230, 651] on link "Go to the next page" at bounding box center [233, 641] width 20 height 18
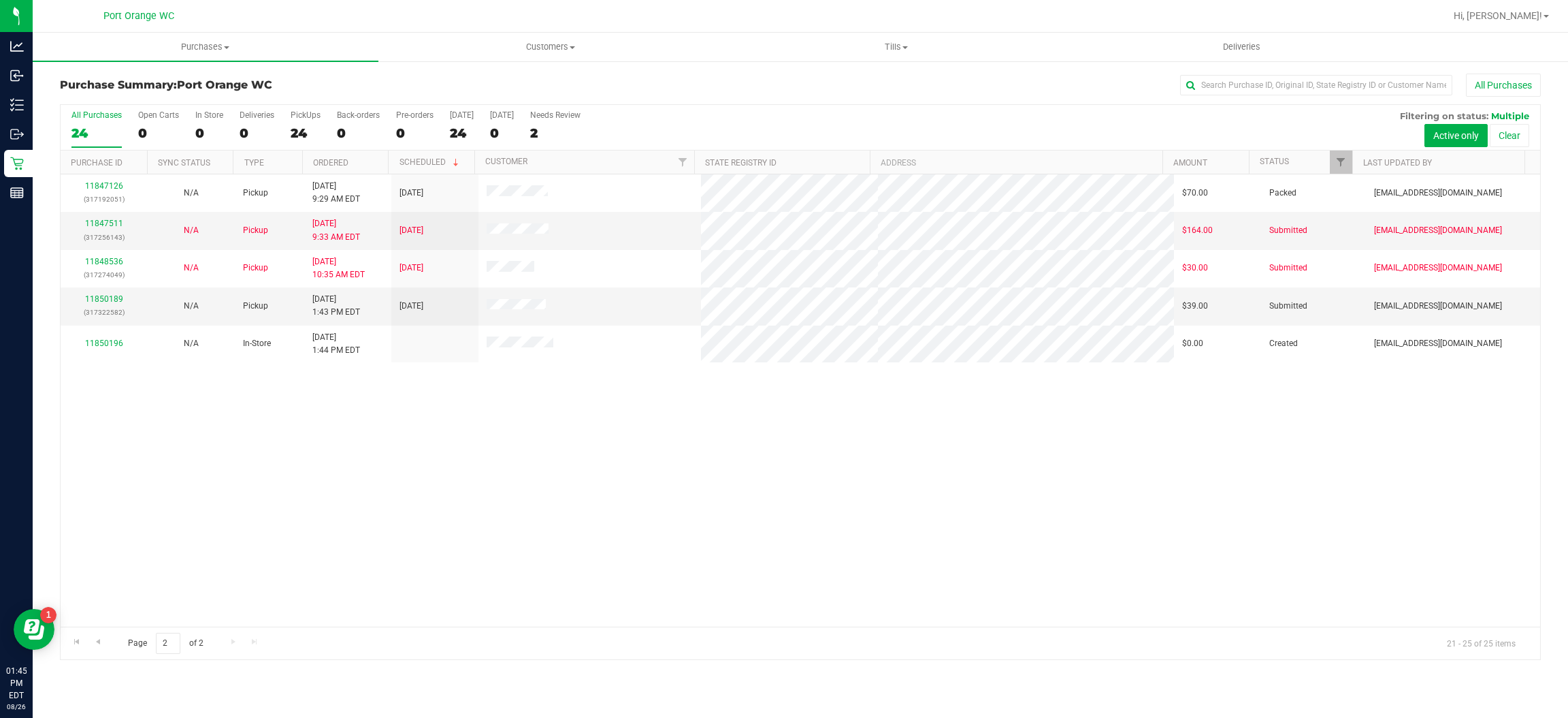
click at [610, 410] on div "11847126 (317192051) N/A Pickup 8/26/2025 9:29 AM EDT 8/26/2025 $70.00 Packed j…" at bounding box center [800, 400] width 1480 height 452
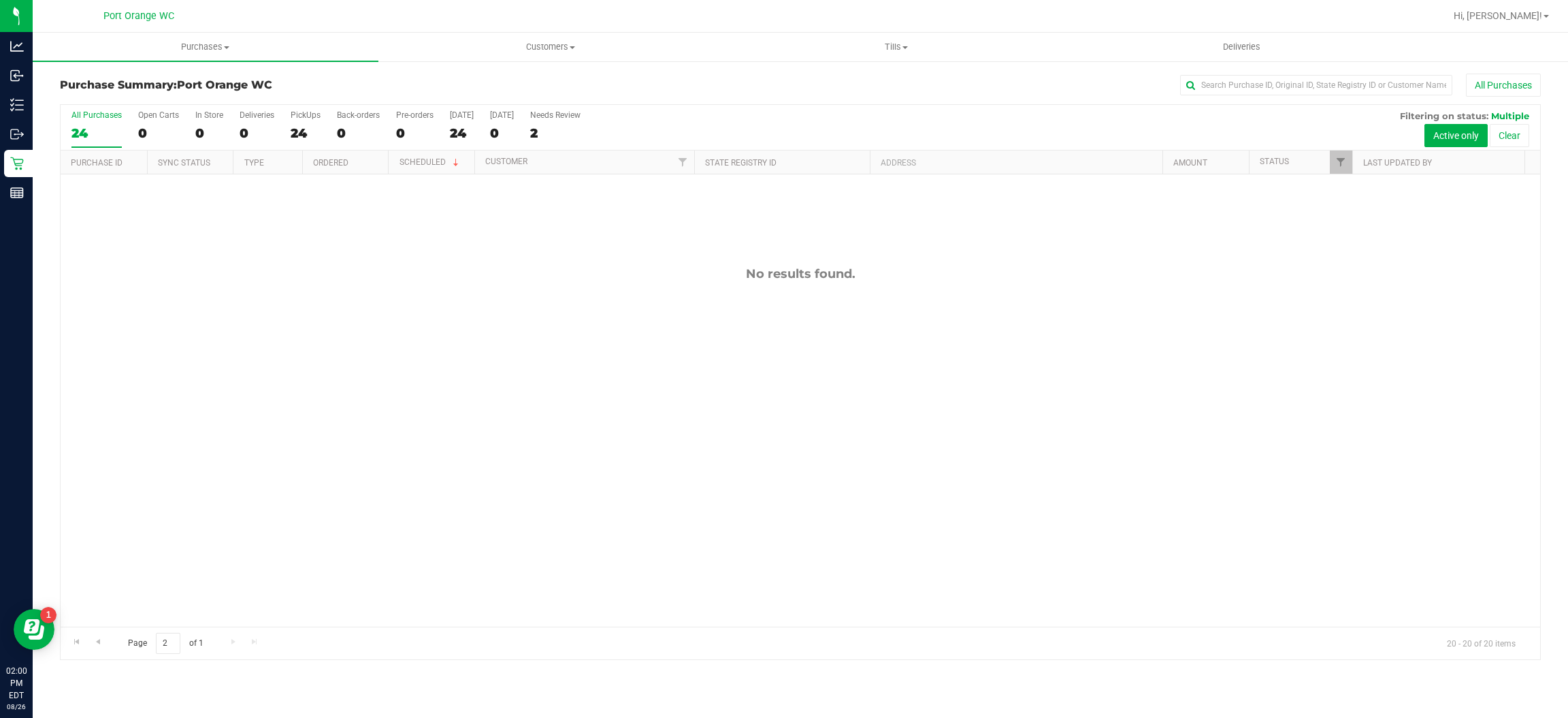
click at [542, 338] on div "No results found." at bounding box center [800, 446] width 1480 height 544
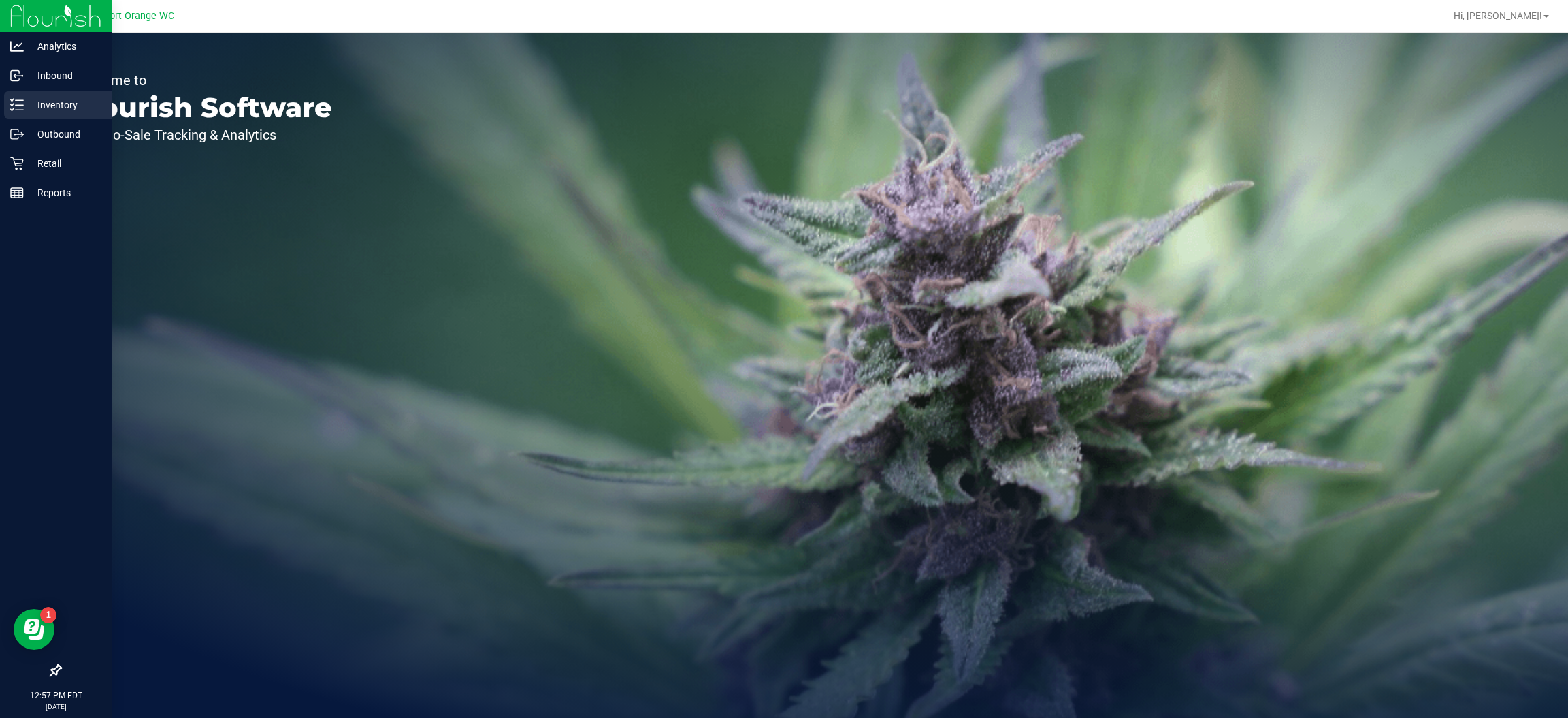
click at [25, 113] on div "Inventory" at bounding box center [57, 105] width 107 height 27
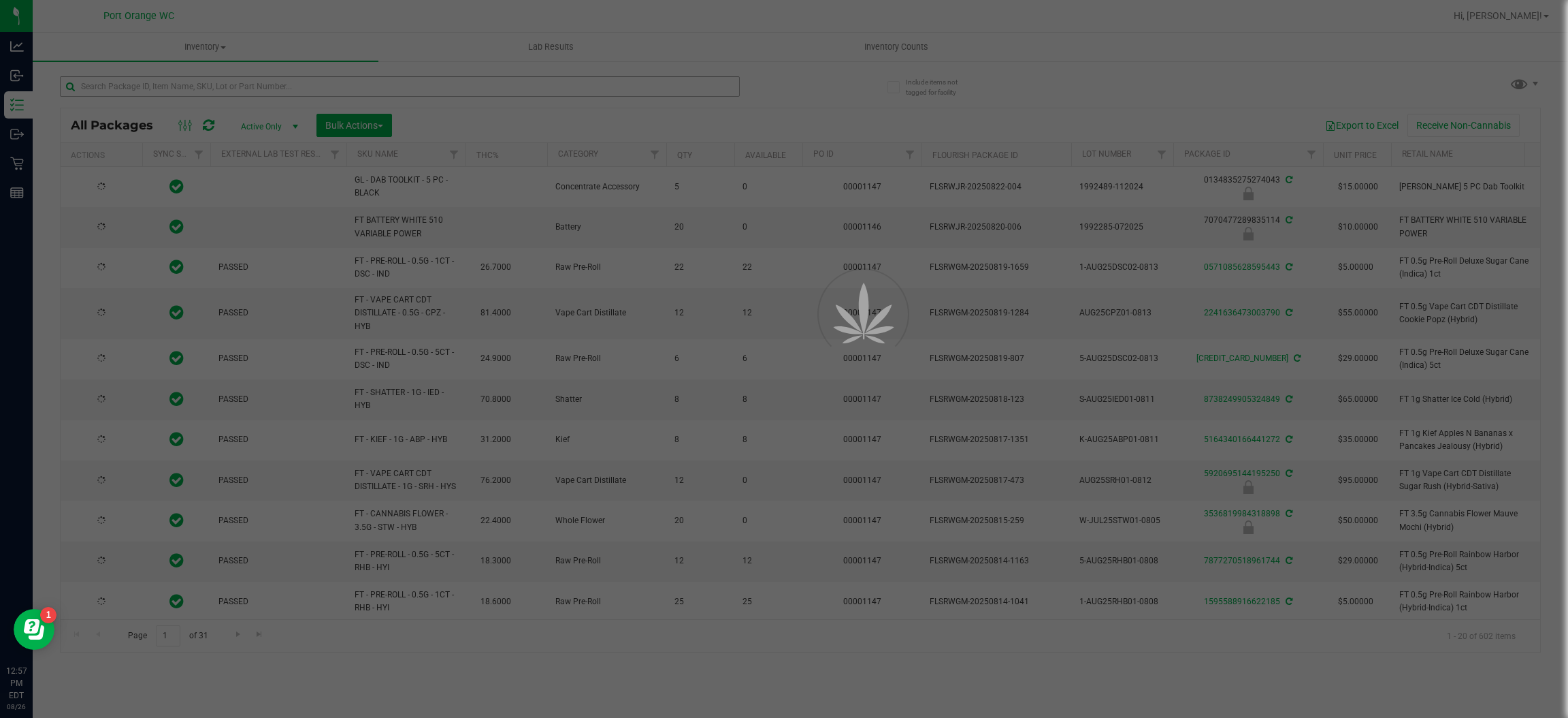
click at [266, 81] on div at bounding box center [784, 359] width 1568 height 718
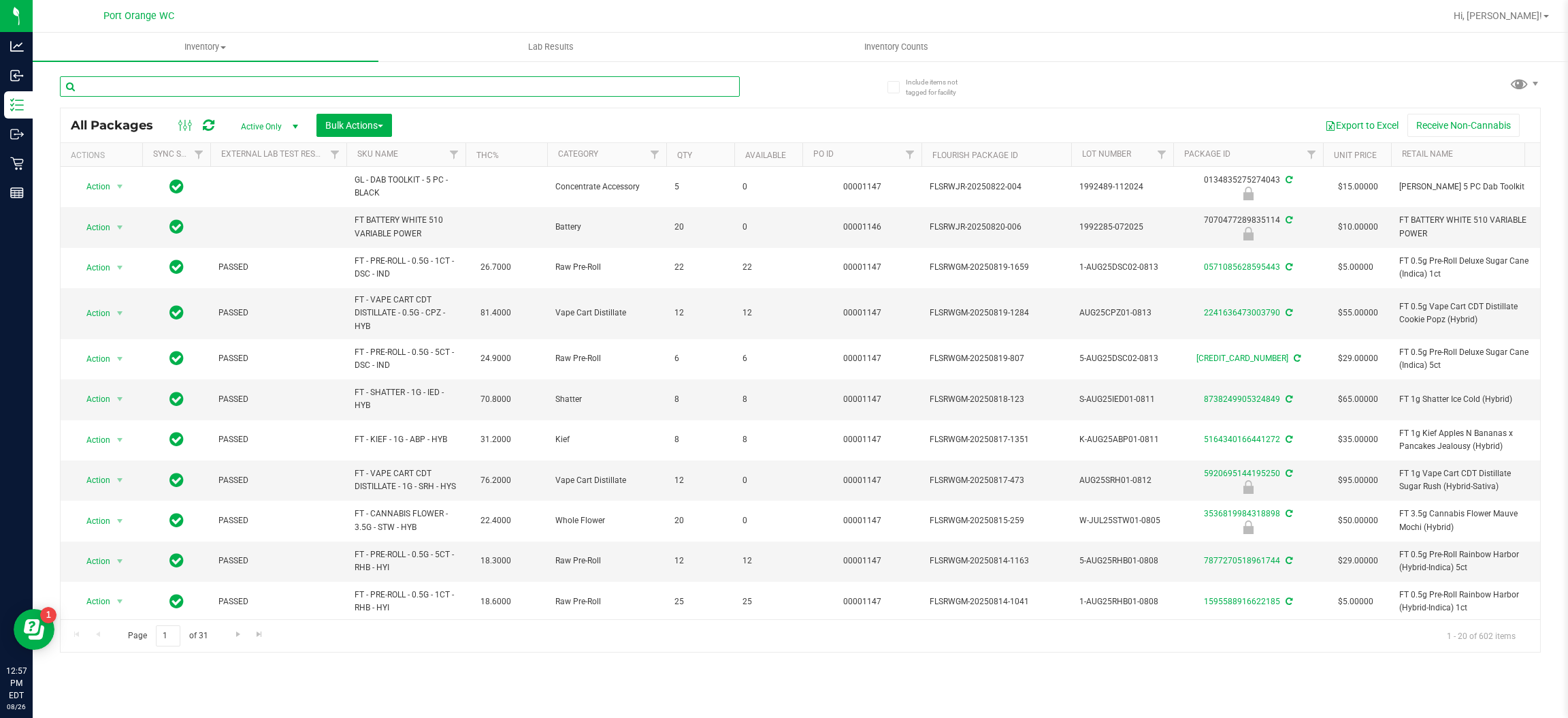
click at [268, 86] on input "text" at bounding box center [400, 87] width 680 height 20
type input "2629633779249869"
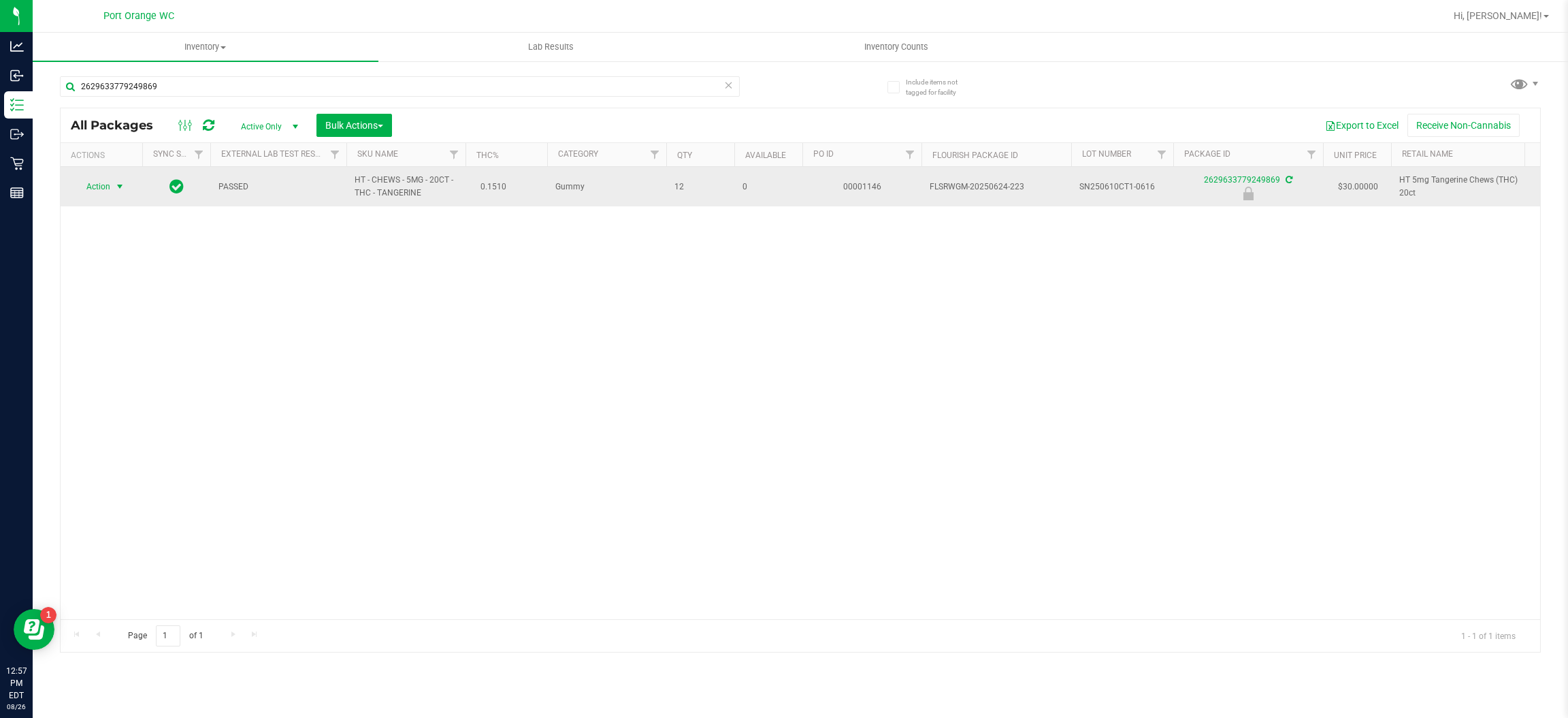
click at [106, 190] on span "Action" at bounding box center [92, 186] width 36 height 19
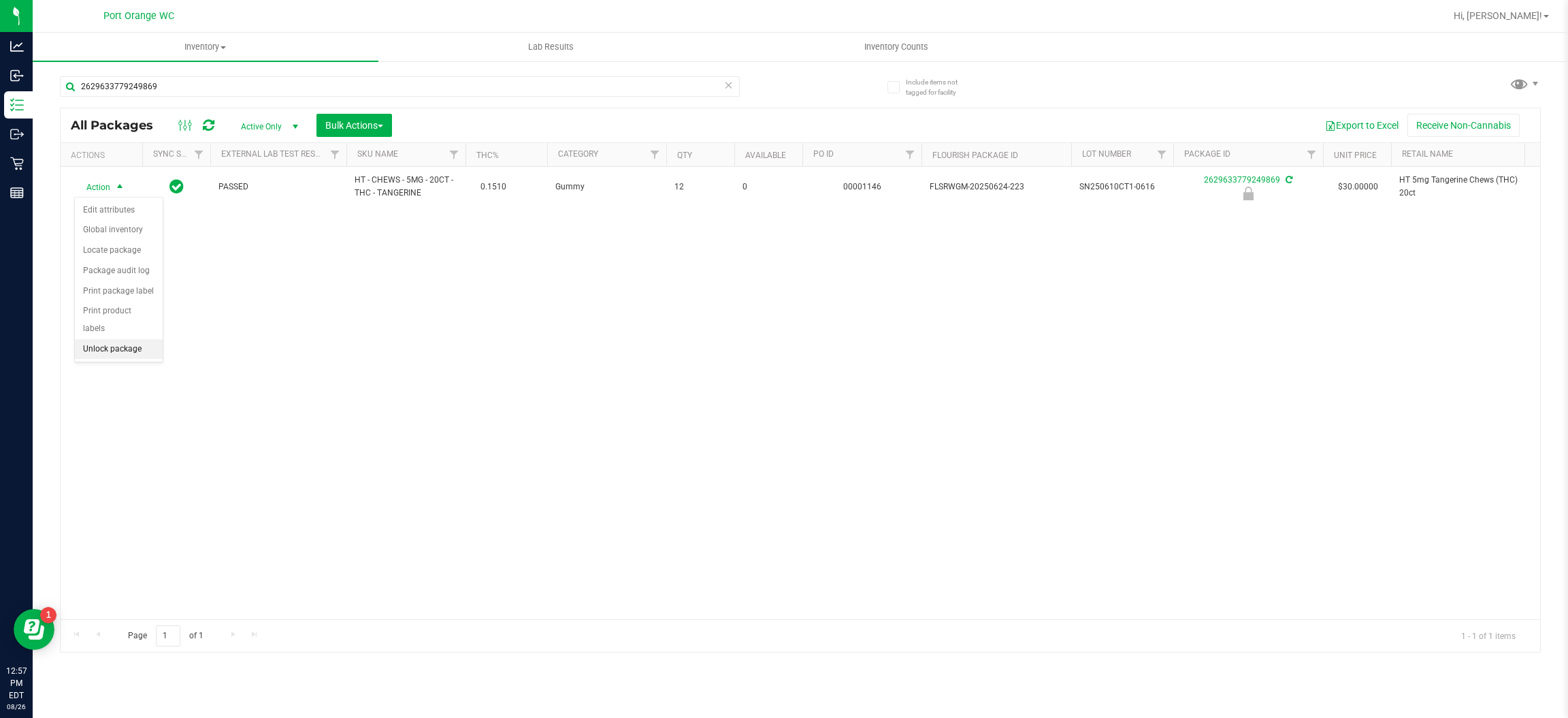
click at [117, 339] on li "Unlock package" at bounding box center [118, 349] width 87 height 20
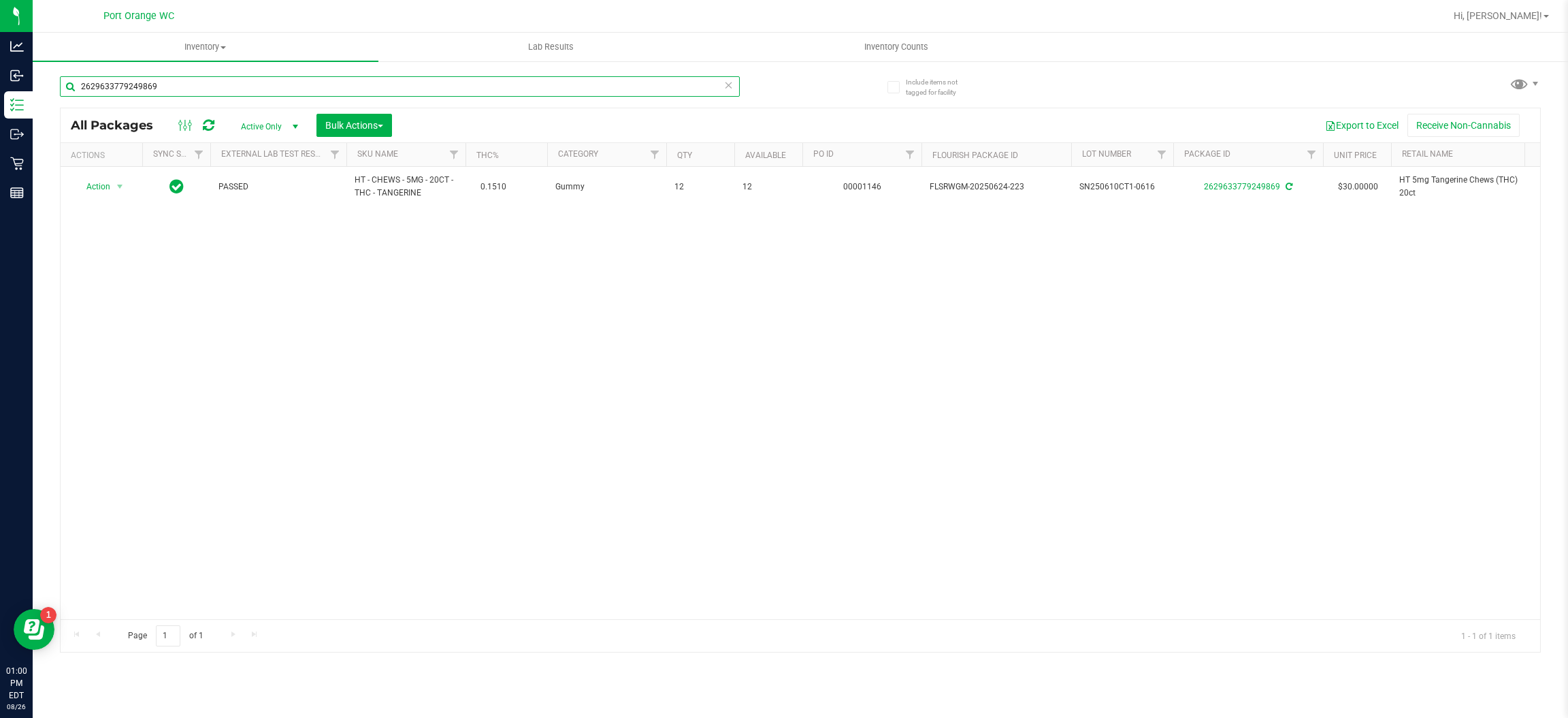
click at [248, 88] on input "2629633779249869" at bounding box center [400, 87] width 680 height 20
click at [247, 87] on input "2629633779249869" at bounding box center [400, 87] width 680 height 20
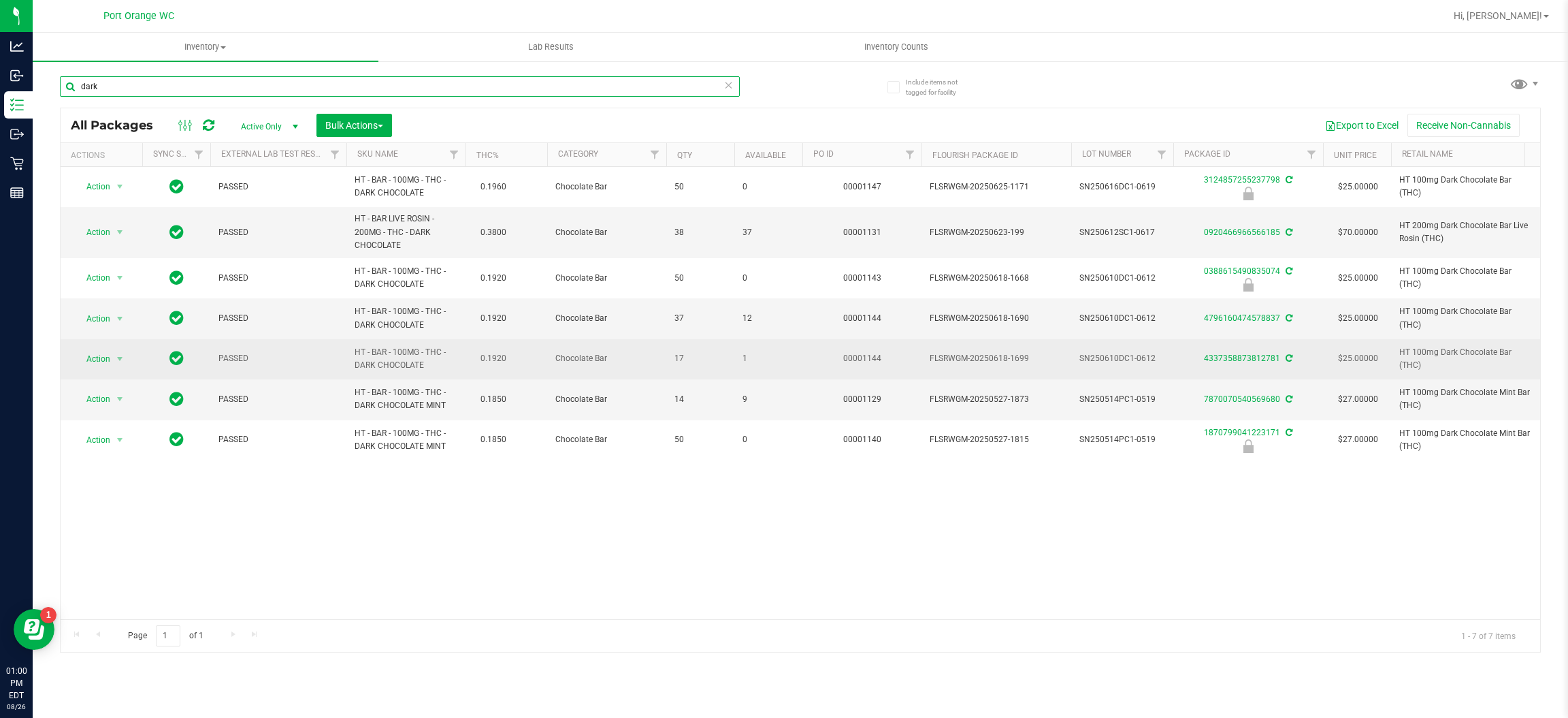
type input "dark"
click at [107, 366] on span "Action" at bounding box center [92, 358] width 36 height 19
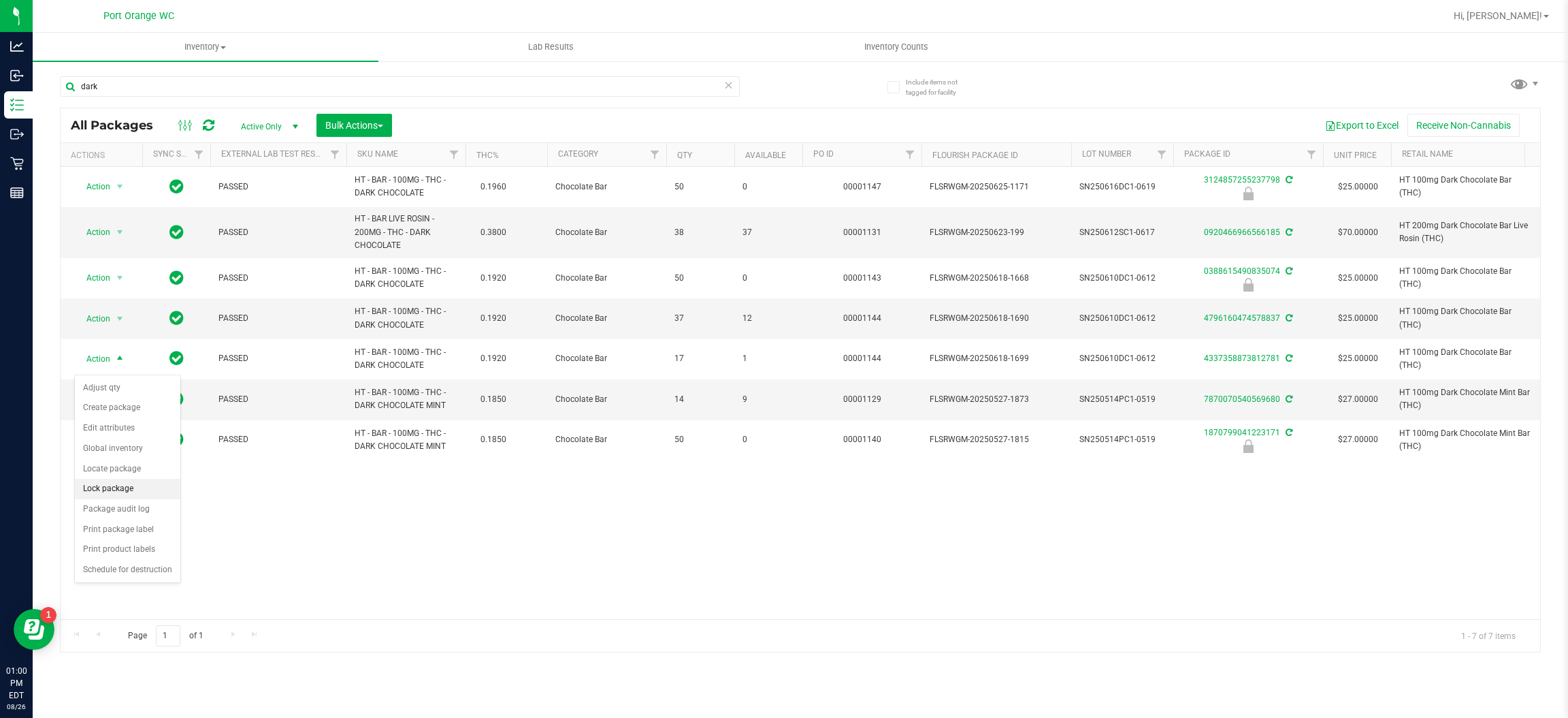
click at [123, 495] on li "Lock package" at bounding box center [127, 488] width 106 height 20
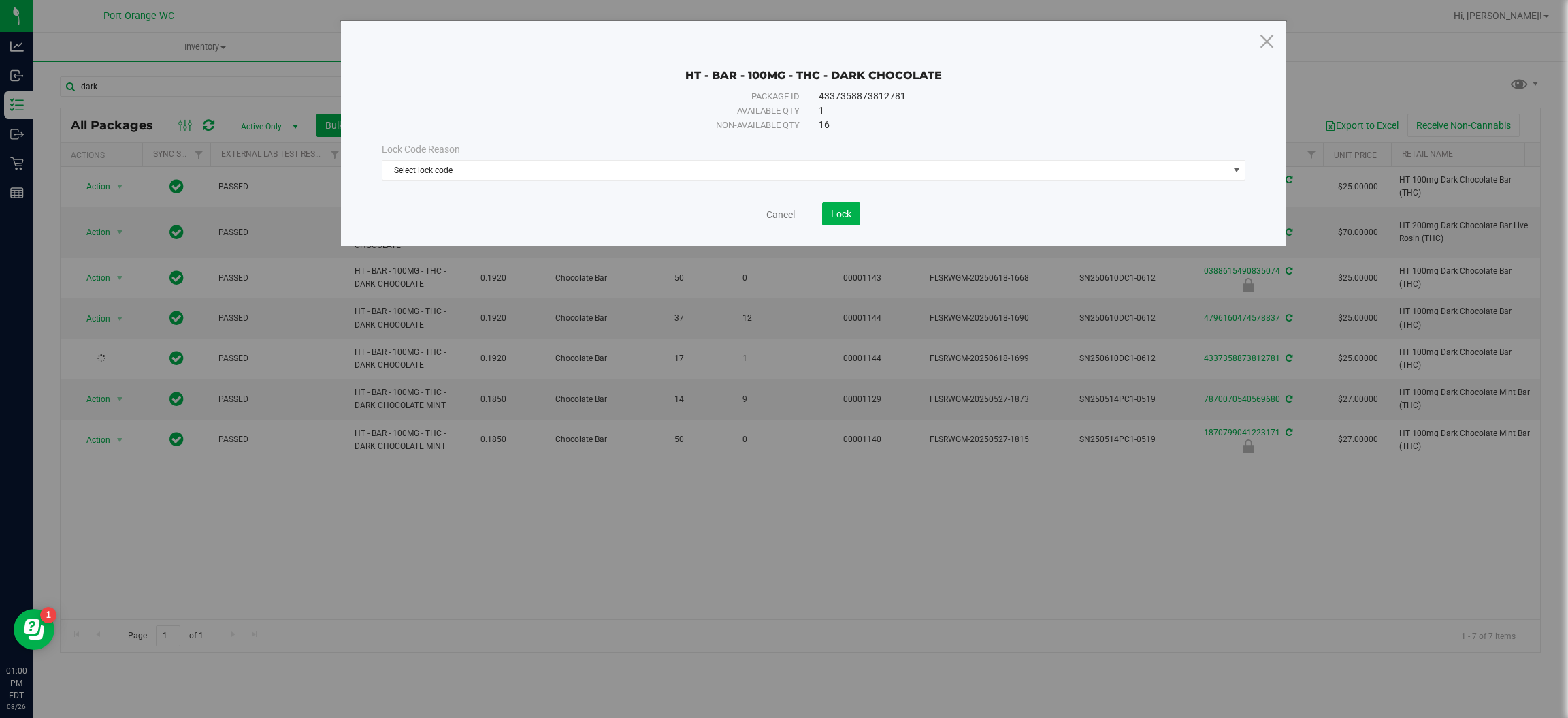
click at [672, 152] on div "Lock Code Reason" at bounding box center [813, 149] width 863 height 15
click at [664, 160] on span "Select lock code" at bounding box center [813, 170] width 863 height 20
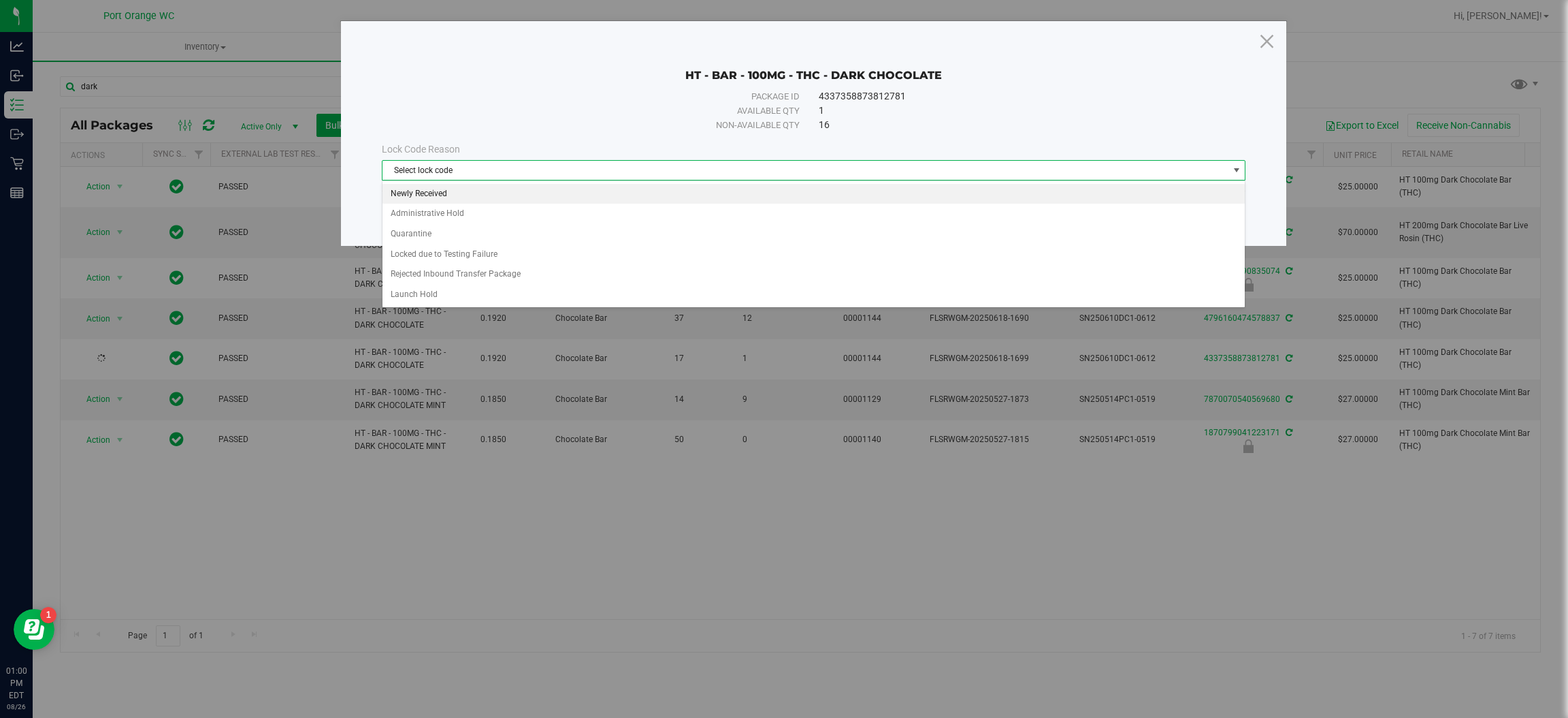
click at [777, 195] on li "Newly Received" at bounding box center [813, 194] width 862 height 20
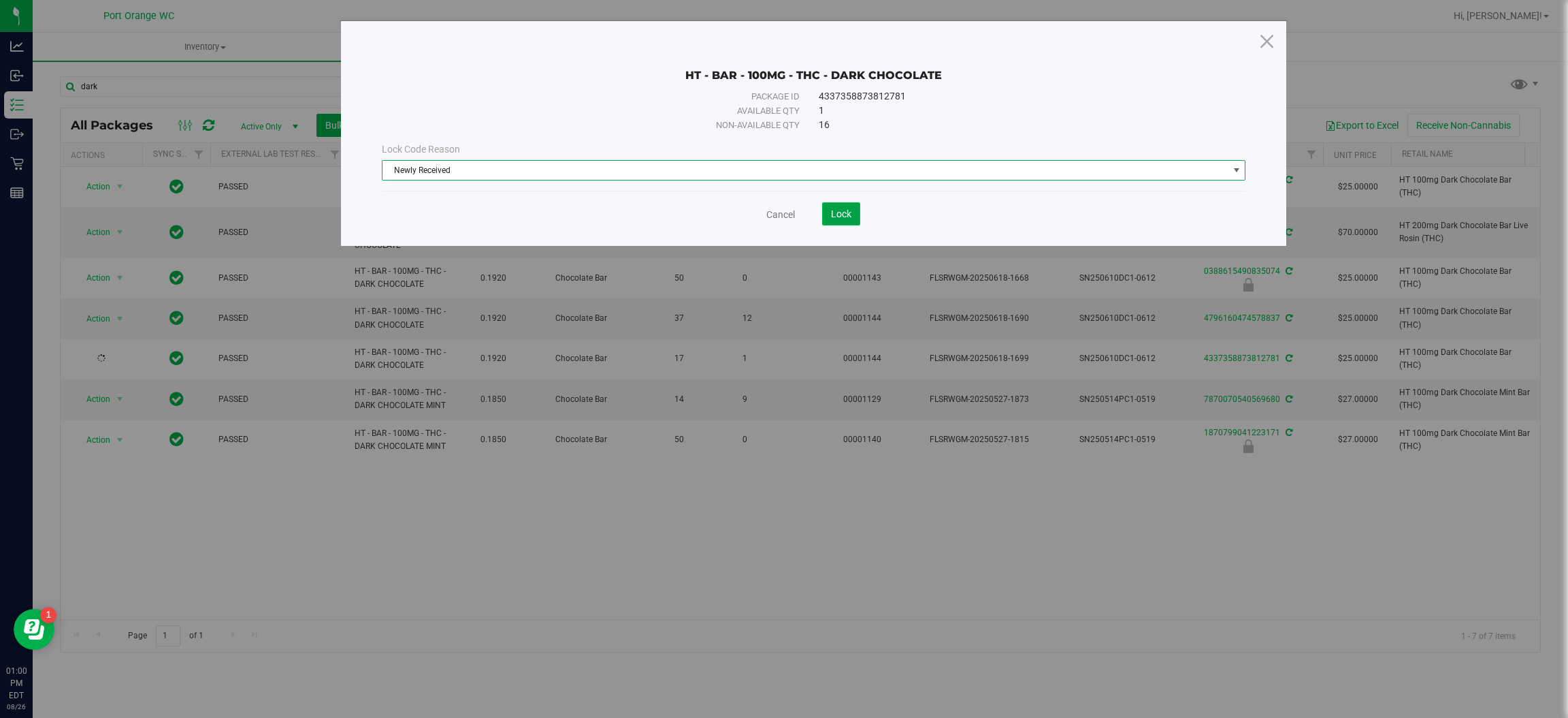
click at [844, 211] on span "Lock" at bounding box center [840, 214] width 20 height 11
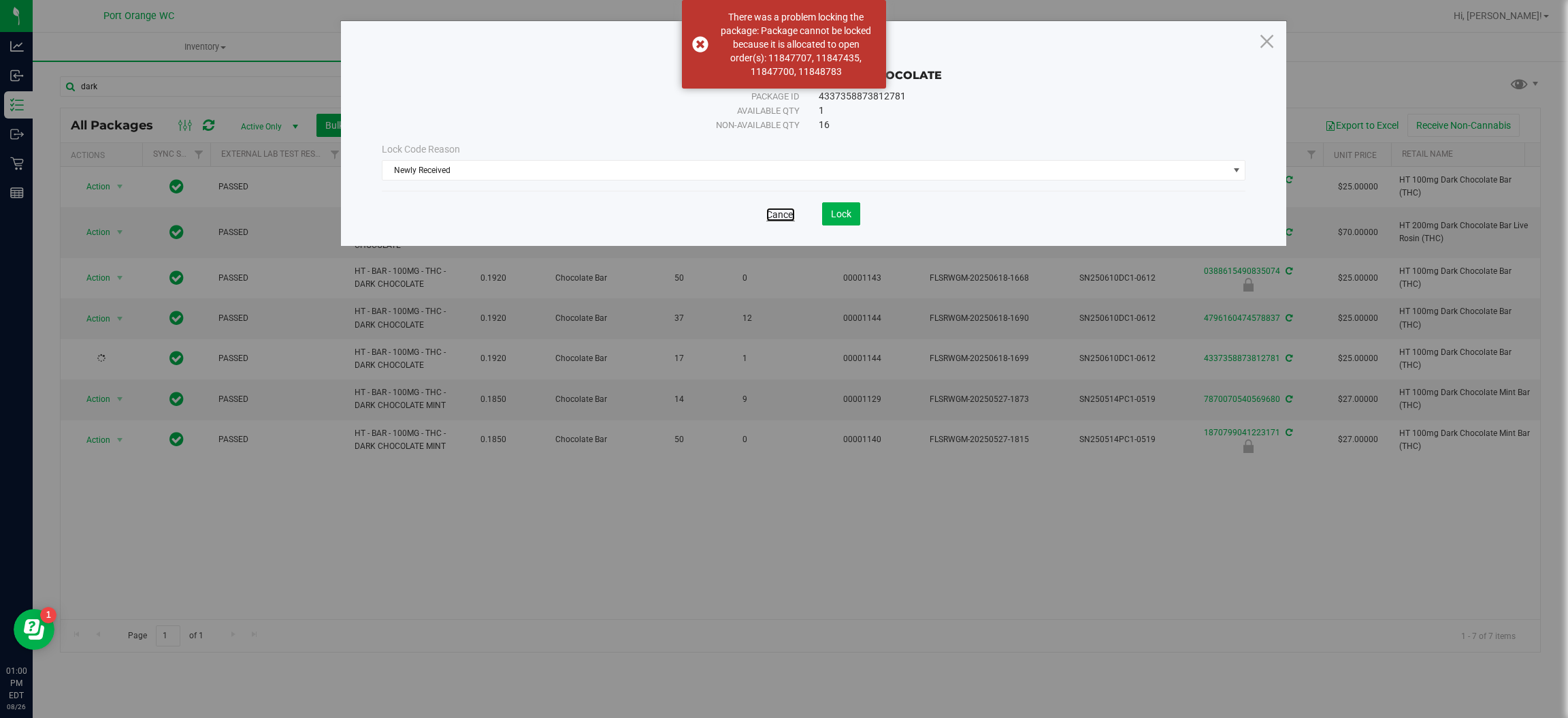
click at [783, 217] on link "Cancel" at bounding box center [779, 214] width 28 height 14
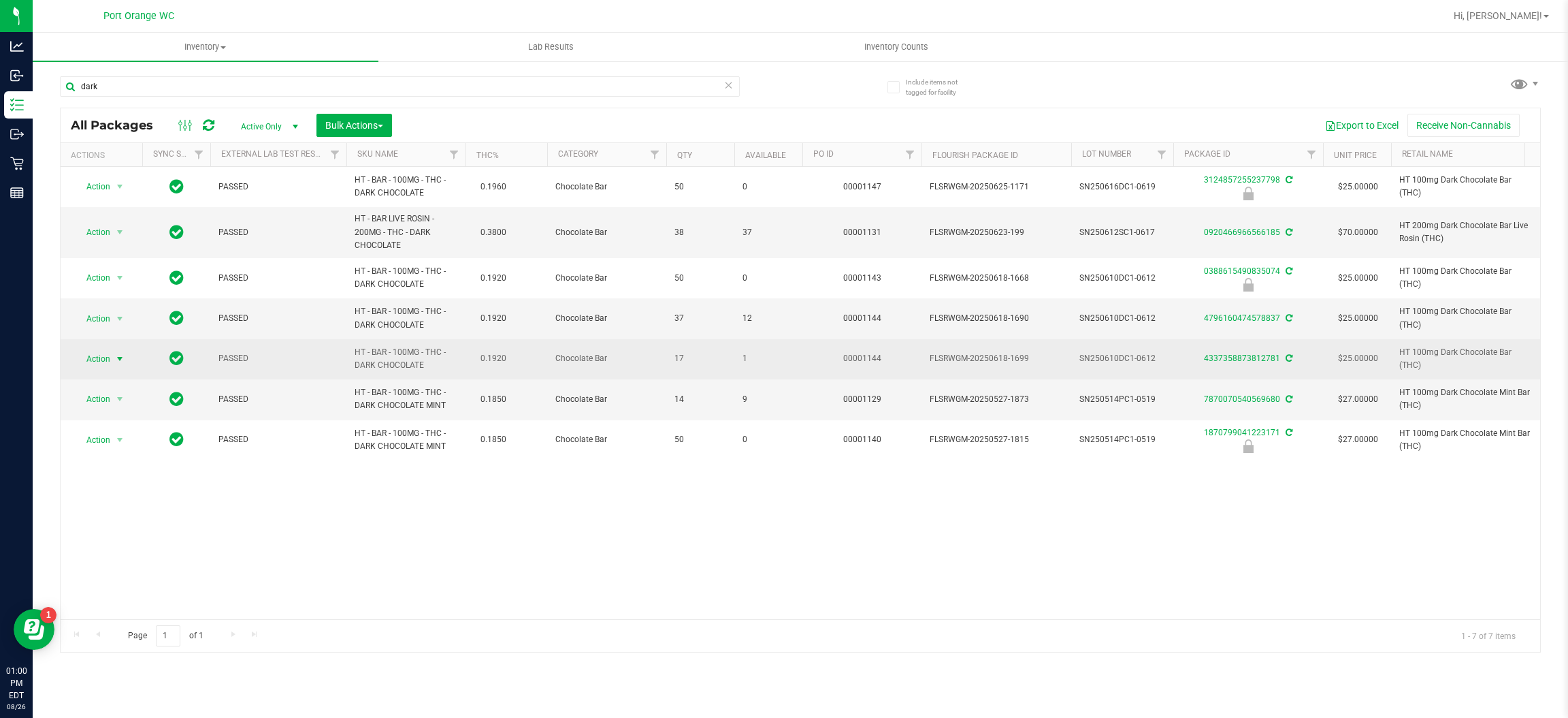
click at [115, 364] on span "select" at bounding box center [120, 359] width 11 height 11
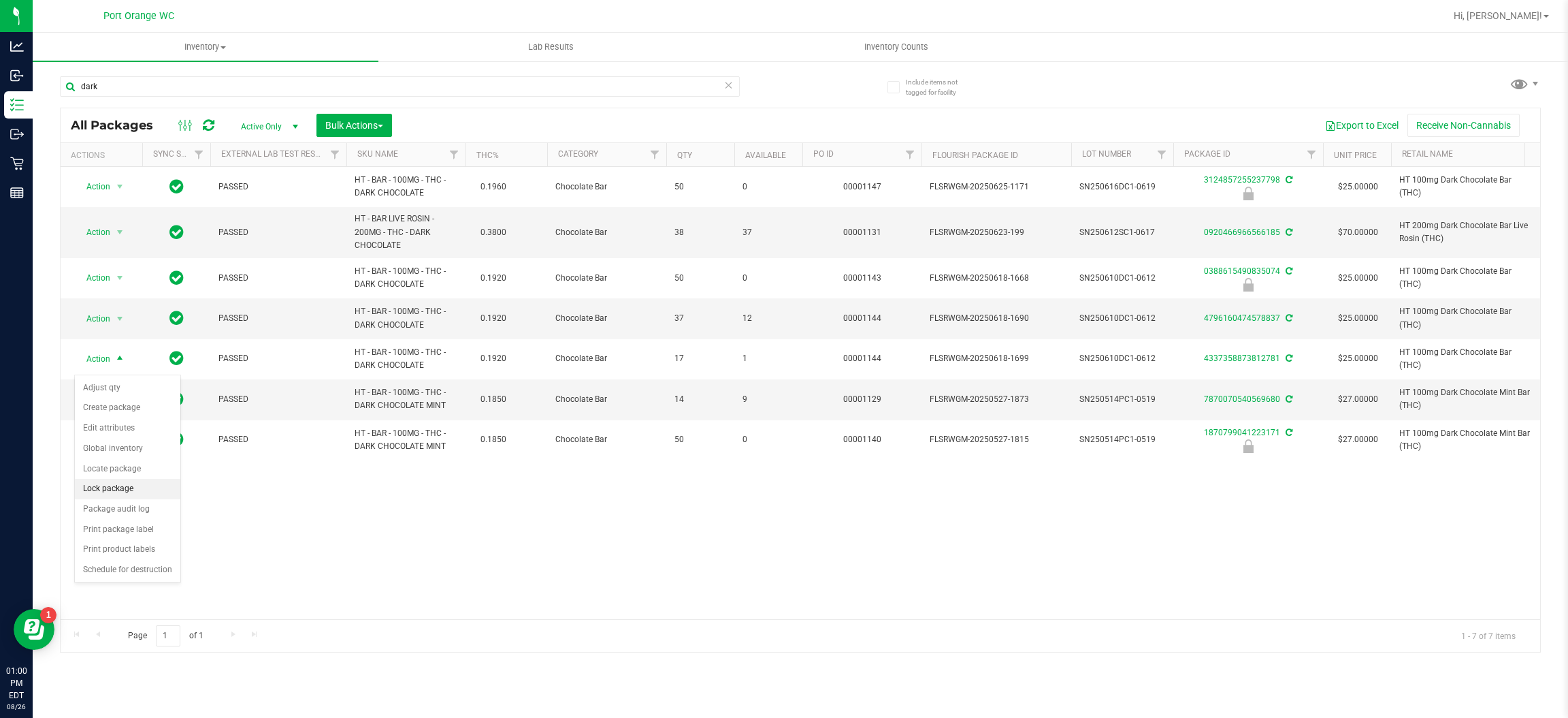
click at [121, 482] on li "Lock package" at bounding box center [127, 488] width 106 height 20
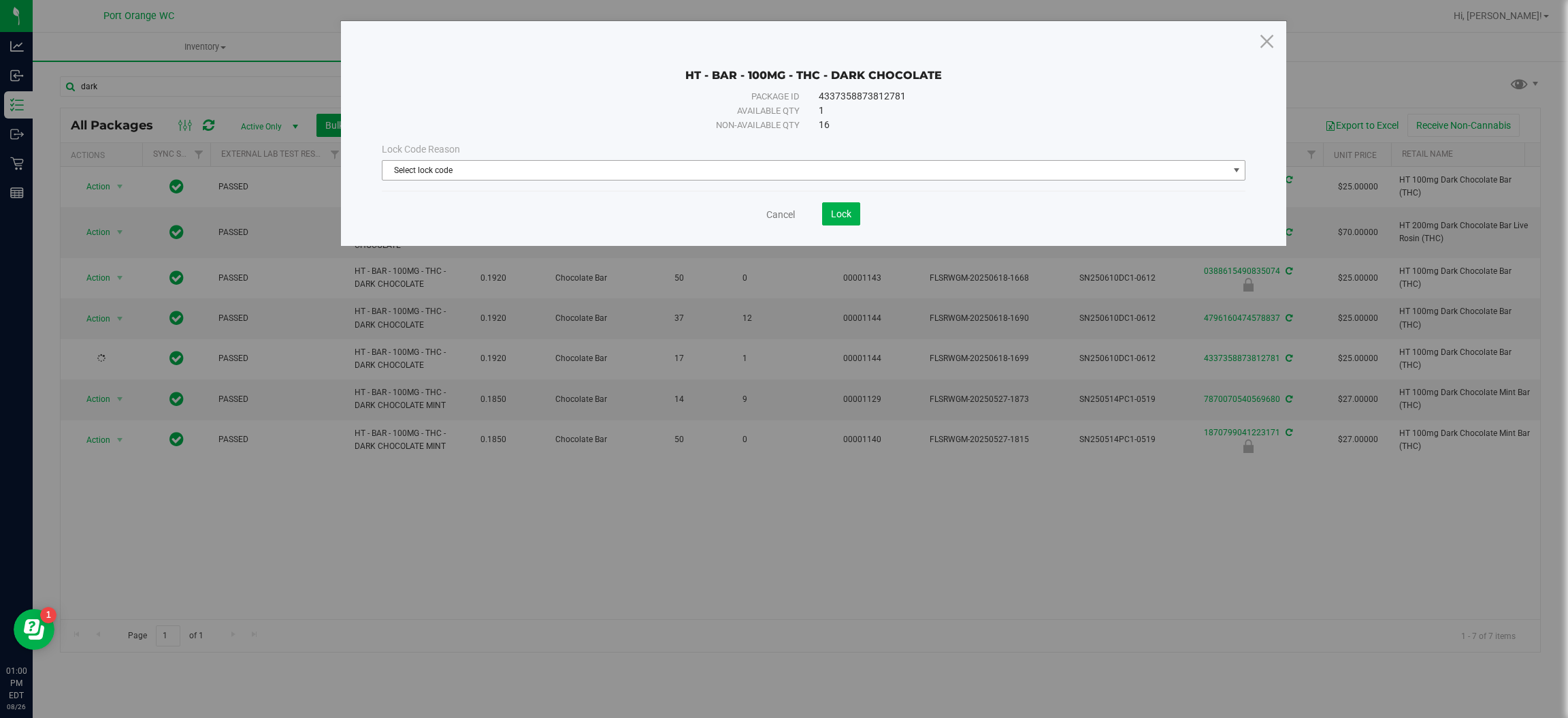
click at [662, 166] on span "Select lock code" at bounding box center [805, 169] width 845 height 19
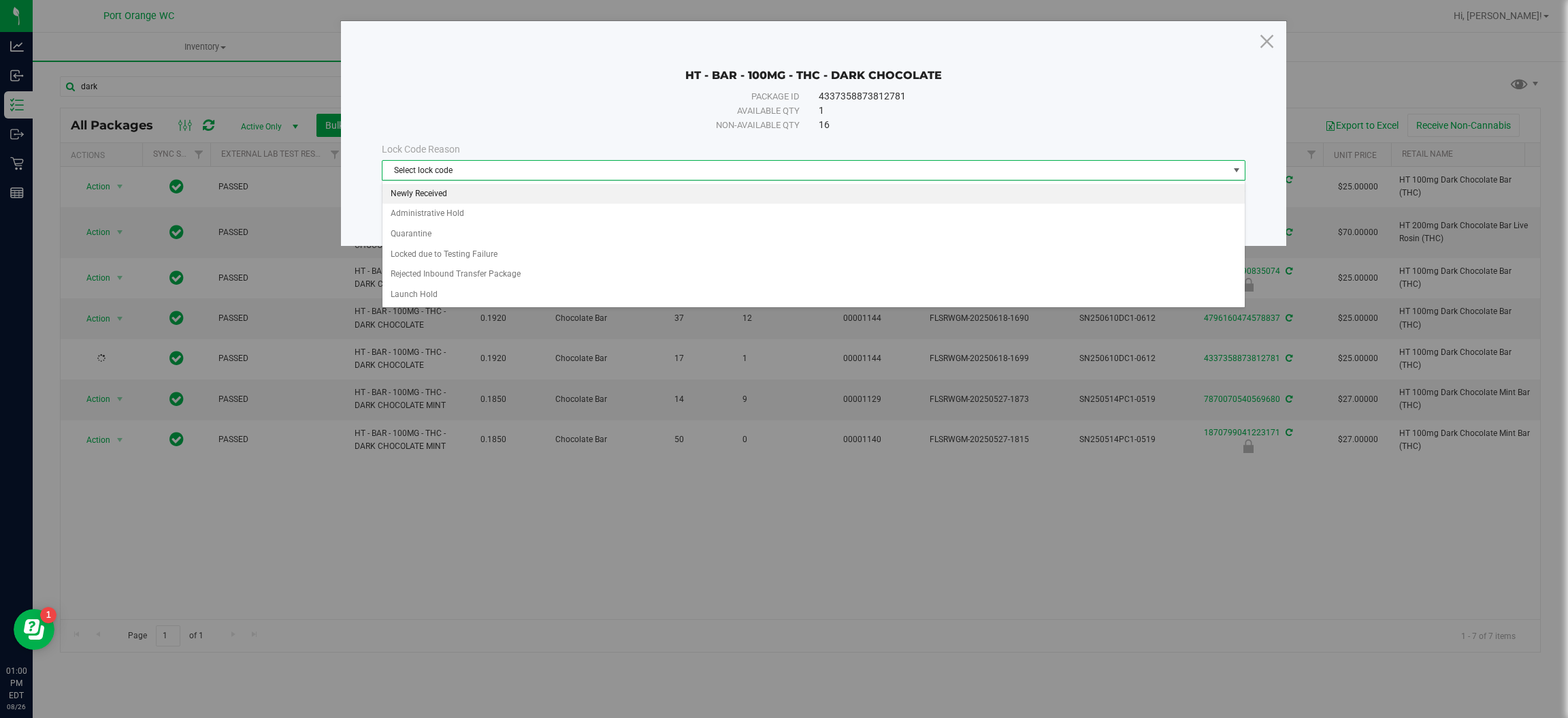
click at [520, 190] on li "Newly Received" at bounding box center [813, 194] width 862 height 20
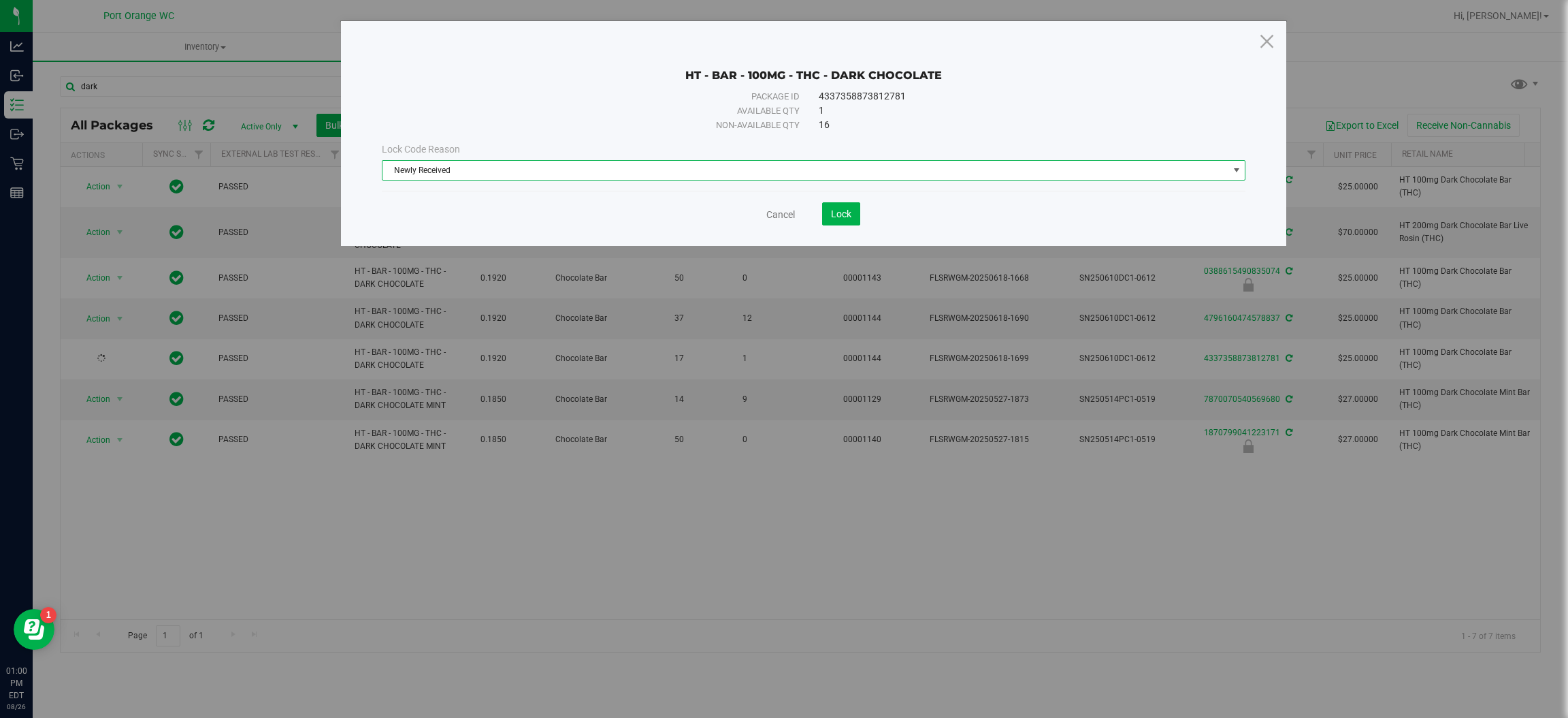
click at [830, 243] on div "HT - BAR - 100MG - THC - DARK CHOCOLATE Package ID 4337358873812781 Available q…" at bounding box center [813, 133] width 945 height 225
click at [846, 220] on button "Lock" at bounding box center [841, 213] width 38 height 23
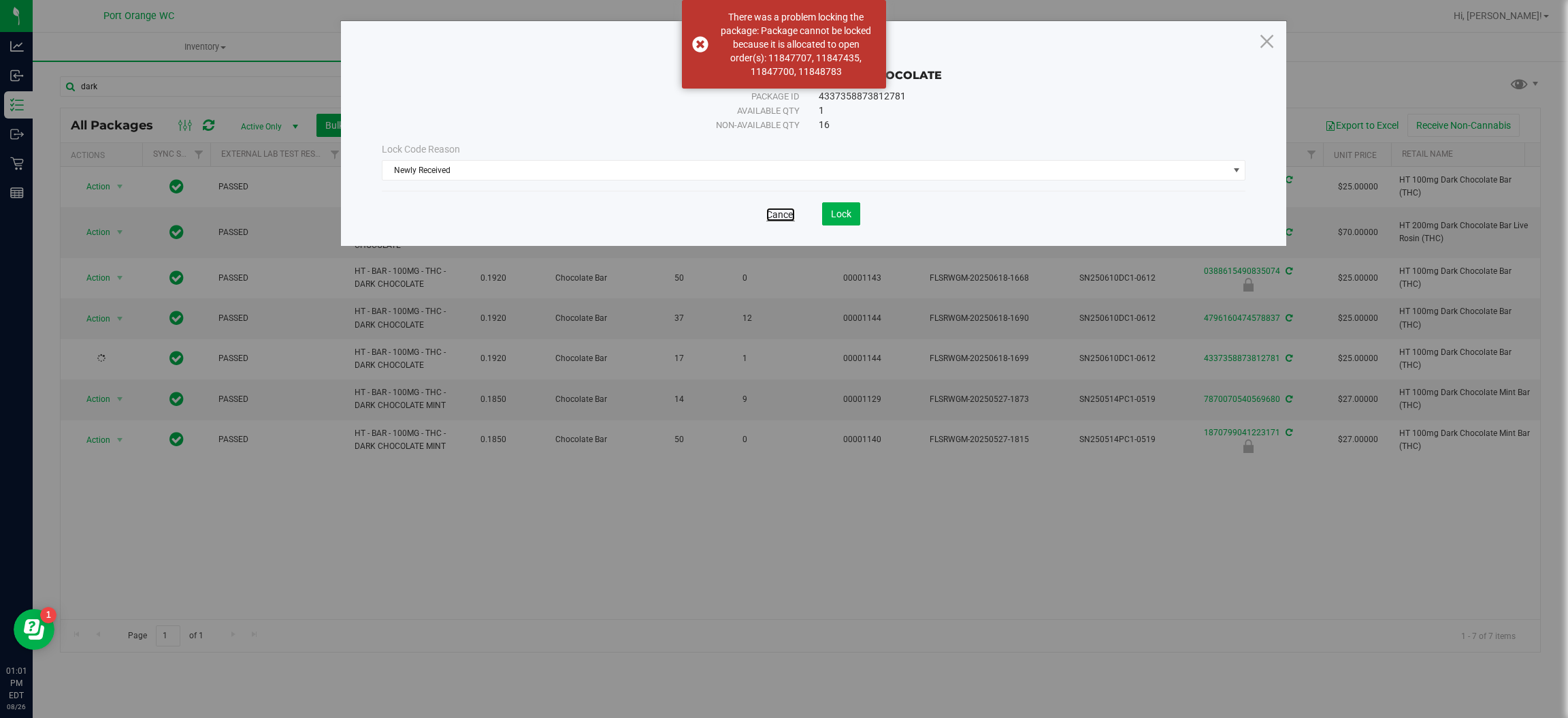
click at [774, 214] on link "Cancel" at bounding box center [779, 214] width 28 height 14
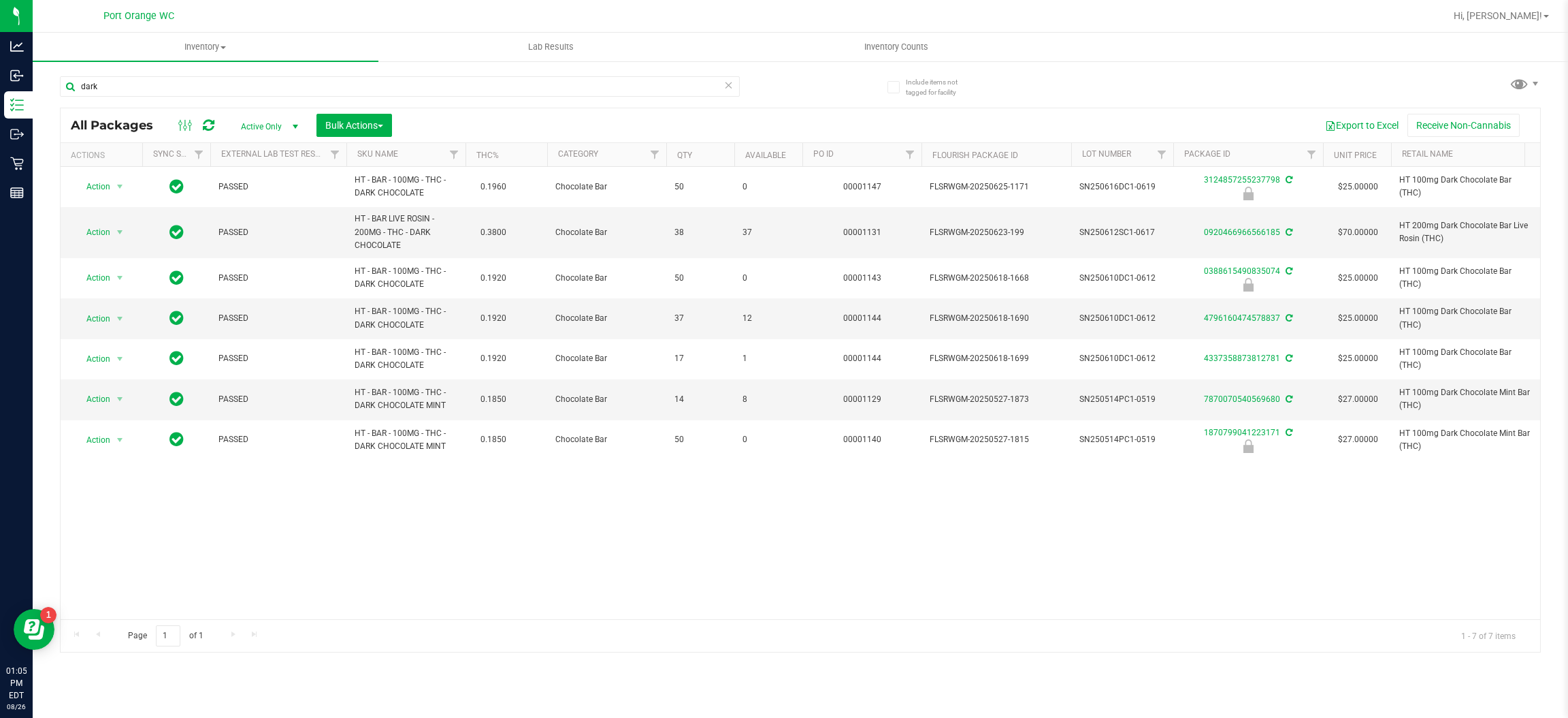
click at [260, 99] on div "dark" at bounding box center [400, 92] width 680 height 31
click at [258, 92] on input "dark" at bounding box center [400, 87] width 680 height 20
type input "W-AUG25T0801-0807"
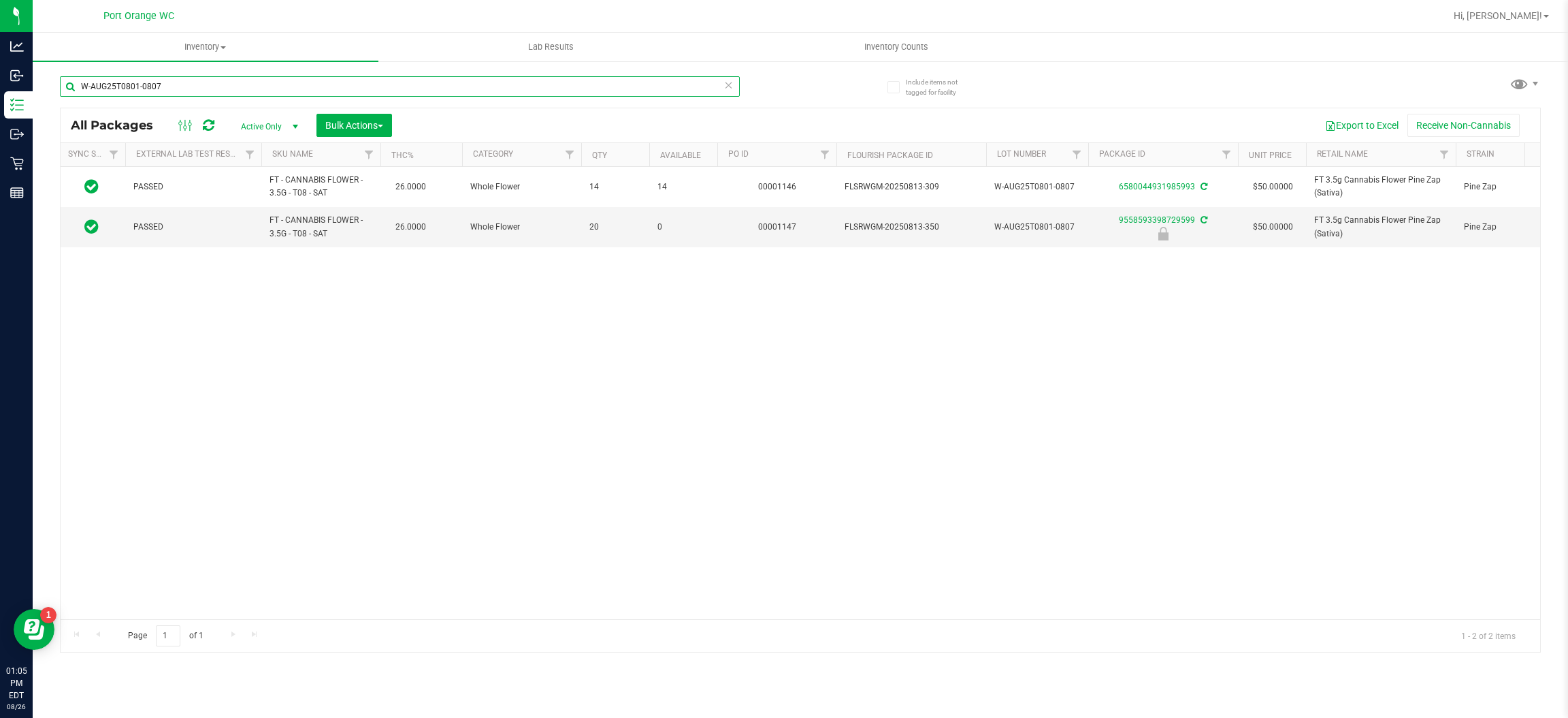
scroll to position [0, 90]
click at [217, 97] on div "W-AUG25T0801-0807" at bounding box center [400, 92] width 680 height 31
click at [216, 97] on div "W-AUG25T0801-0807" at bounding box center [400, 92] width 680 height 31
click at [213, 94] on input "W-AUG25T0801-0807" at bounding box center [400, 87] width 680 height 20
click at [508, 81] on input "W-AUG25T0801-0807" at bounding box center [400, 87] width 680 height 20
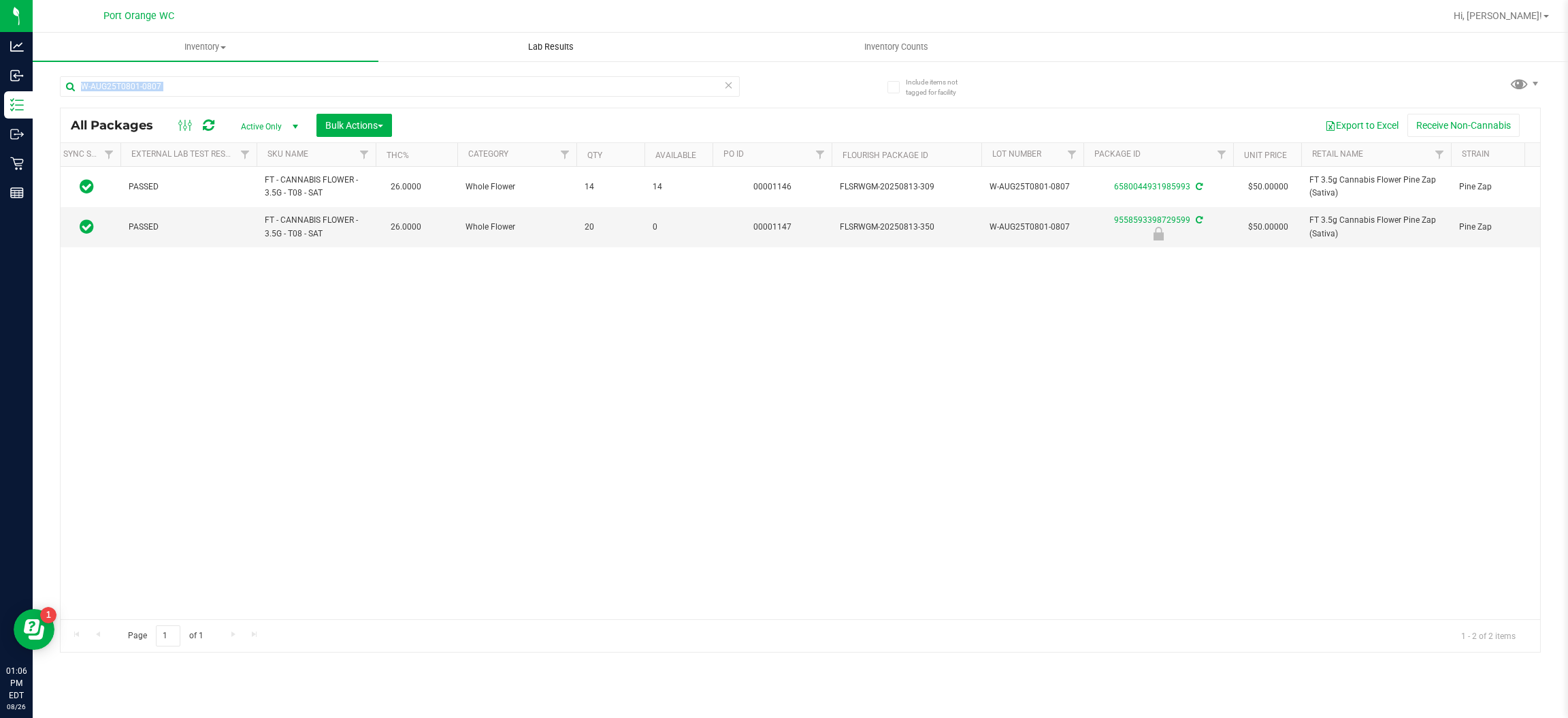
click at [456, 55] on uib-tab-heading "Lab Results" at bounding box center [551, 47] width 344 height 27
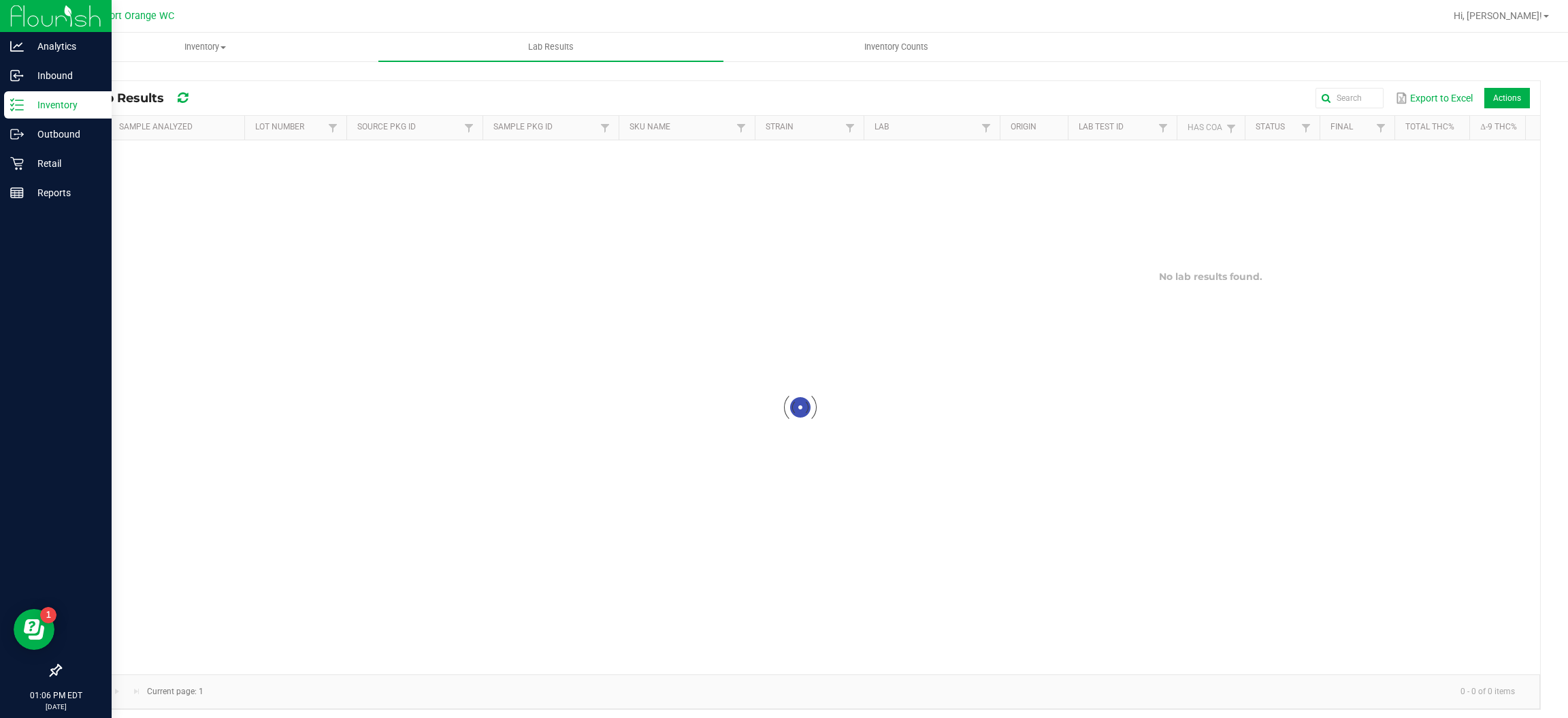
click at [34, 114] on div "Inventory" at bounding box center [57, 105] width 107 height 27
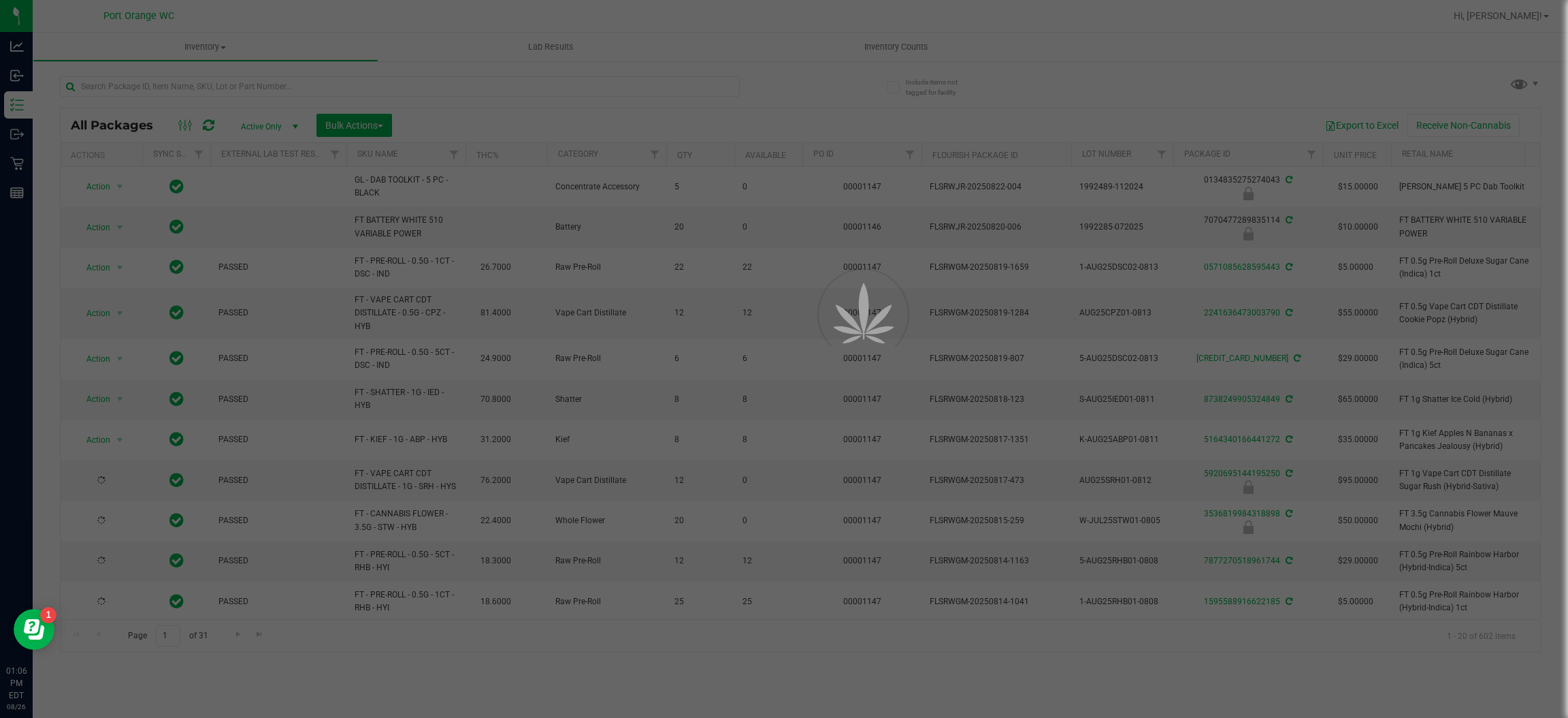
click at [402, 83] on div at bounding box center [784, 359] width 1568 height 718
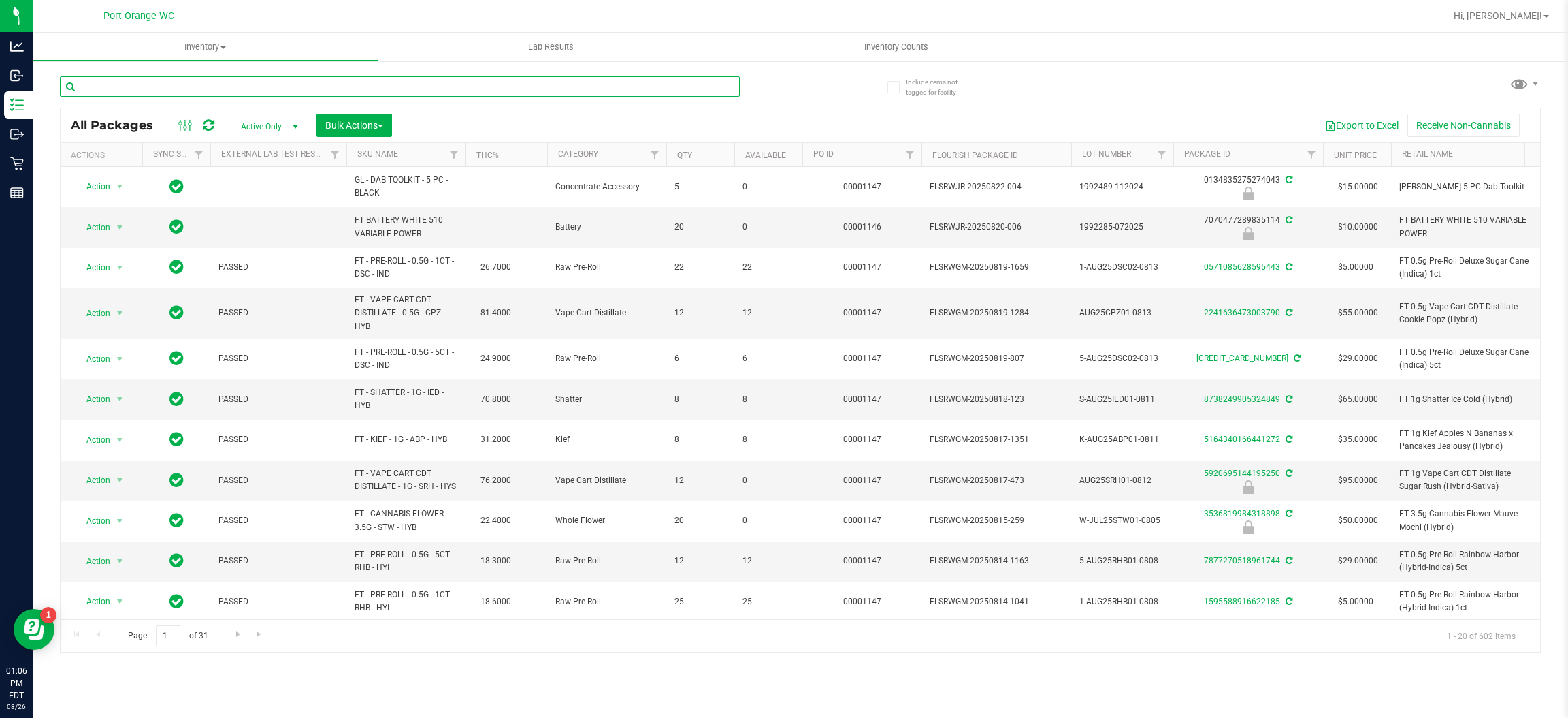
click at [402, 83] on input "text" at bounding box center [400, 87] width 680 height 20
type input "PINE"
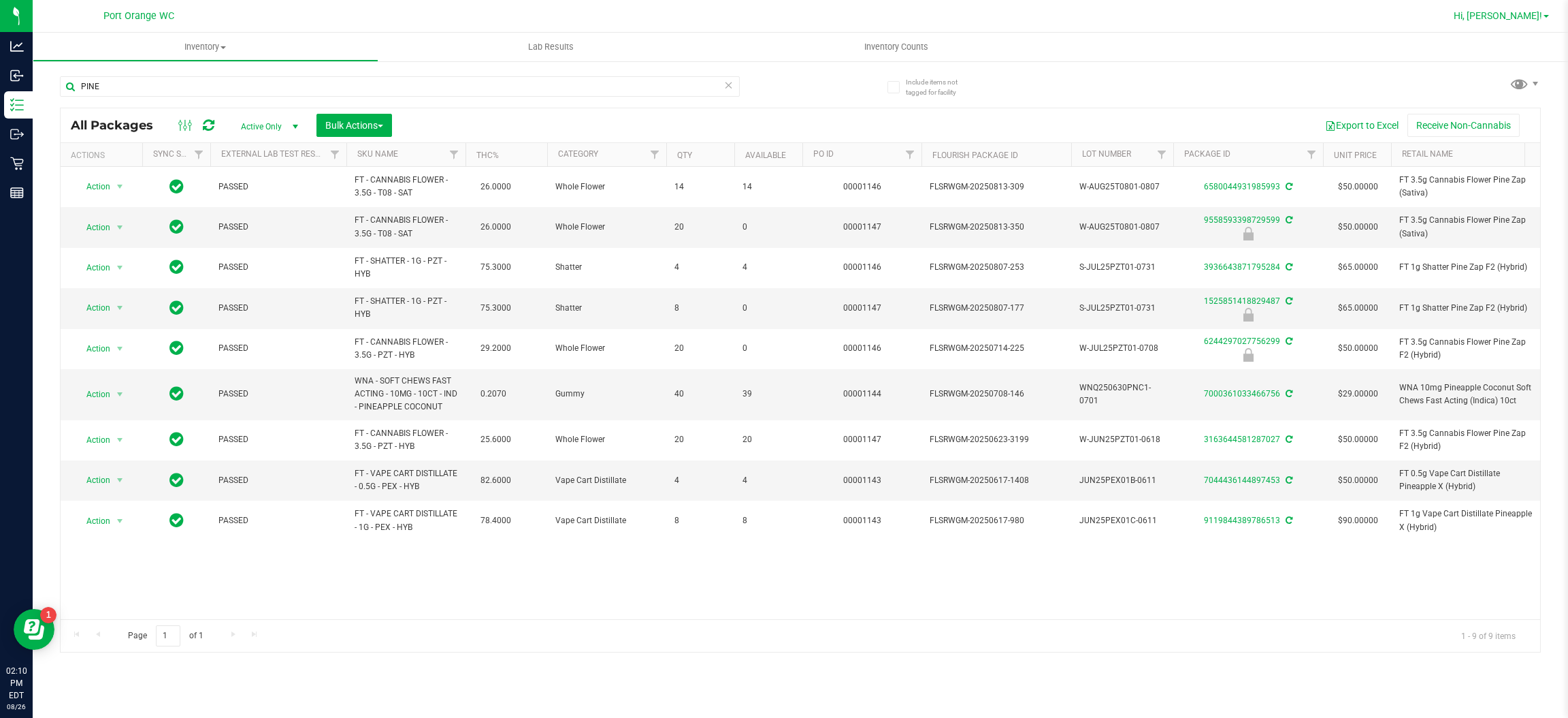
click at [1509, 12] on span "Hi, [PERSON_NAME]!" at bounding box center [1497, 15] width 88 height 11
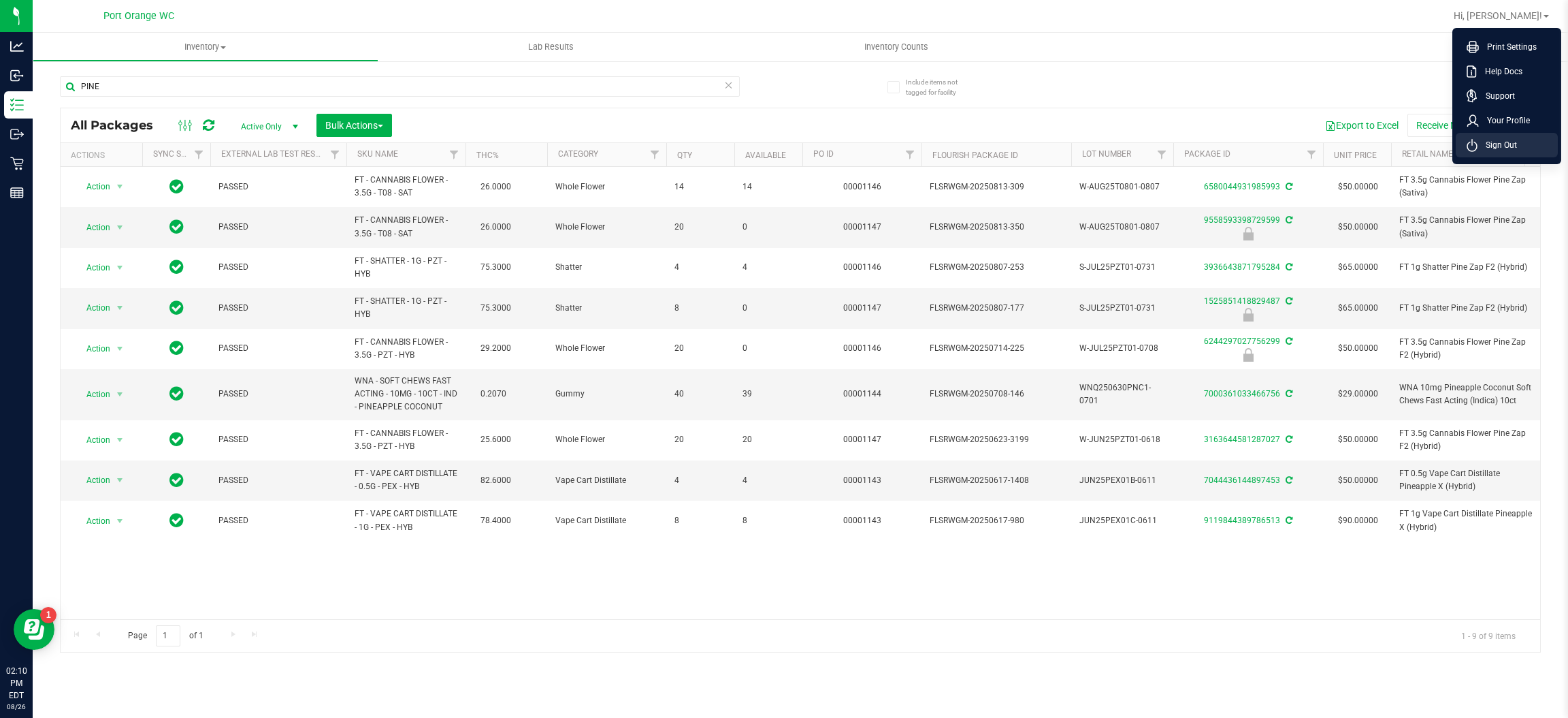
click at [1502, 141] on span "Sign Out" at bounding box center [1496, 145] width 39 height 14
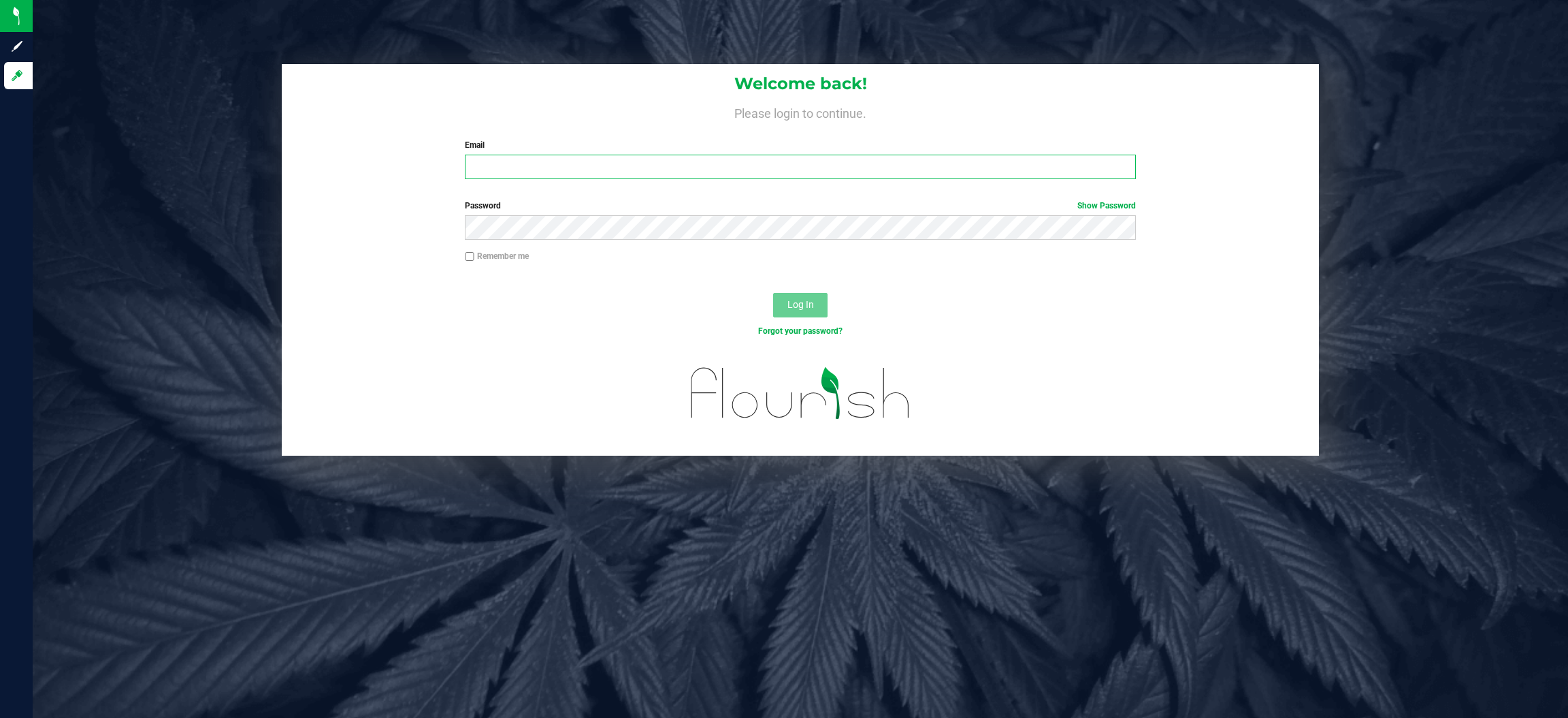
click at [698, 167] on input "Email" at bounding box center [799, 167] width 671 height 25
type input "[EMAIL_ADDRESS][DOMAIN_NAME]"
click at [773, 292] on button "Log In" at bounding box center [800, 304] width 55 height 25
